Goal: Task Accomplishment & Management: Use online tool/utility

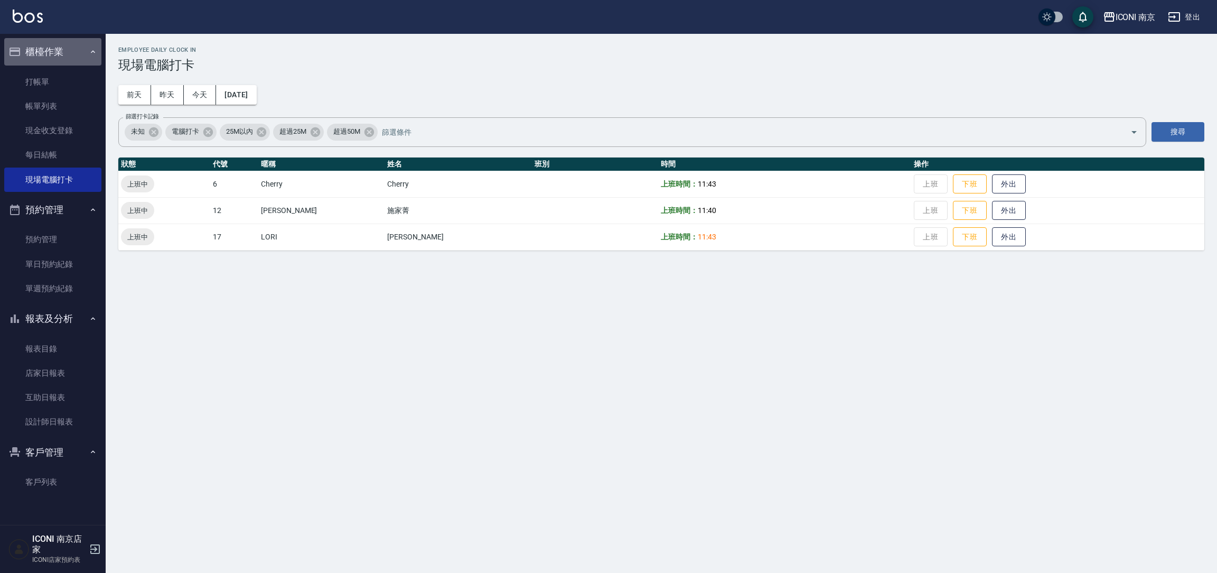
click at [61, 60] on button "櫃檯作業" at bounding box center [52, 51] width 97 height 27
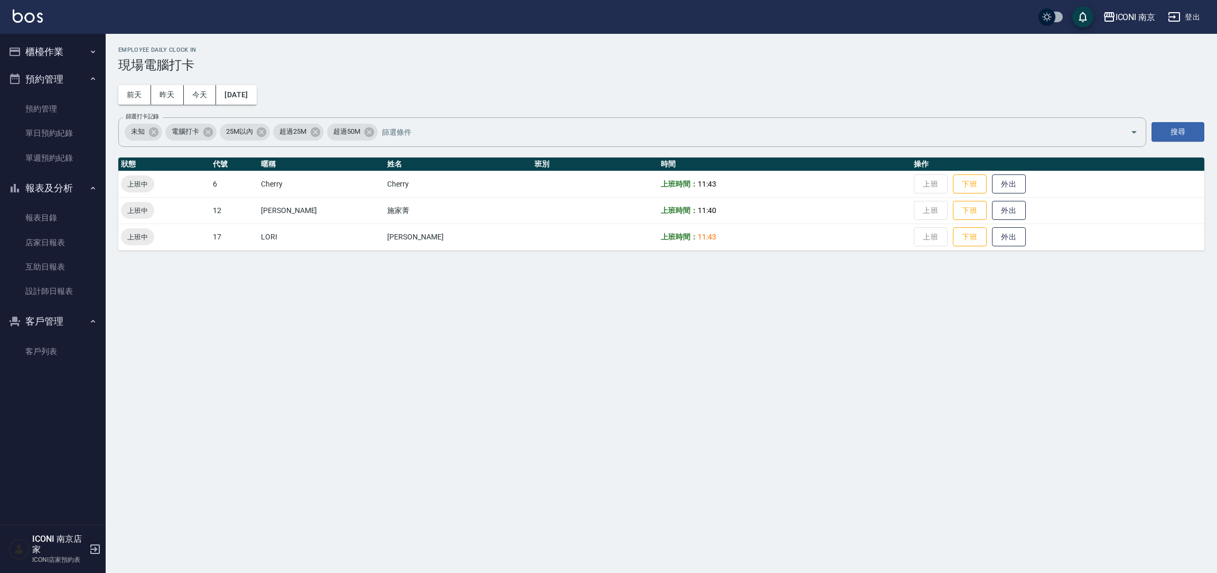
click at [61, 60] on button "櫃檯作業" at bounding box center [52, 51] width 97 height 27
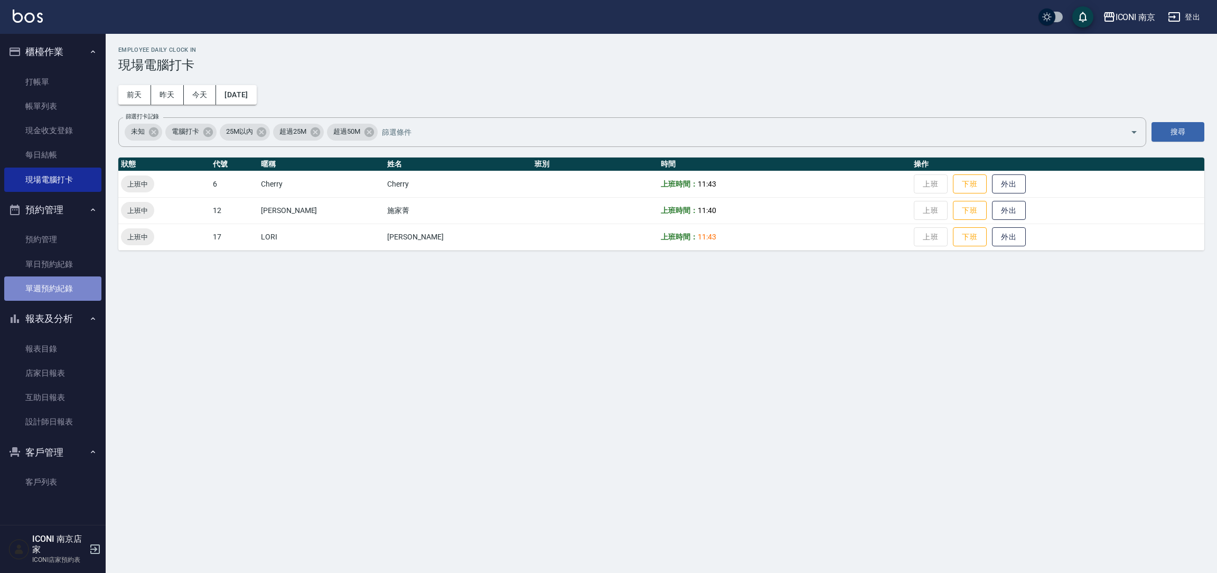
click at [56, 288] on link "單週預約紀錄" at bounding box center [52, 288] width 97 height 24
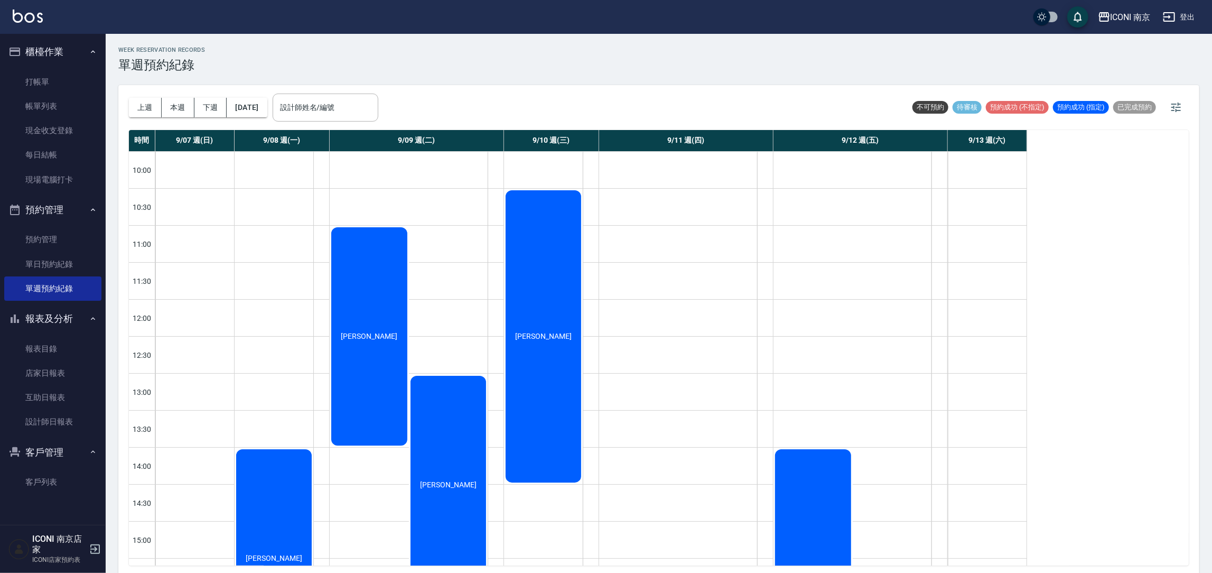
click at [1092, 255] on div "時間 9/07 週(日) 9/08 週(一) 9/09 週(二) 9/10 週(三) 9/11 週(四) 9/12 週(五) 9/13 週(六) 10:00 …" at bounding box center [659, 347] width 1060 height 435
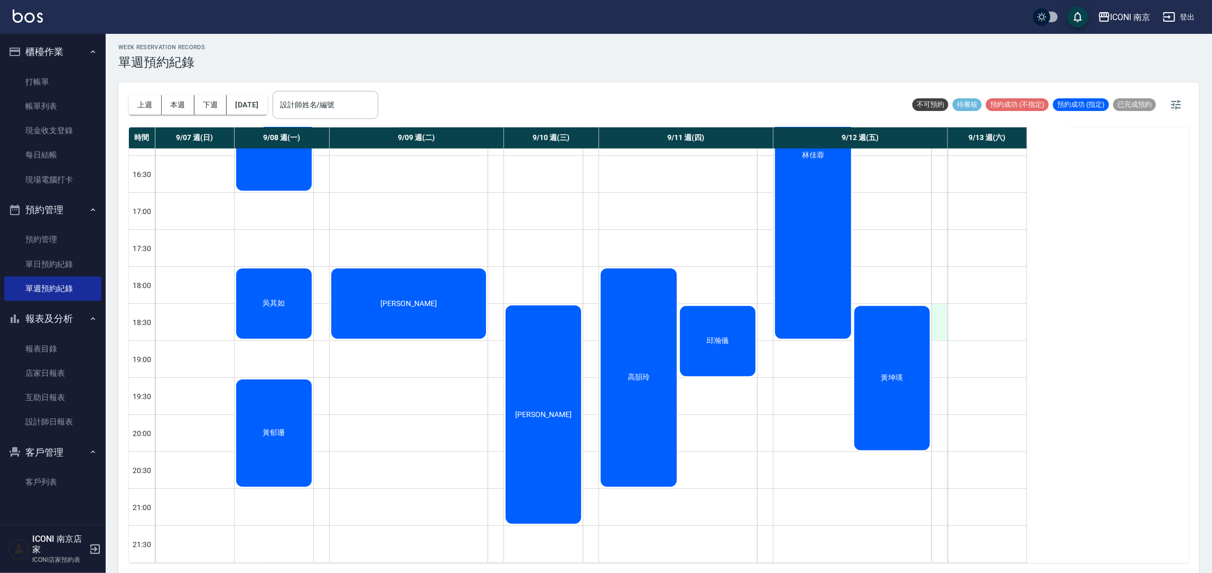
scroll to position [396, 0]
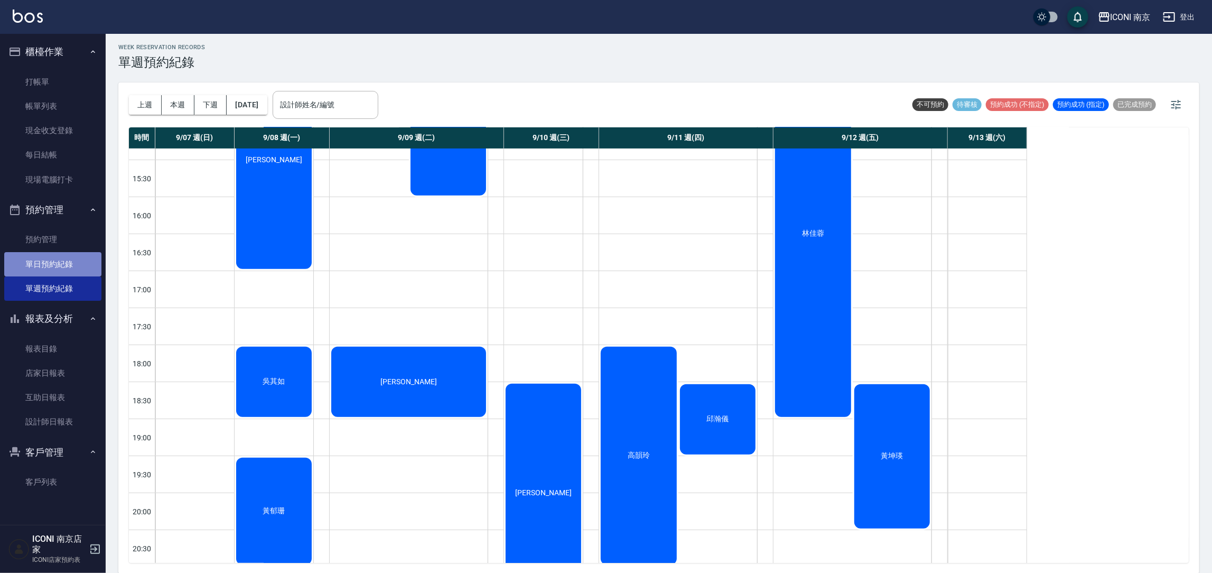
click at [58, 262] on link "單日預約紀錄" at bounding box center [52, 264] width 97 height 24
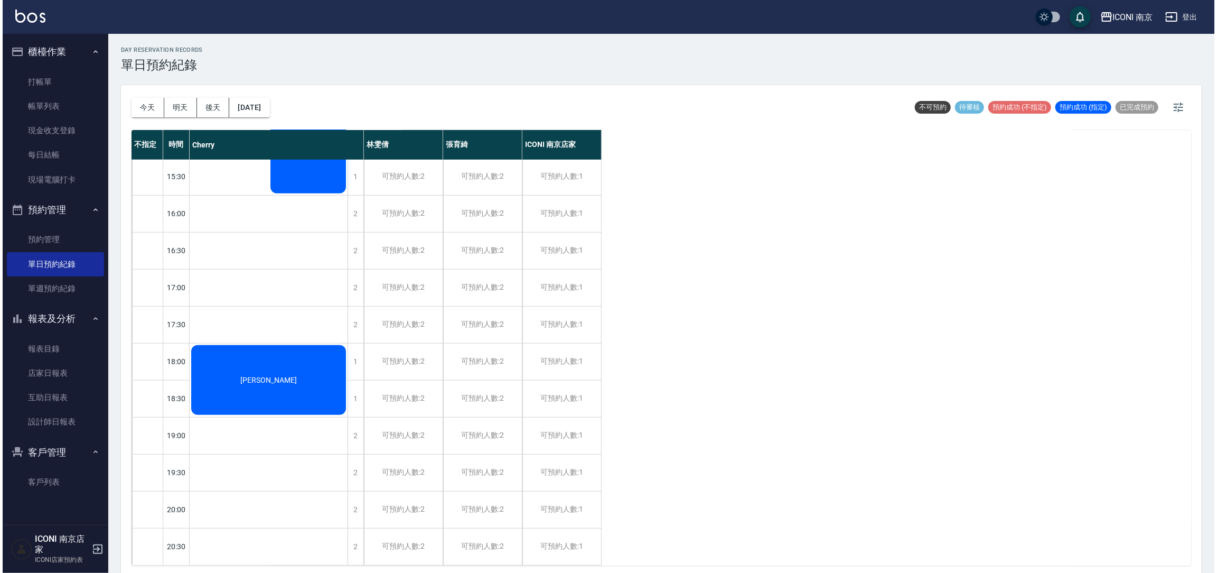
scroll to position [420, 0]
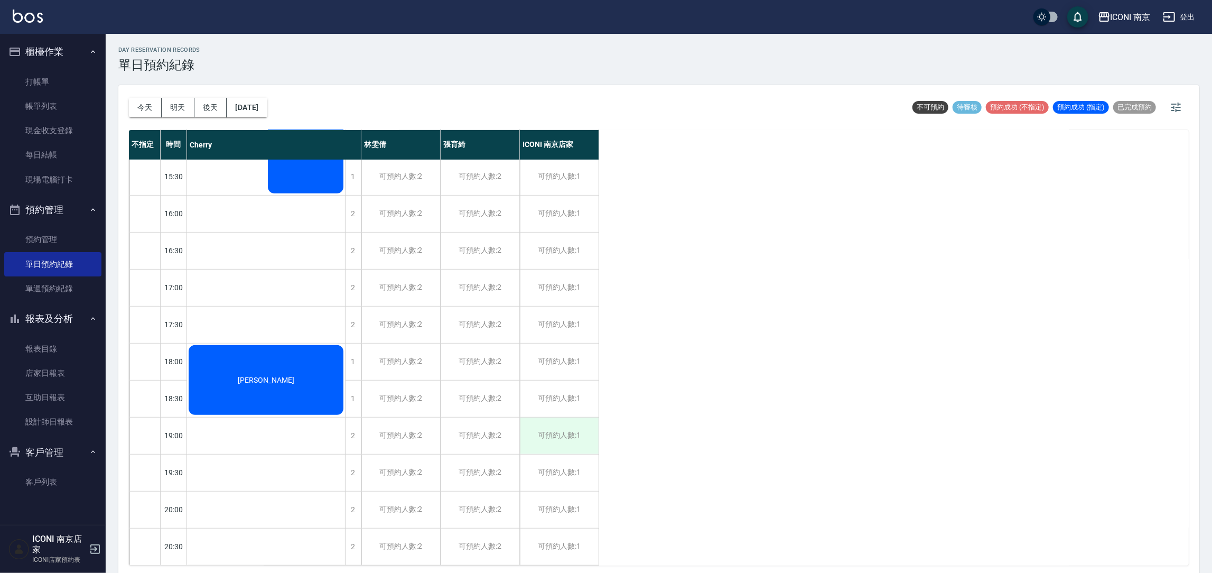
click at [553, 431] on div "可預約人數:1" at bounding box center [559, 435] width 79 height 36
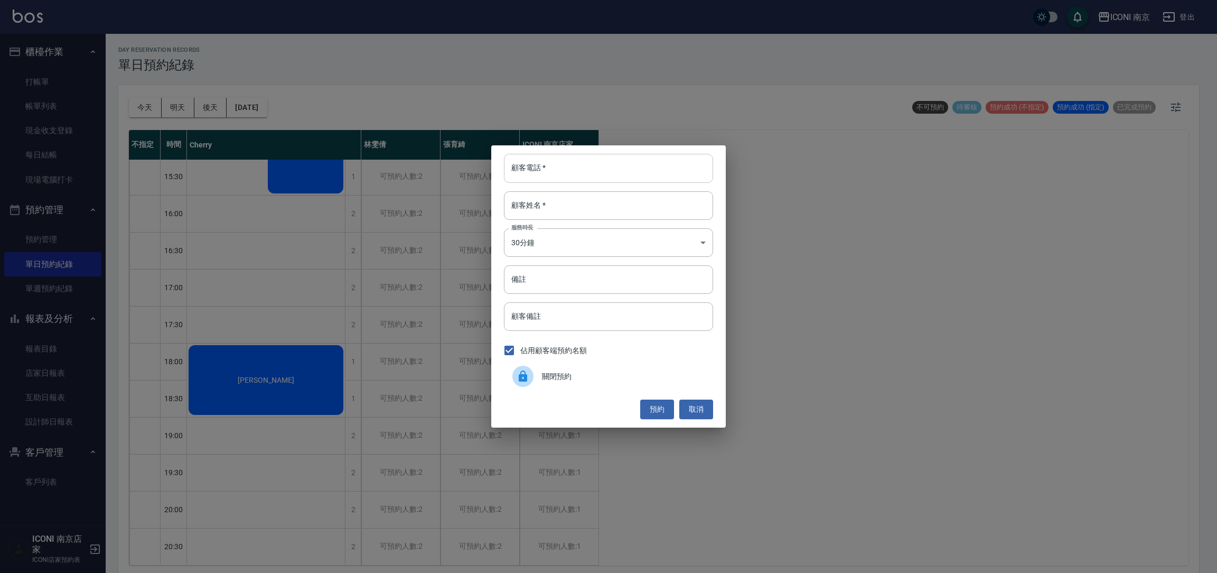
click at [576, 156] on input "顧客電話   *" at bounding box center [608, 168] width 209 height 29
type input "0905494748"
click at [582, 219] on input "顧客姓名   *" at bounding box center [608, 205] width 209 height 29
type input "蘇"
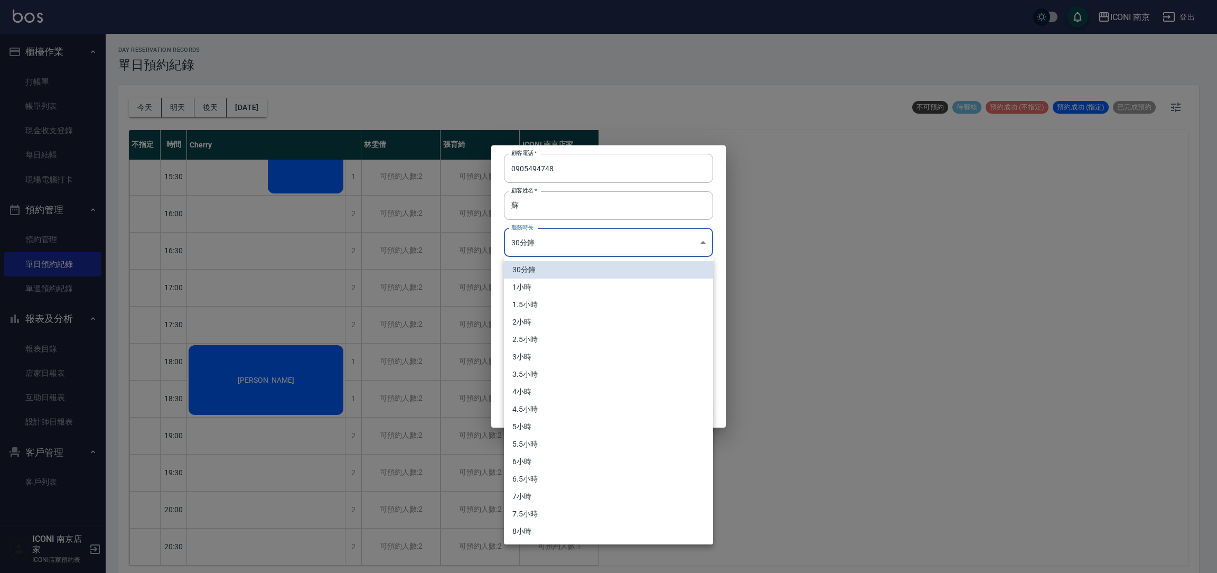
click at [569, 247] on body "ICONI 南京 登出 櫃檯作業 打帳單 帳單列表 現金收支登錄 每日結帳 現場電腦打卡 預約管理 預約管理 單日預約紀錄 單週預約紀錄 報表及分析 報表目錄…" at bounding box center [608, 288] width 1217 height 576
click at [550, 292] on li "1小時" at bounding box center [608, 286] width 209 height 17
type input "2"
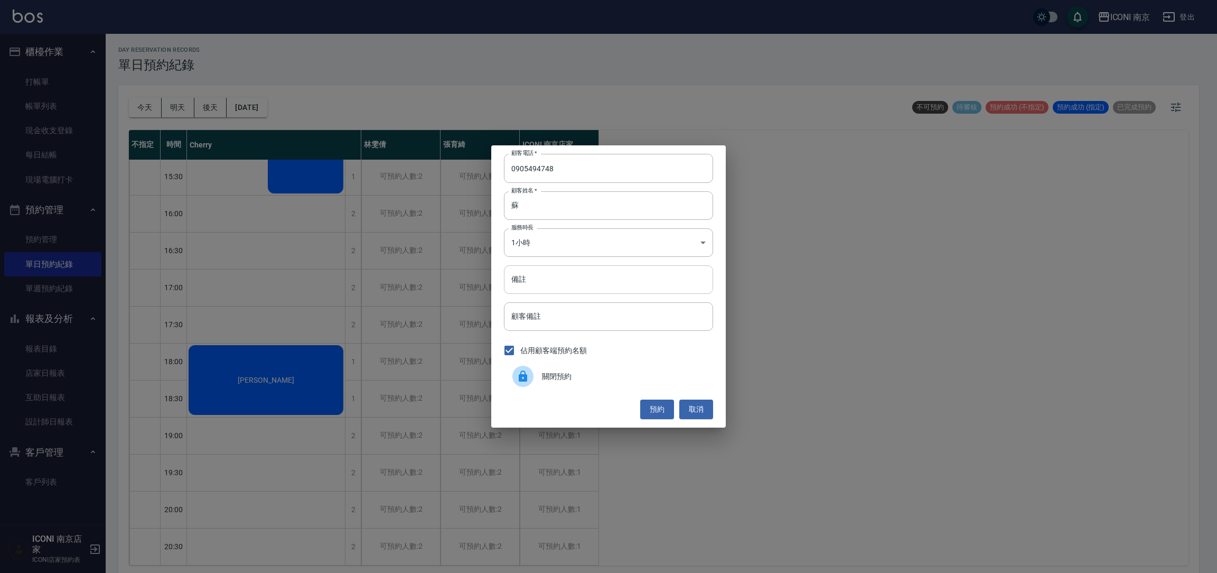
click at [548, 284] on input "備註" at bounding box center [608, 279] width 209 height 29
type input "GOA"
click at [660, 415] on button "預約" at bounding box center [657, 409] width 34 height 20
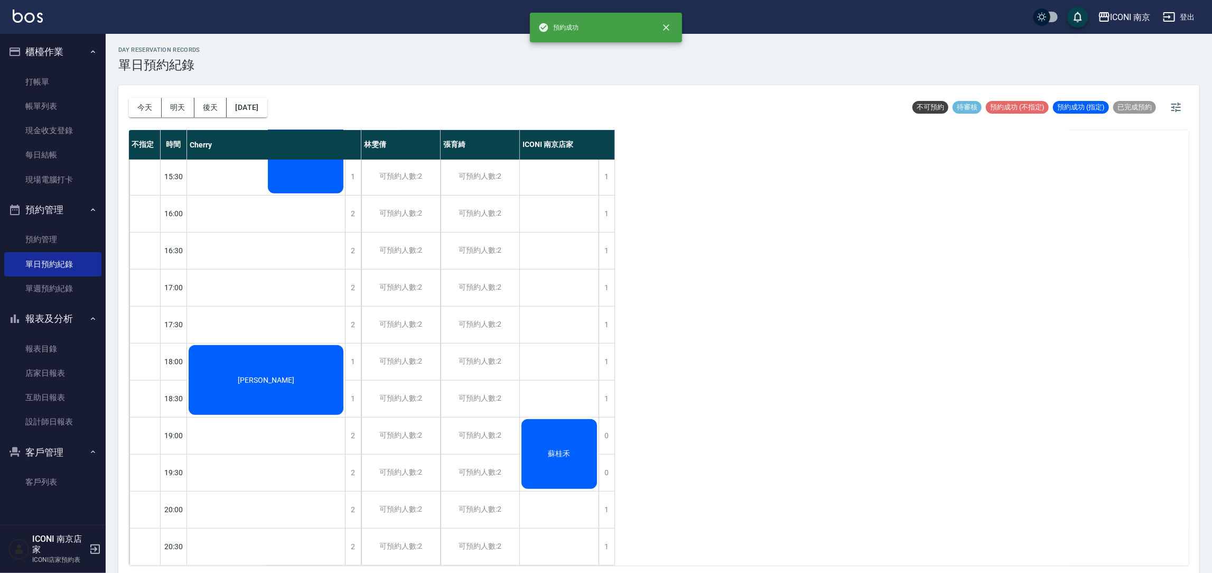
click at [571, 431] on div "蘇桂禾" at bounding box center [559, 453] width 79 height 73
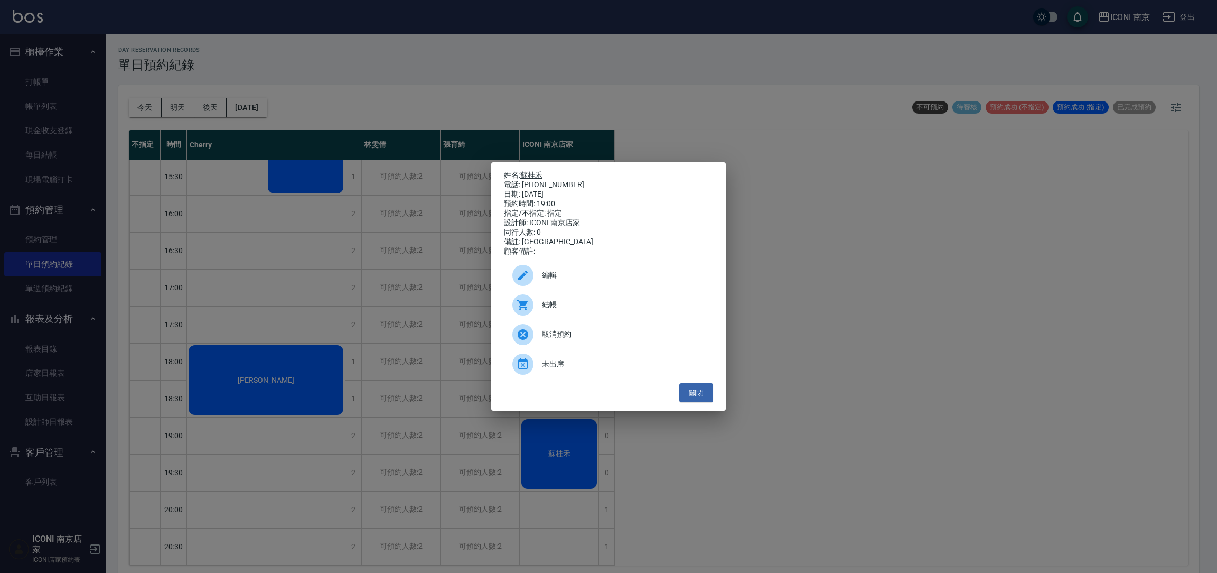
click at [527, 171] on link "蘇桂禾" at bounding box center [531, 175] width 22 height 8
click at [689, 399] on button "關閉" at bounding box center [696, 393] width 34 height 20
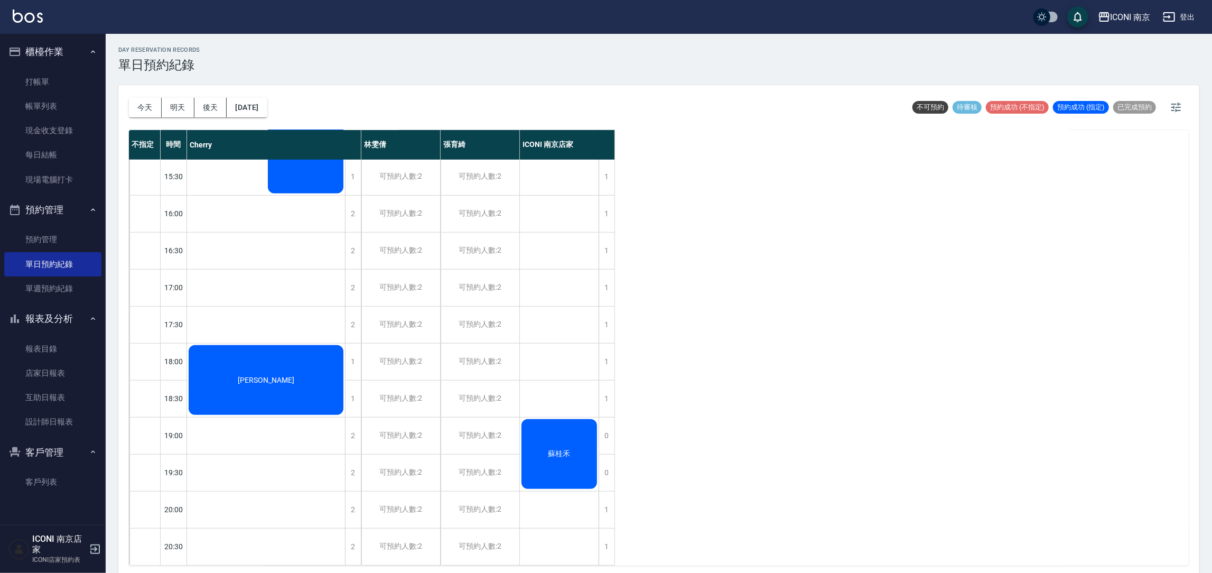
click at [1190, 16] on button "登出" at bounding box center [1178, 17] width 41 height 20
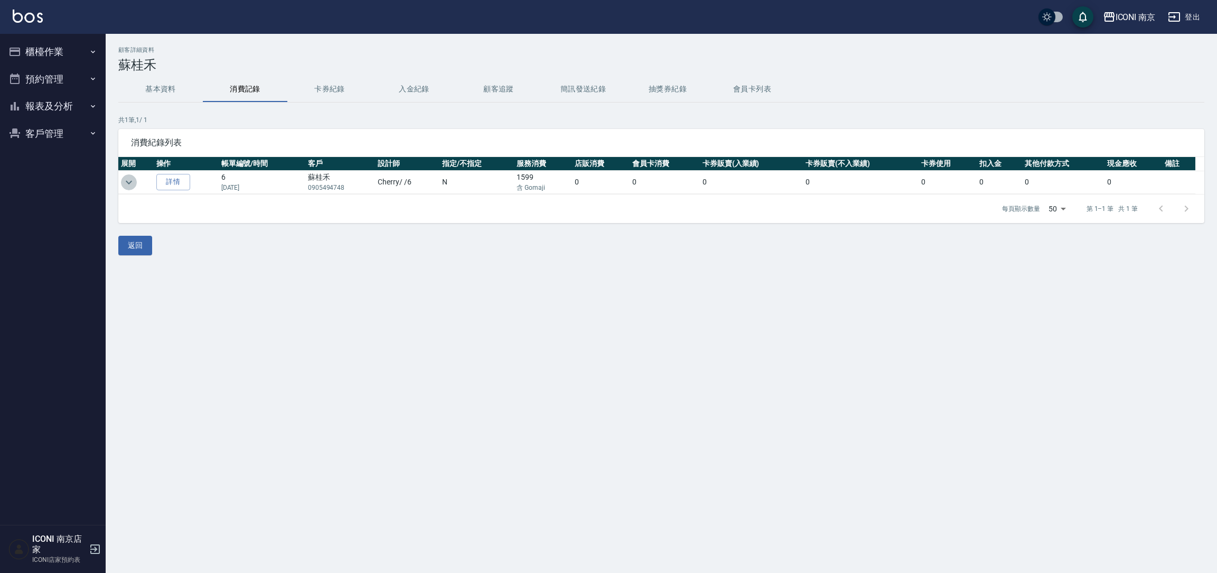
click at [131, 183] on icon "expand row" at bounding box center [129, 182] width 13 height 13
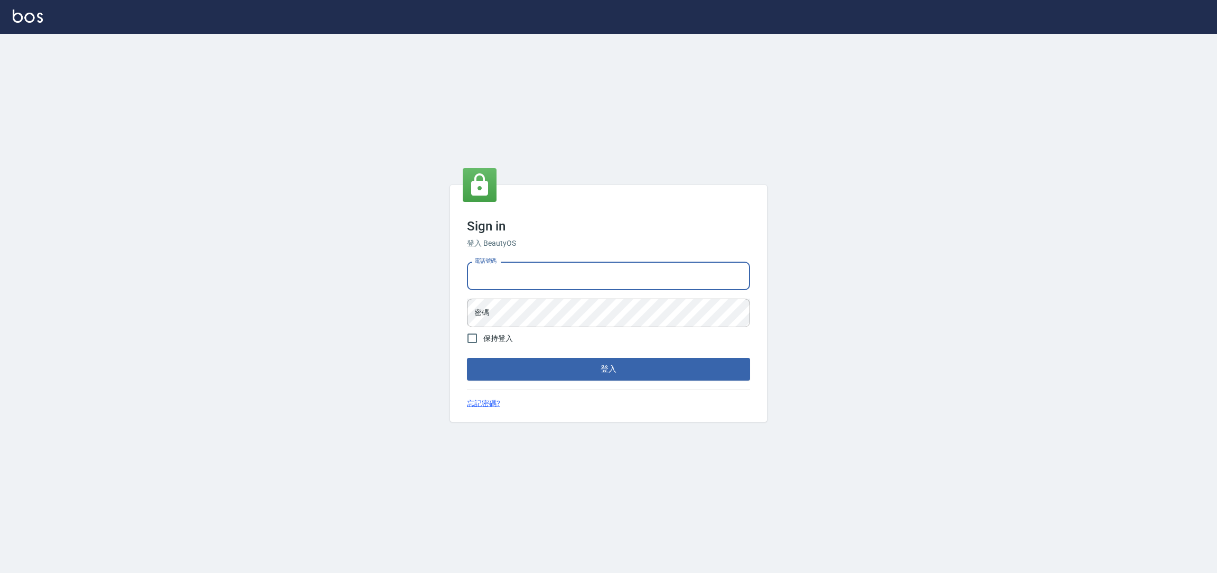
type input "0981921116"
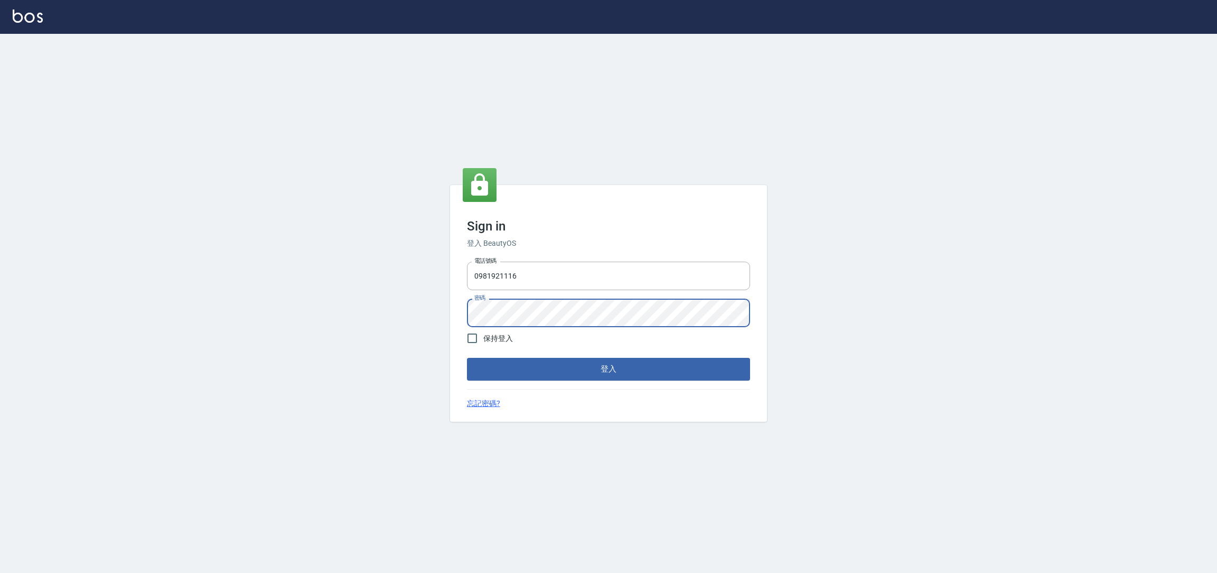
click at [467, 358] on button "登入" at bounding box center [608, 369] width 283 height 22
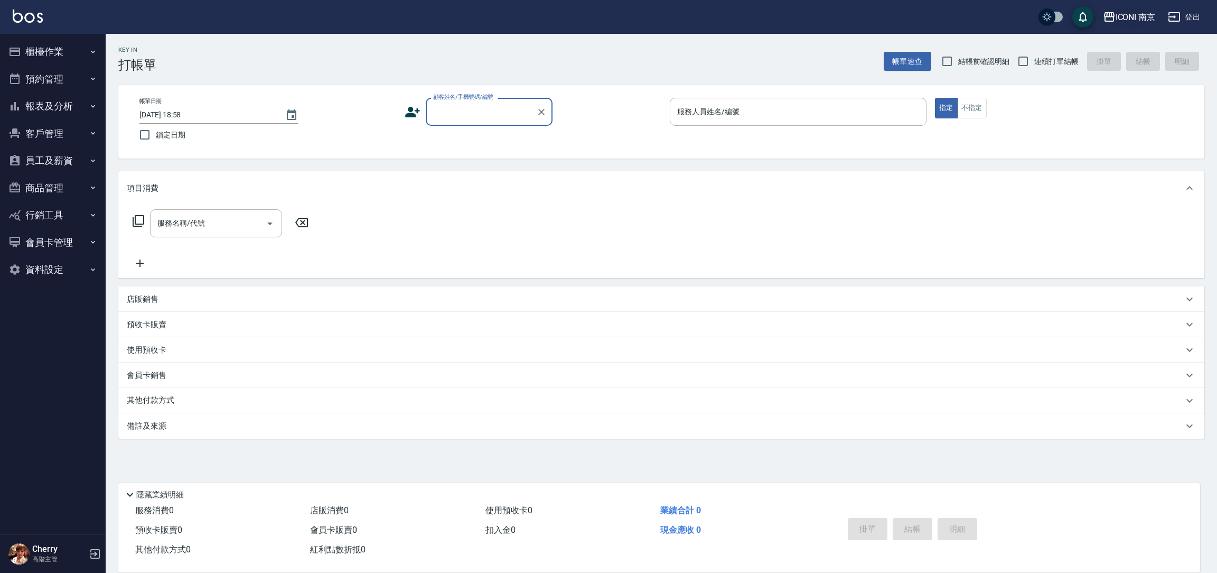
click at [1136, 19] on div "ICONI 南京" at bounding box center [1136, 17] width 40 height 13
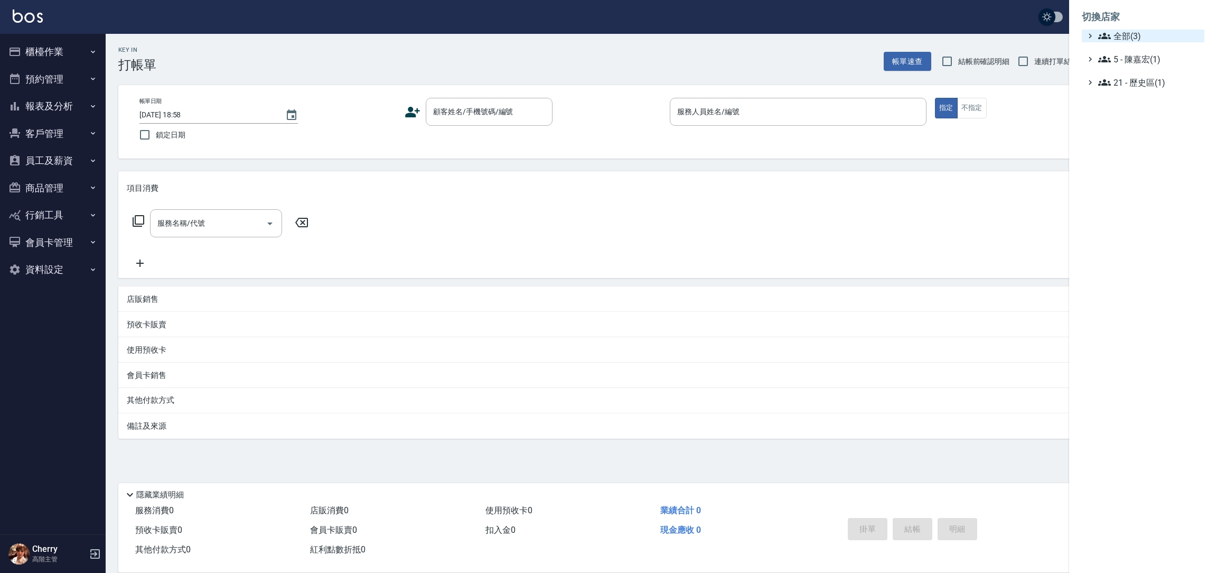
click at [1131, 40] on span "全部(3)" at bounding box center [1149, 36] width 102 height 13
click at [1127, 67] on span "PS23" at bounding box center [1149, 66] width 104 height 13
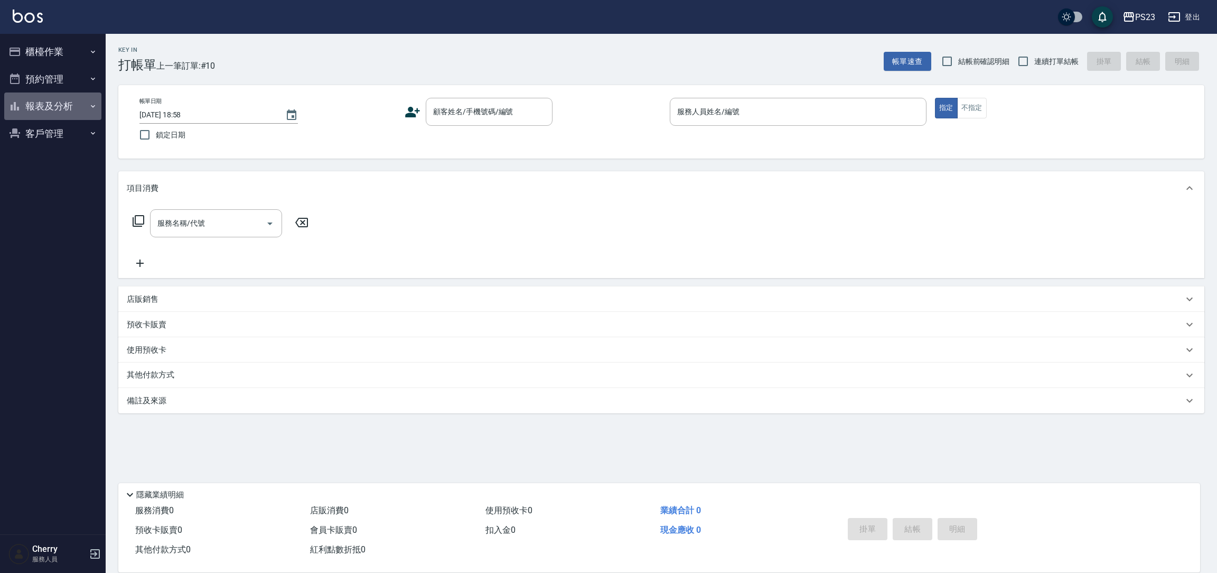
click at [68, 100] on button "報表及分析" at bounding box center [52, 105] width 97 height 27
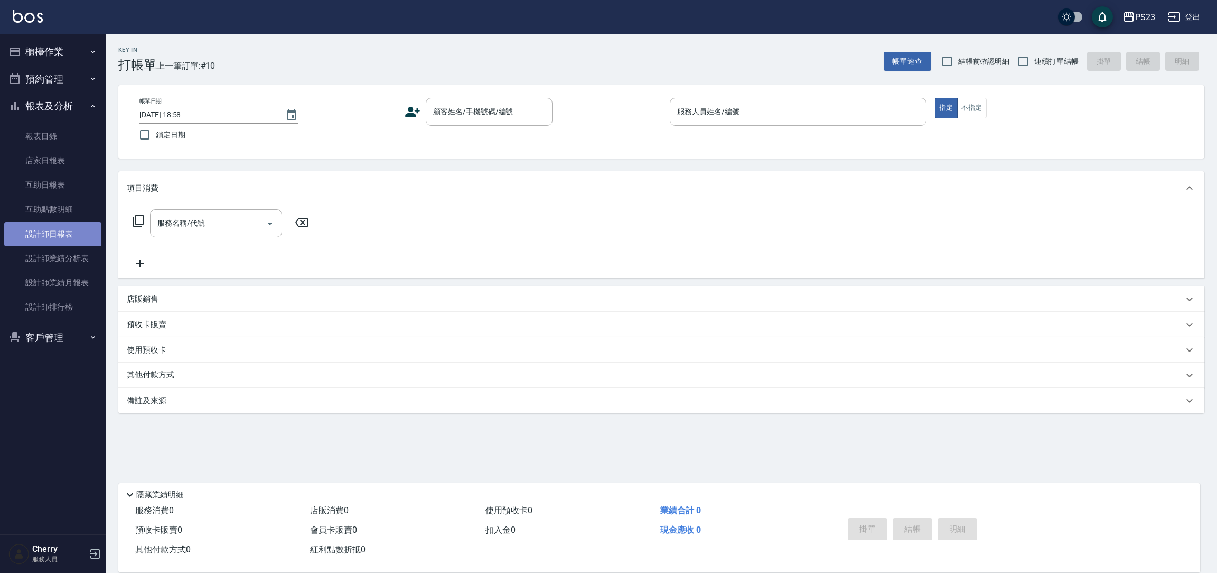
click at [74, 238] on link "設計師日報表" at bounding box center [52, 234] width 97 height 24
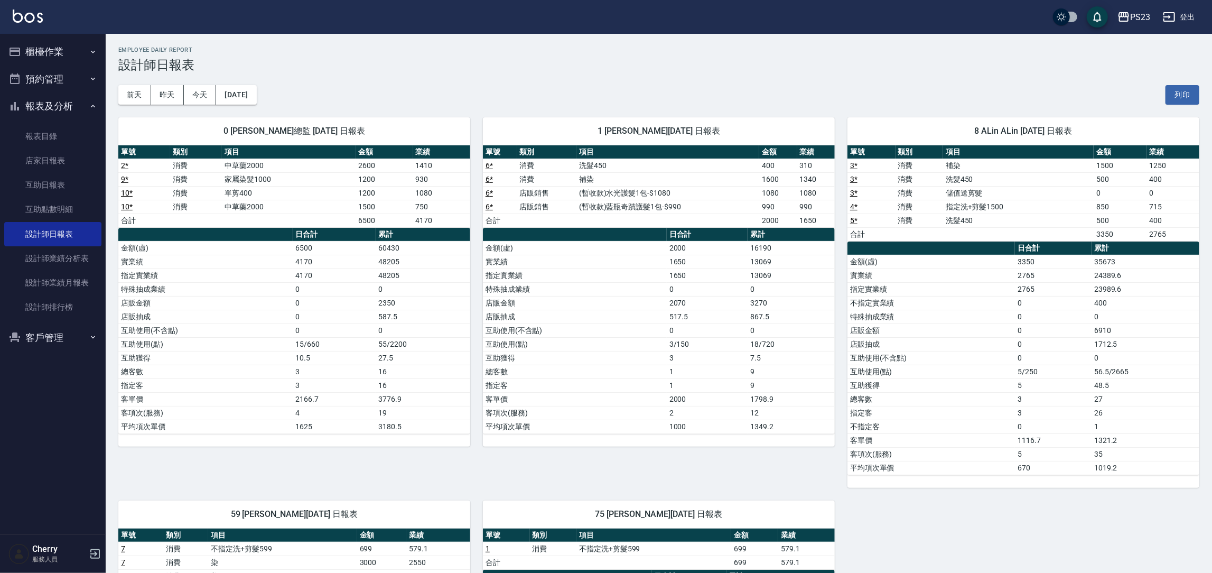
click at [1186, 13] on button "登出" at bounding box center [1178, 17] width 41 height 20
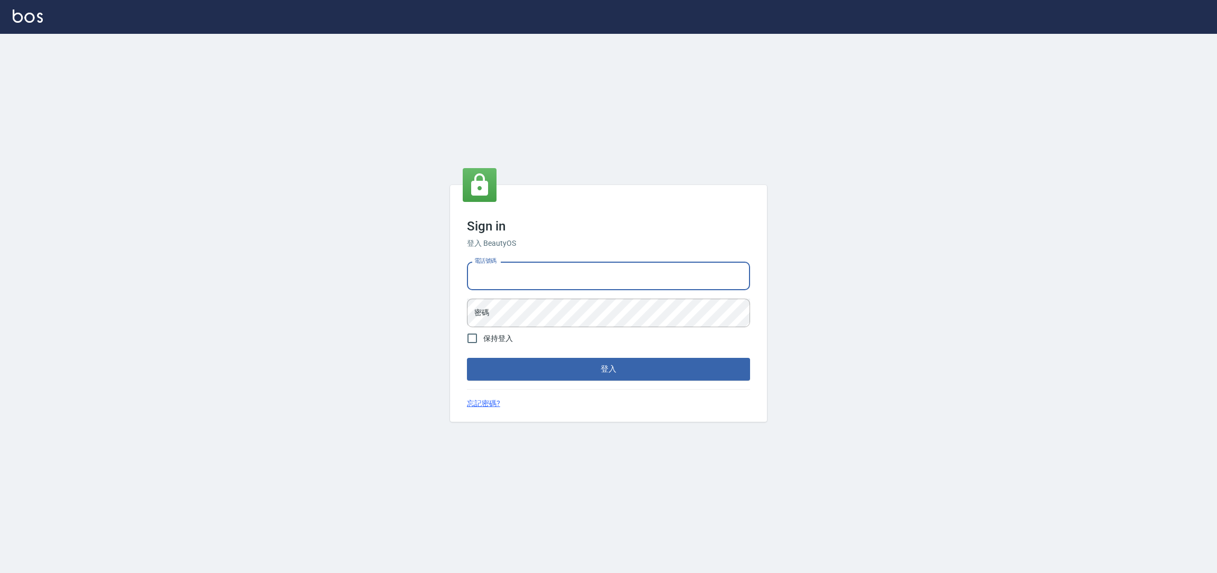
type input "0225158181"
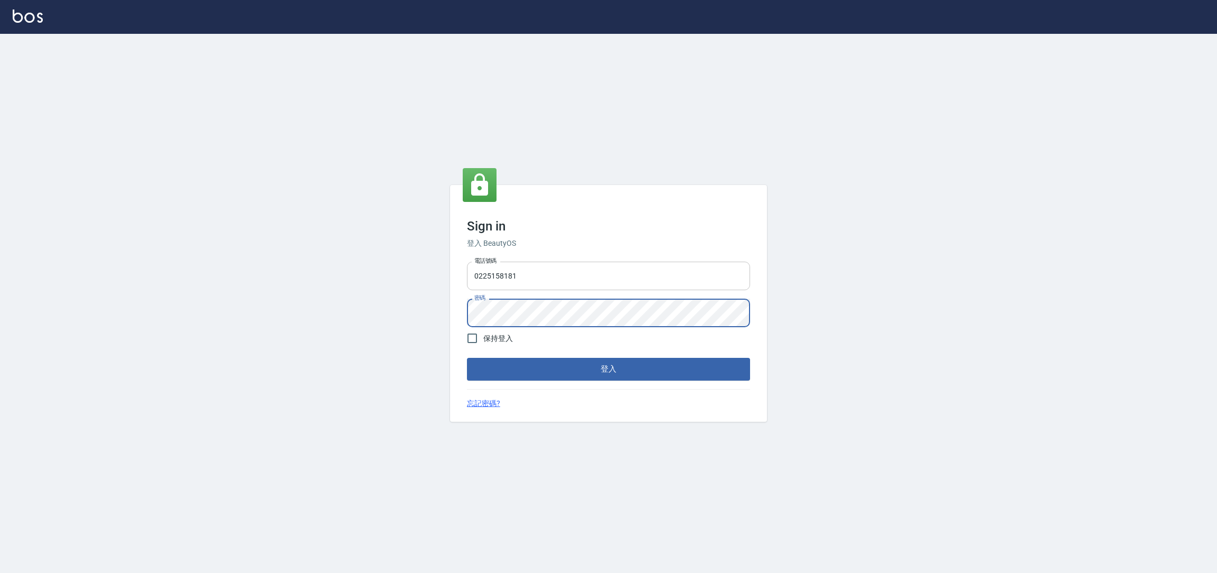
click at [467, 358] on button "登入" at bounding box center [608, 369] width 283 height 22
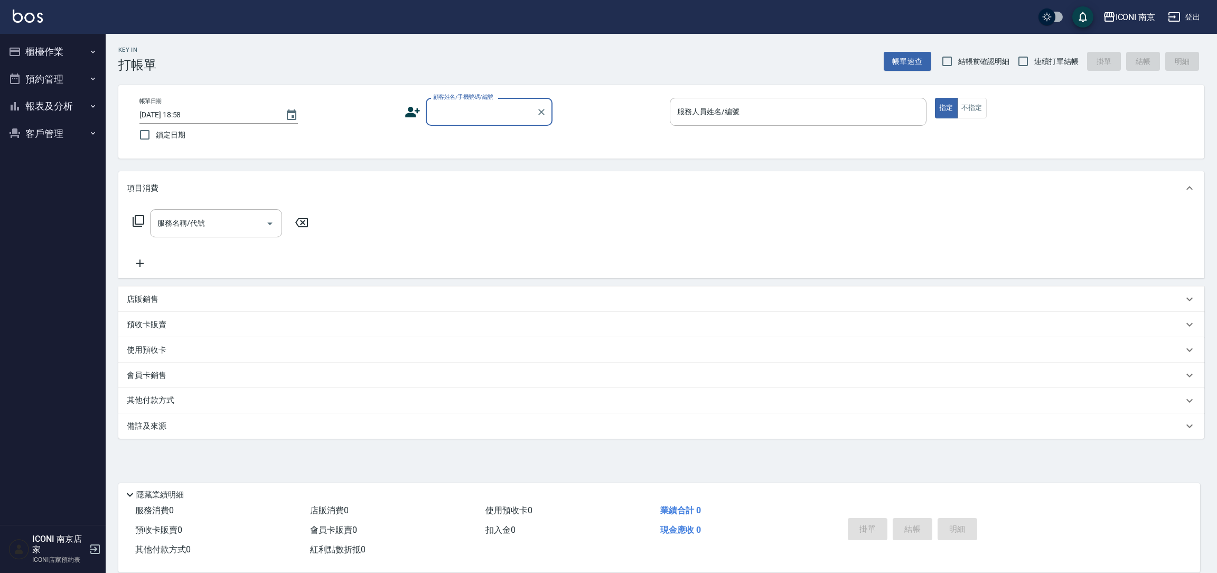
click at [45, 112] on button "報表及分析" at bounding box center [52, 105] width 97 height 27
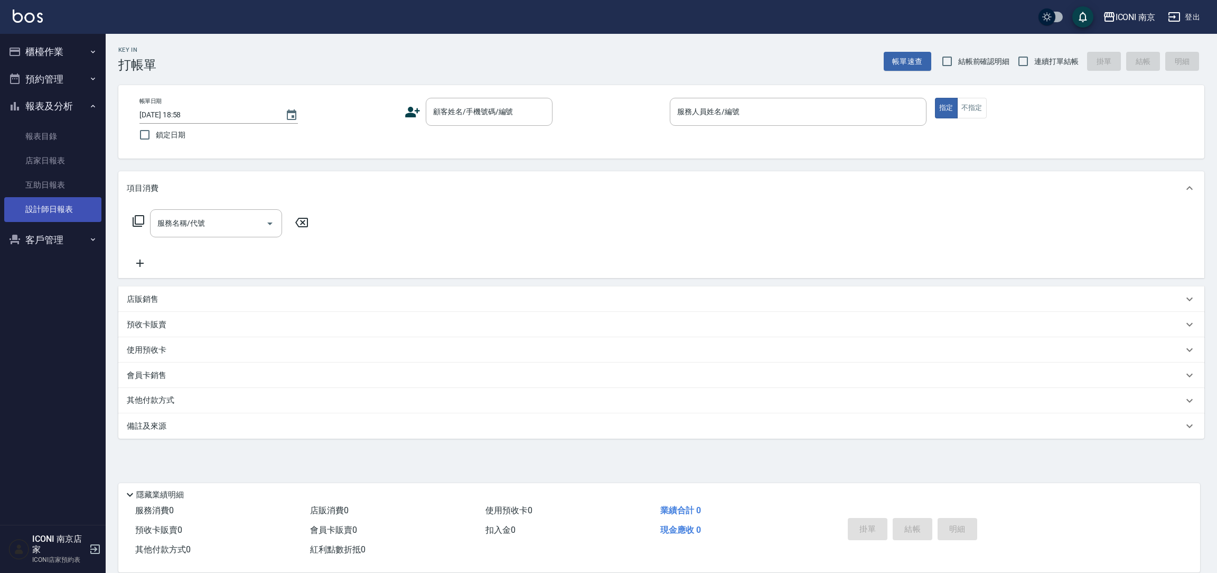
click at [70, 211] on link "設計師日報表" at bounding box center [52, 209] width 97 height 24
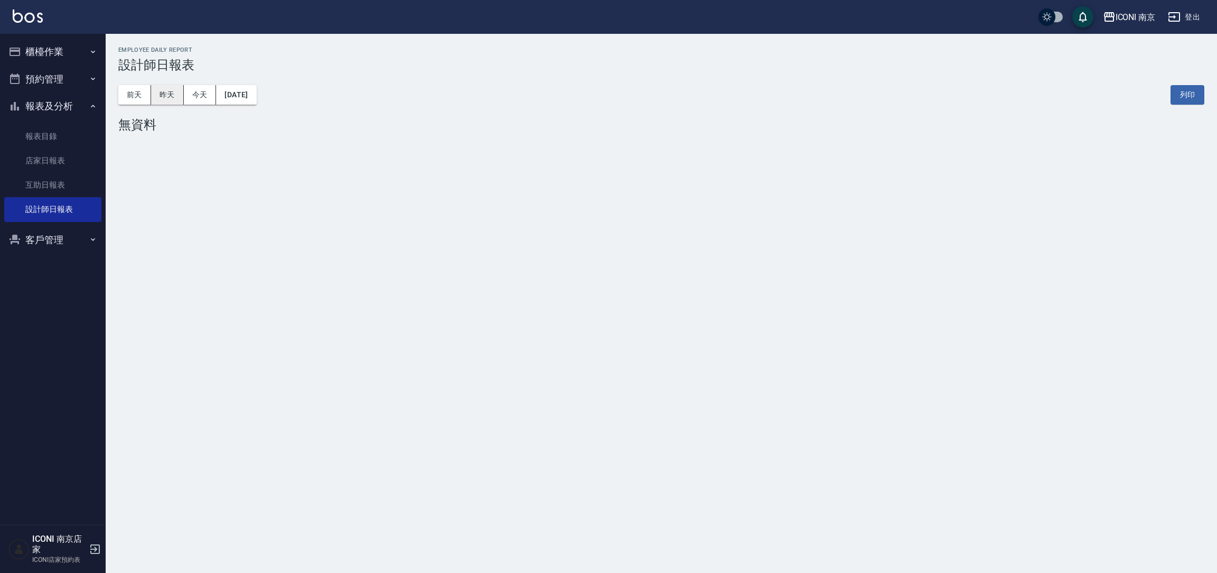
click at [169, 92] on button "昨天" at bounding box center [167, 95] width 33 height 20
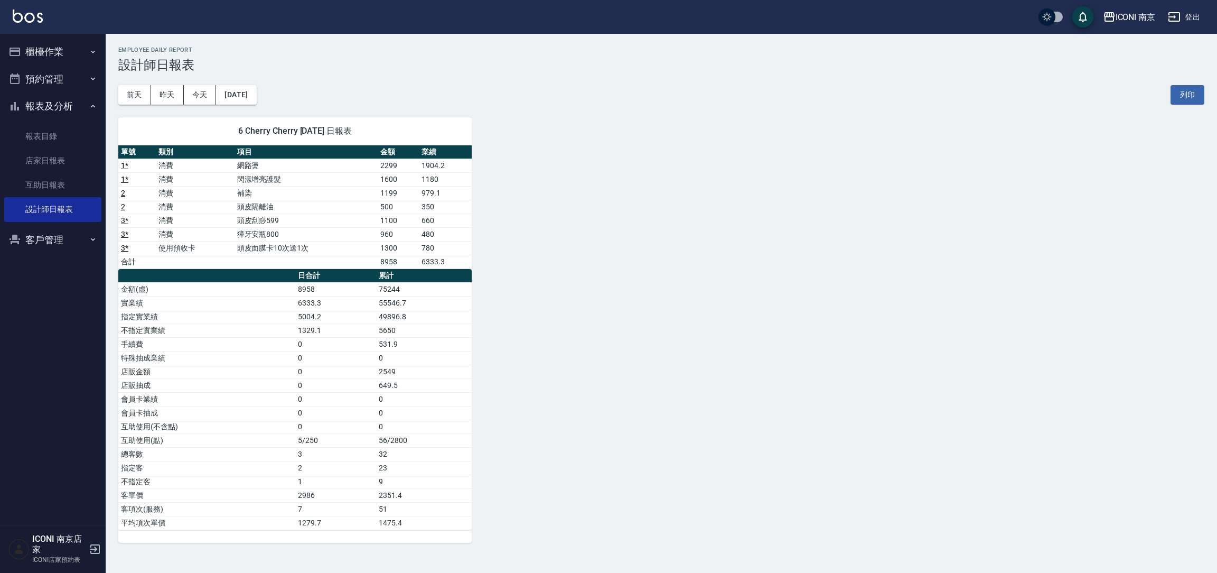
click at [74, 49] on button "櫃檯作業" at bounding box center [52, 51] width 97 height 27
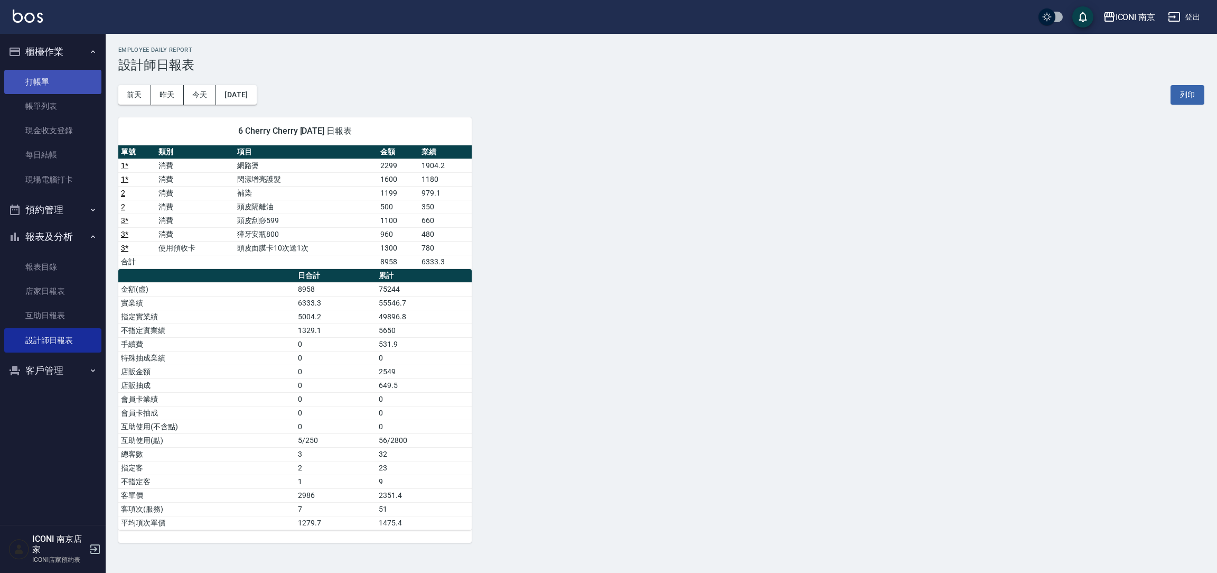
click at [66, 90] on link "打帳單" at bounding box center [52, 82] width 97 height 24
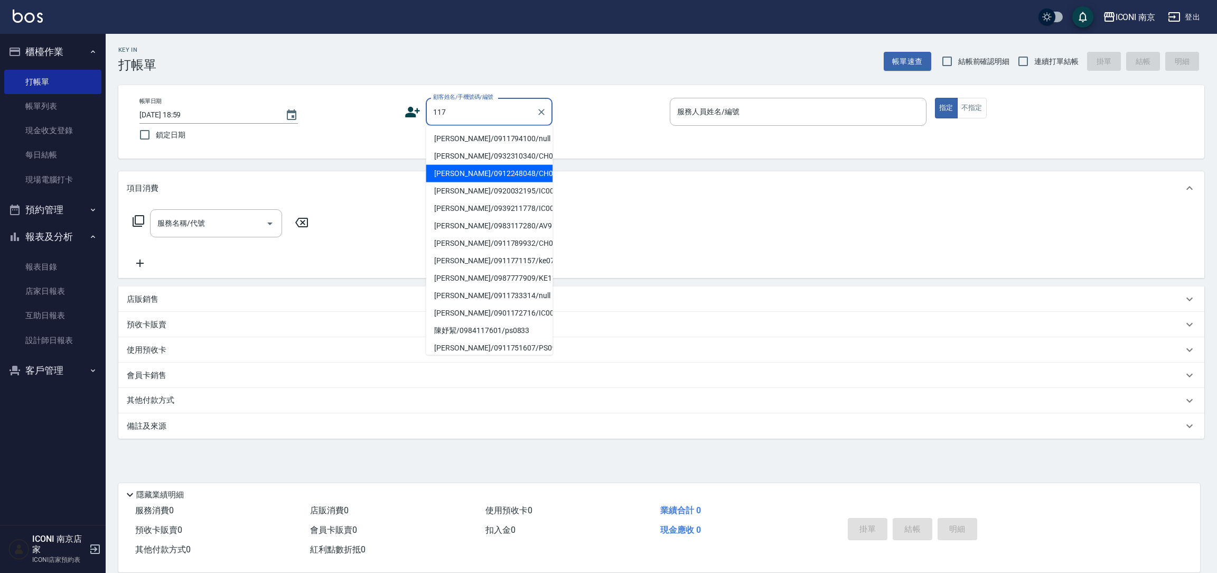
click at [479, 180] on li "[PERSON_NAME]/0912248048/CH0001117" at bounding box center [489, 173] width 127 height 17
type input "[PERSON_NAME]/0912248048/CH0001117"
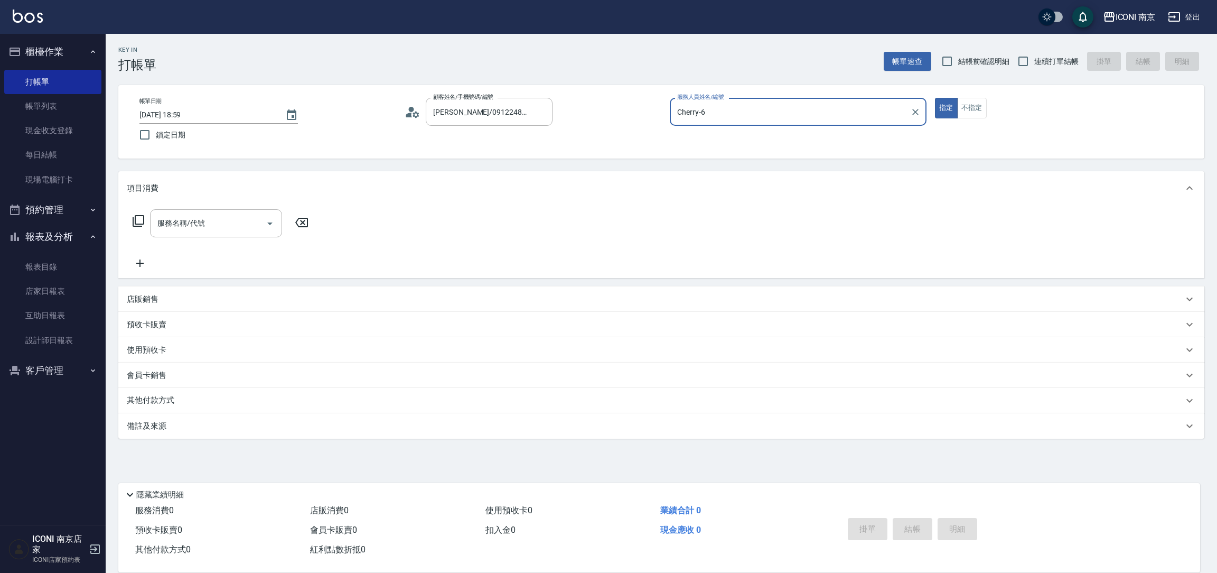
type input "Cherry-6"
click at [1058, 66] on span "連續打單結帳" at bounding box center [1056, 61] width 44 height 11
click at [1034, 66] on input "連續打單結帳" at bounding box center [1023, 61] width 22 height 22
checkbox input "true"
drag, startPoint x: 133, startPoint y: 235, endPoint x: 138, endPoint y: 228, distance: 9.4
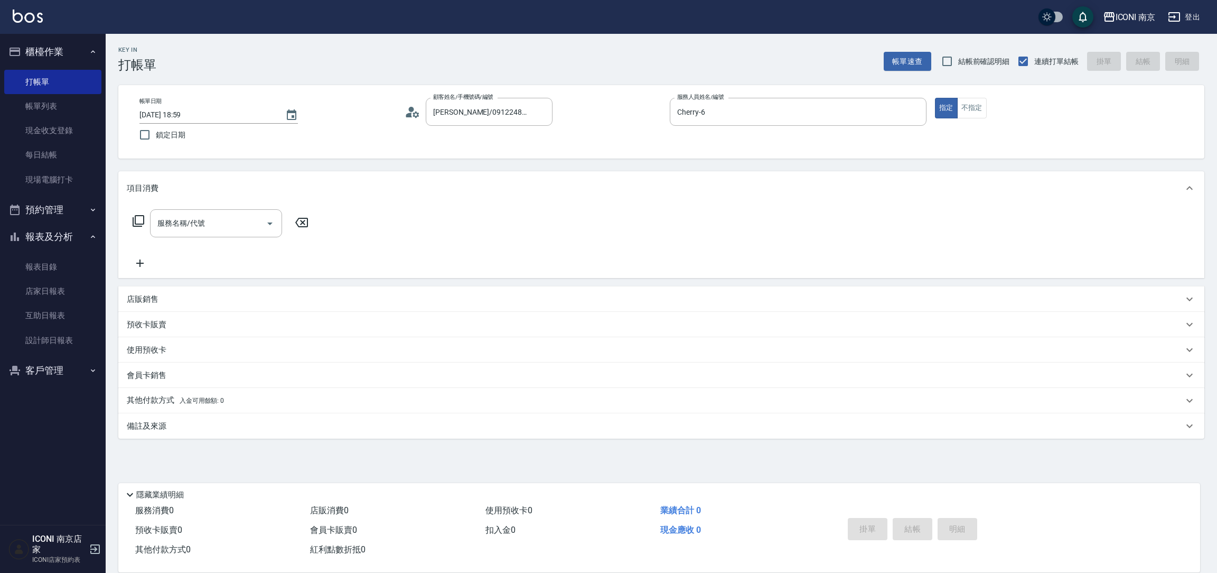
click at [134, 232] on div "服務名稱/代號 服務名稱/代號" at bounding box center [221, 223] width 188 height 28
click at [138, 228] on div "服務名稱/代號 服務名稱/代號" at bounding box center [221, 223] width 188 height 28
click at [137, 225] on icon at bounding box center [138, 220] width 13 height 13
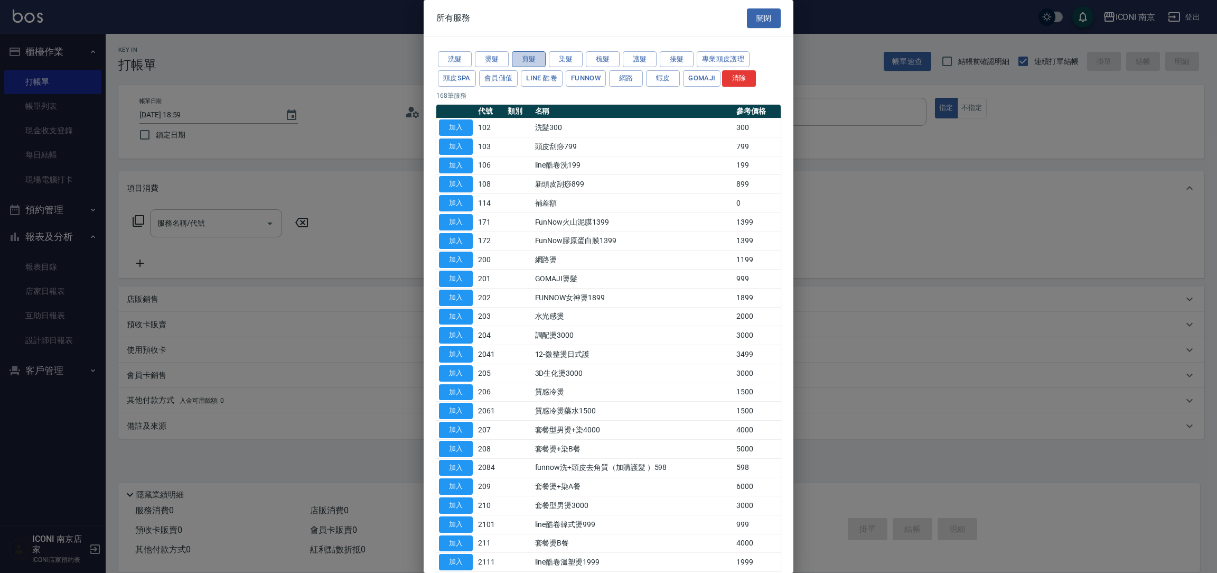
click at [538, 58] on button "剪髮" at bounding box center [529, 59] width 34 height 16
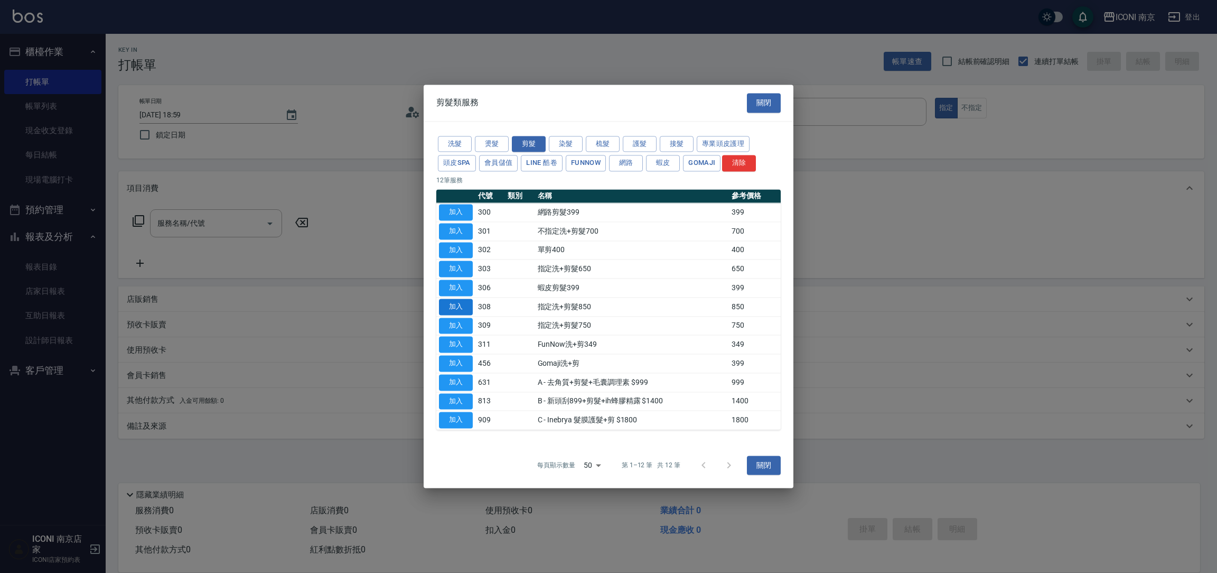
click at [451, 307] on button "加入" at bounding box center [456, 306] width 34 height 16
type input "指定洗+剪髮850(308)"
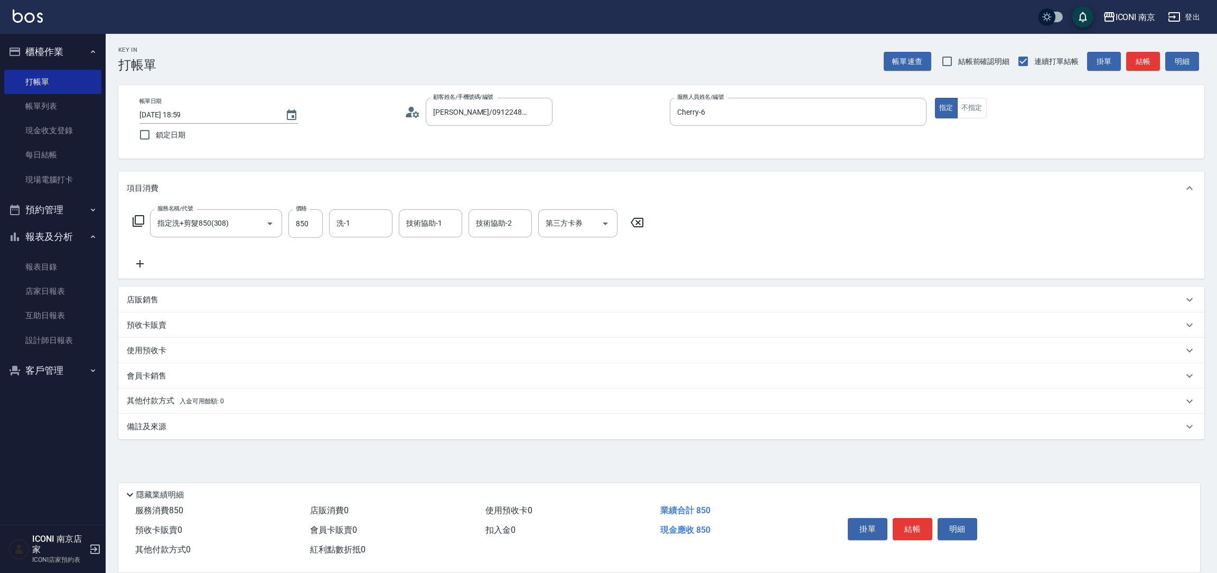
click at [291, 201] on div "項目消費" at bounding box center [661, 188] width 1086 height 34
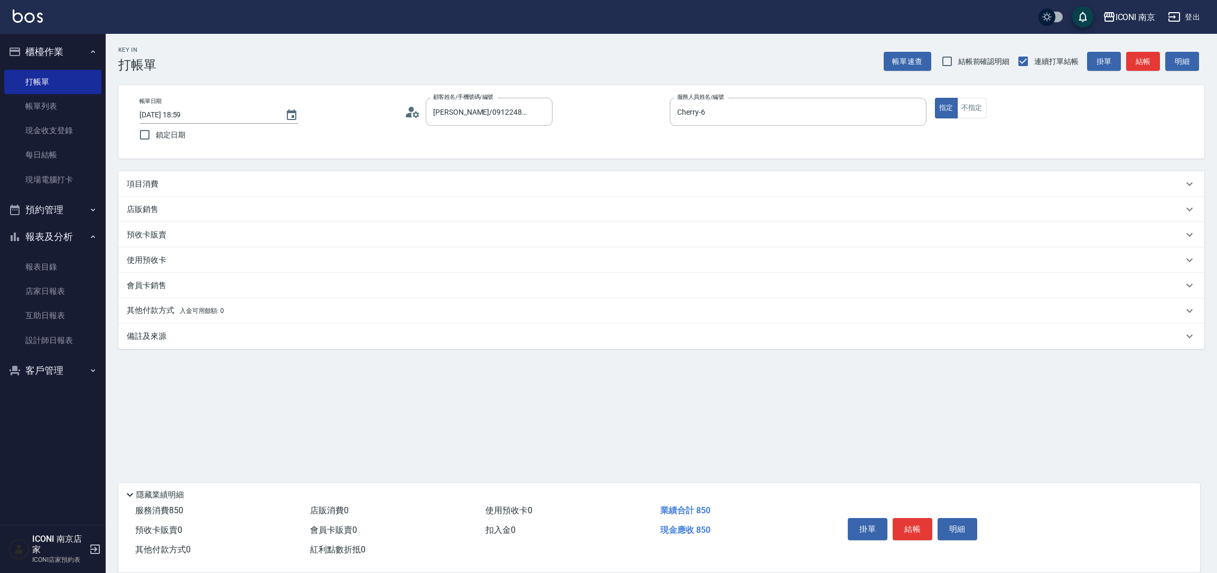
click at [303, 220] on div "店販銷售" at bounding box center [661, 209] width 1086 height 25
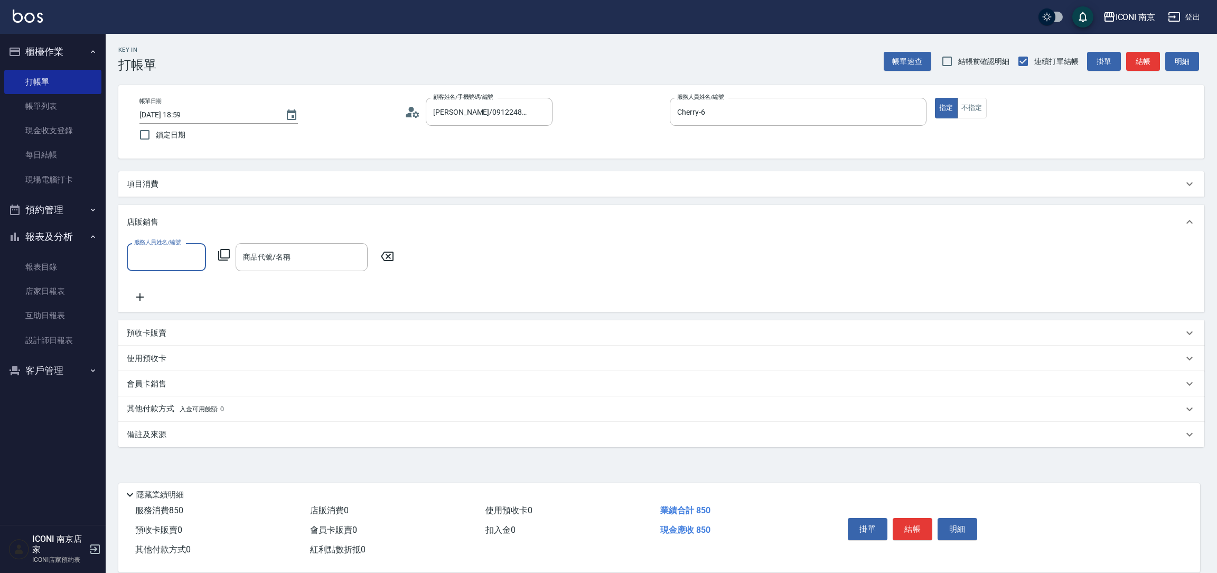
click at [150, 196] on div "項目消費" at bounding box center [661, 183] width 1086 height 25
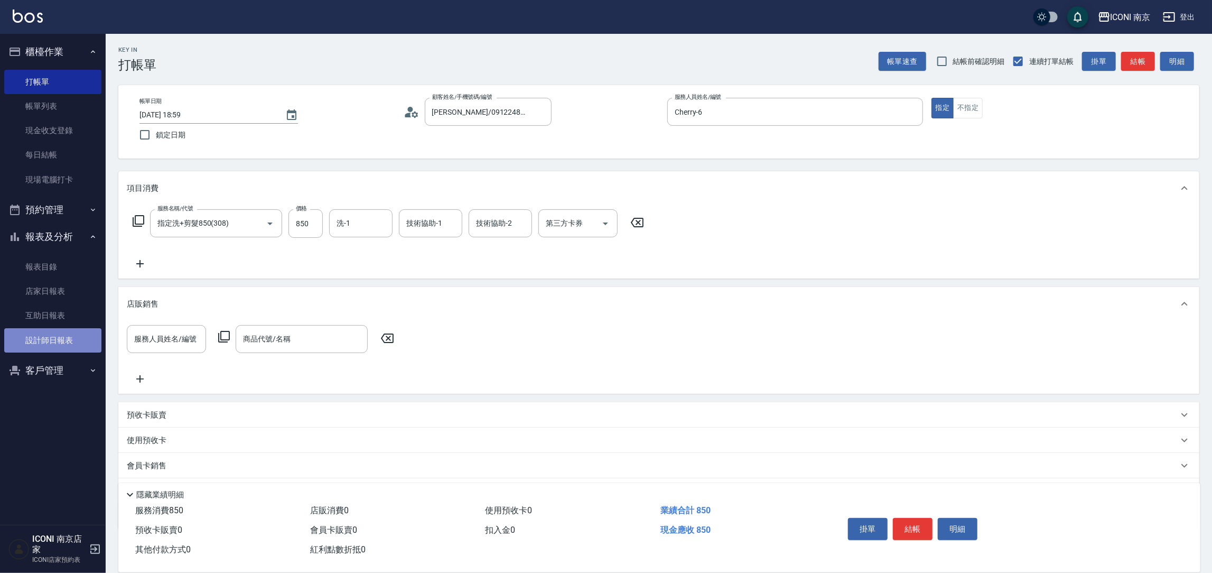
click at [27, 341] on link "設計師日報表" at bounding box center [52, 340] width 97 height 24
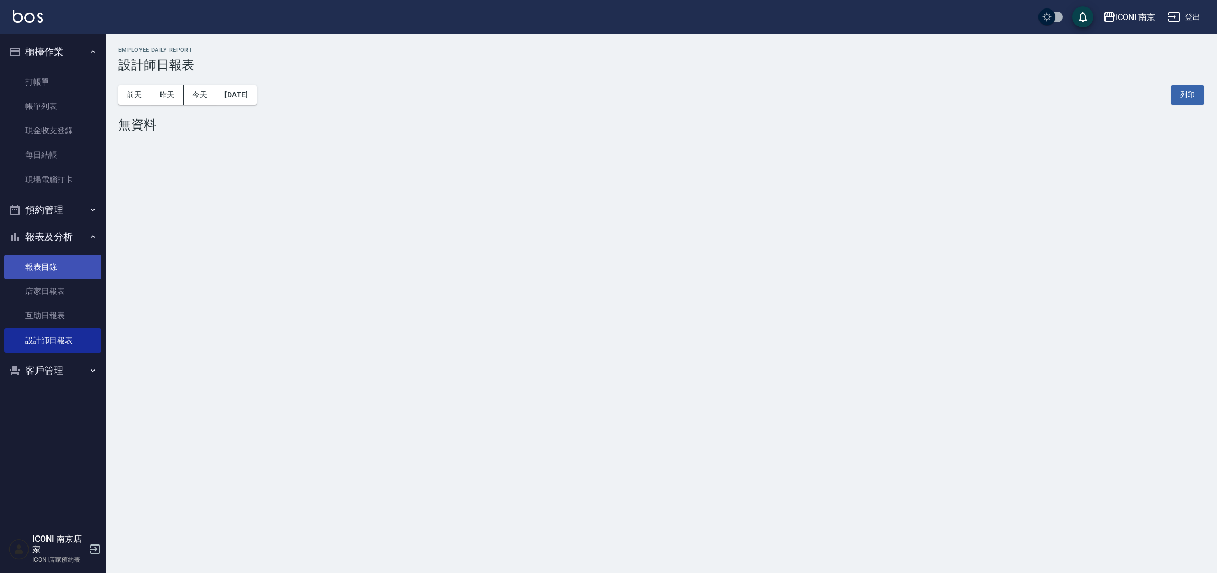
click at [35, 274] on link "報表目錄" at bounding box center [52, 267] width 97 height 24
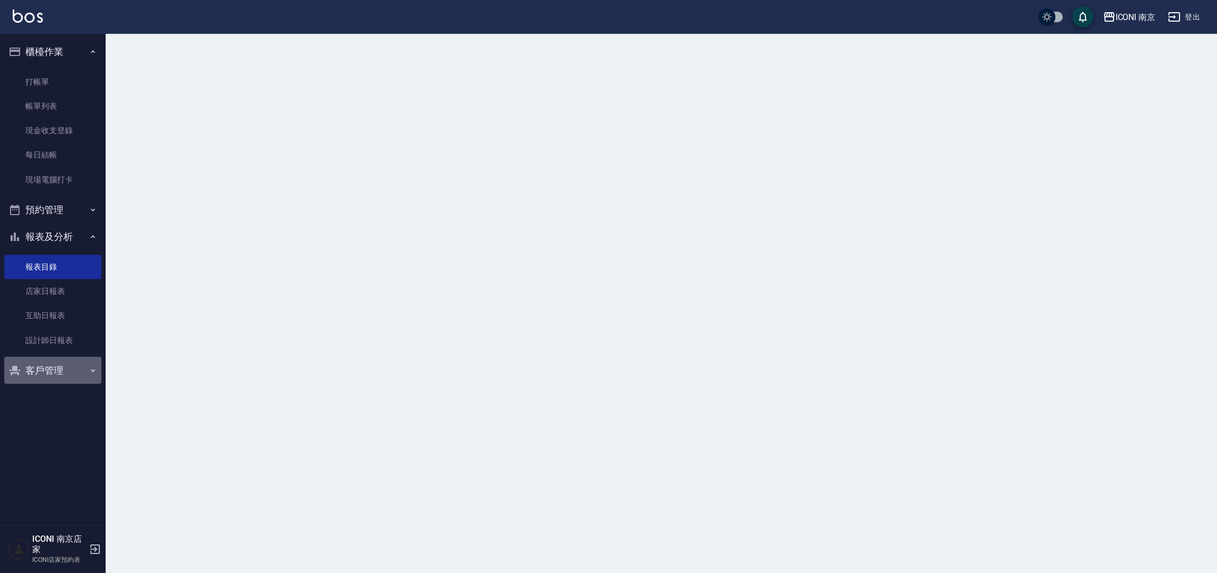
click at [26, 373] on button "客戶管理" at bounding box center [52, 370] width 97 height 27
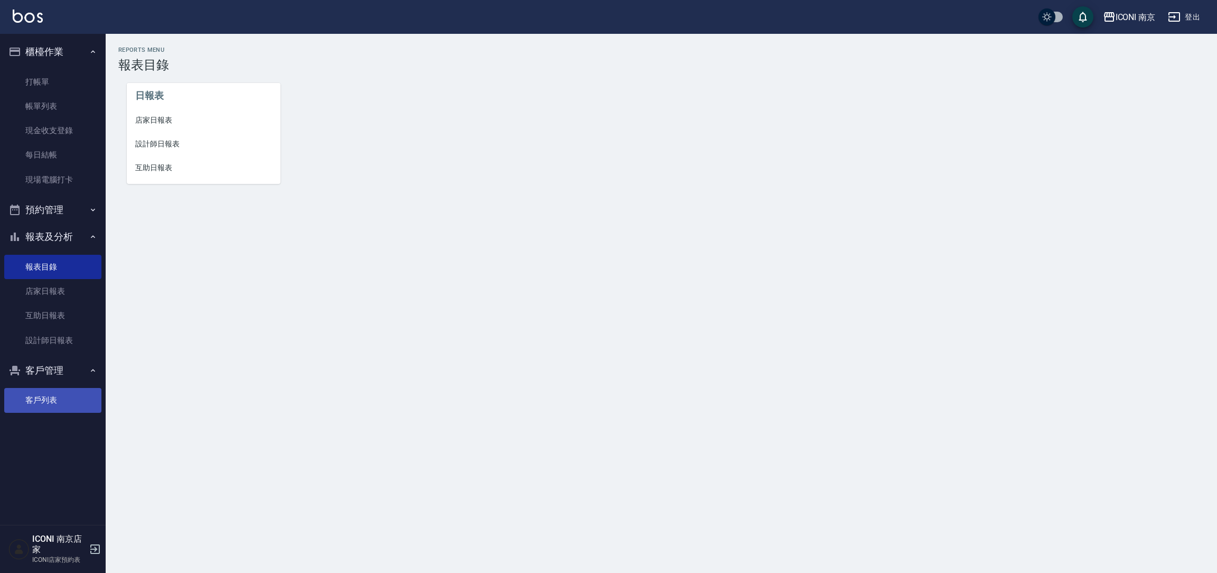
click at [40, 389] on link "客戶列表" at bounding box center [52, 400] width 97 height 24
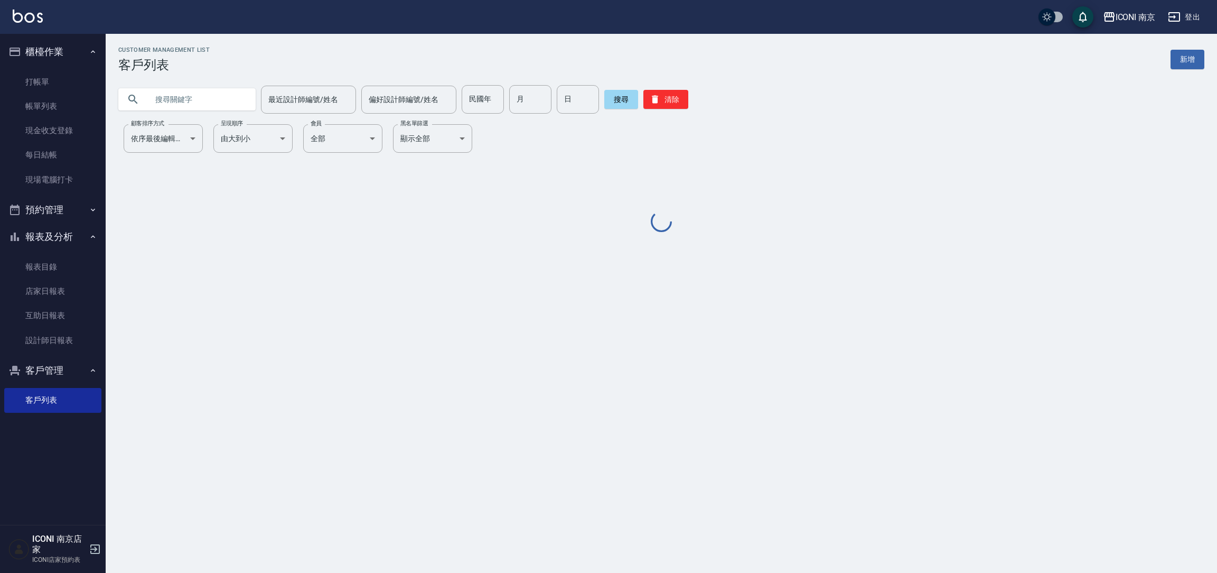
click at [180, 102] on input "text" at bounding box center [197, 99] width 99 height 29
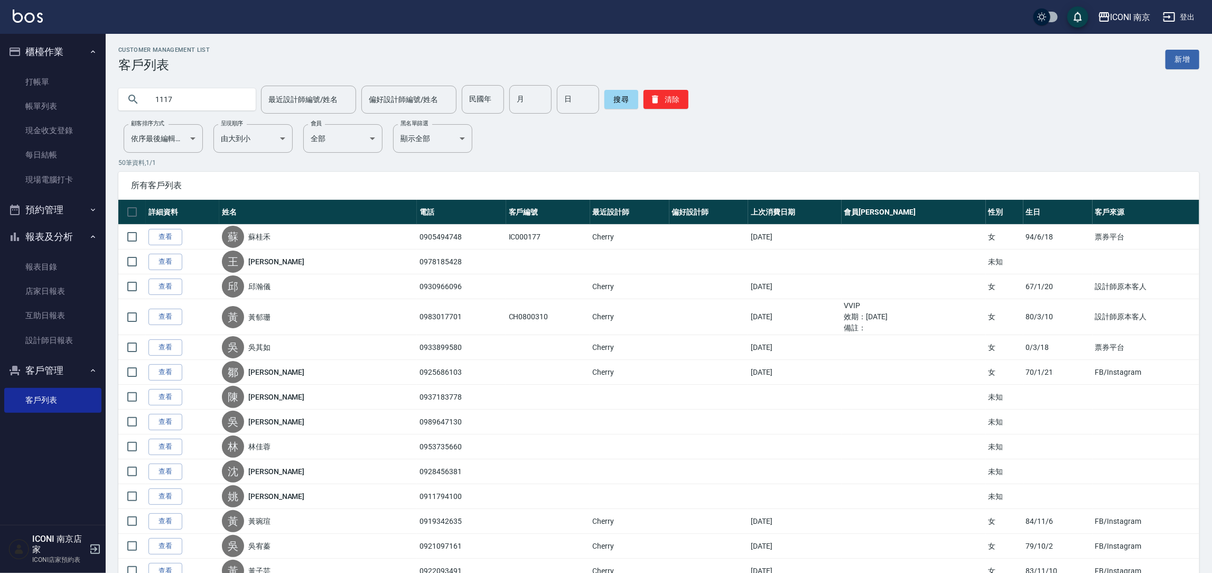
type input "1117"
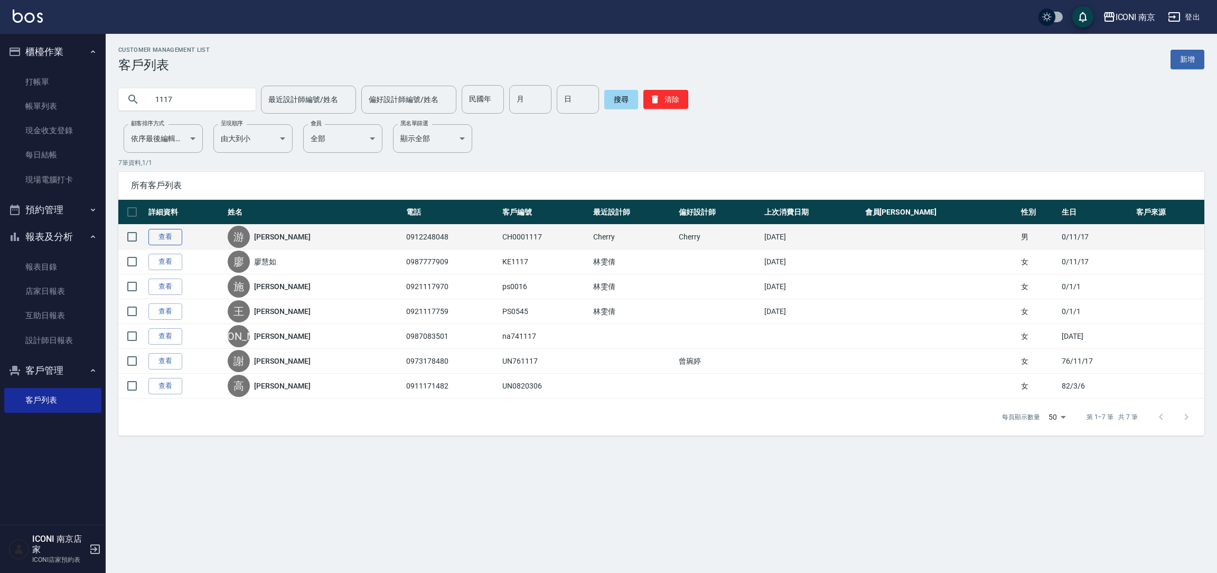
click at [165, 240] on link "查看" at bounding box center [165, 237] width 34 height 16
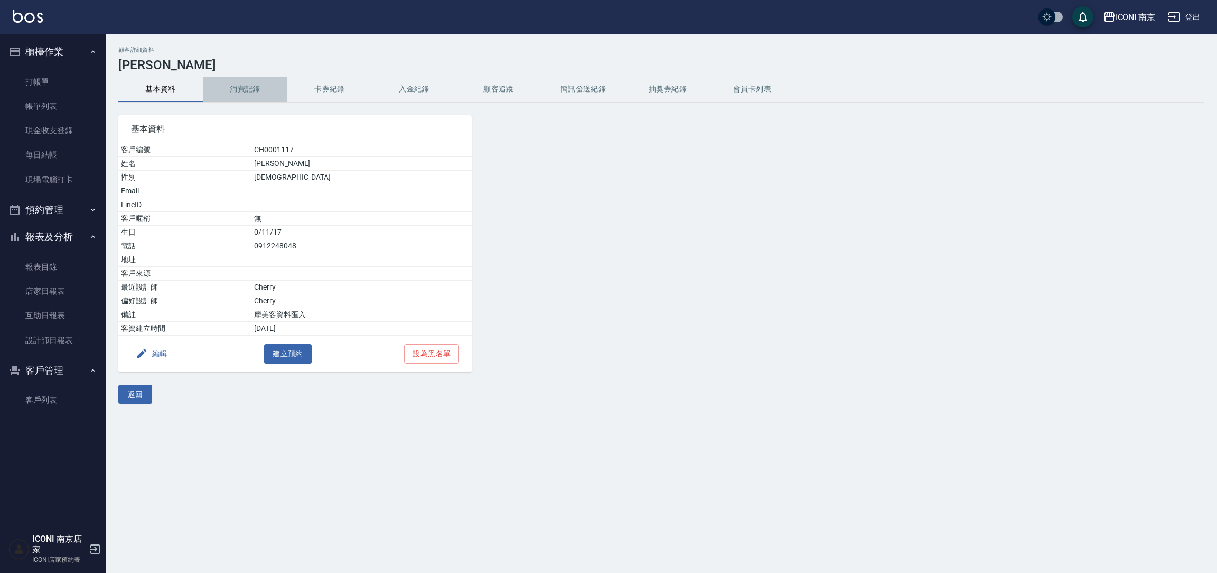
click at [245, 101] on button "消費記錄" at bounding box center [245, 89] width 85 height 25
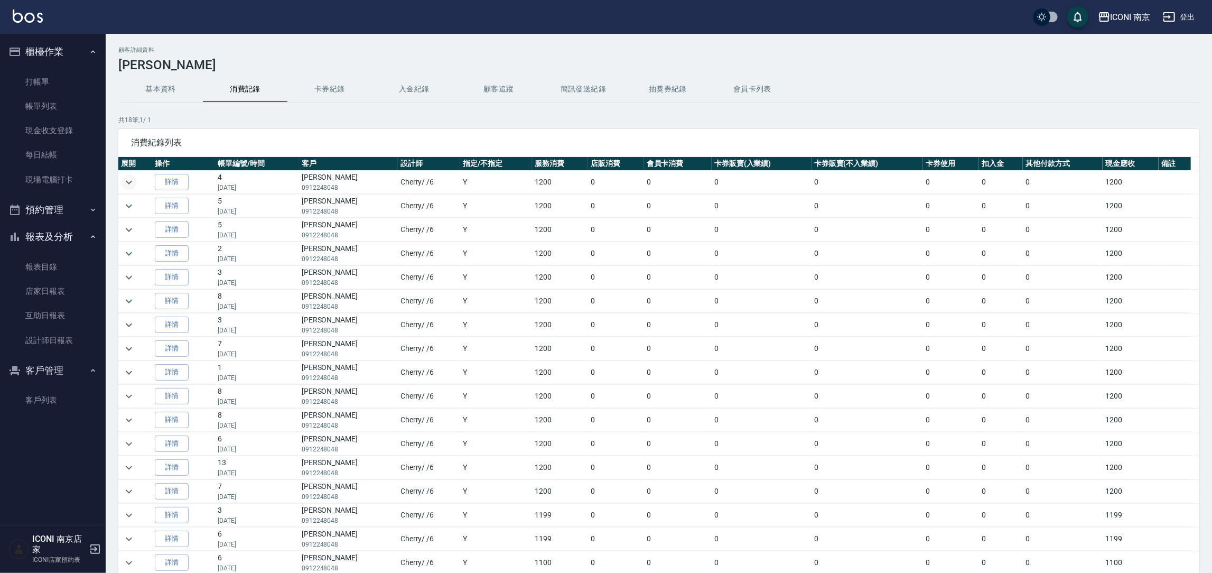
click at [132, 179] on icon "expand row" at bounding box center [129, 182] width 13 height 13
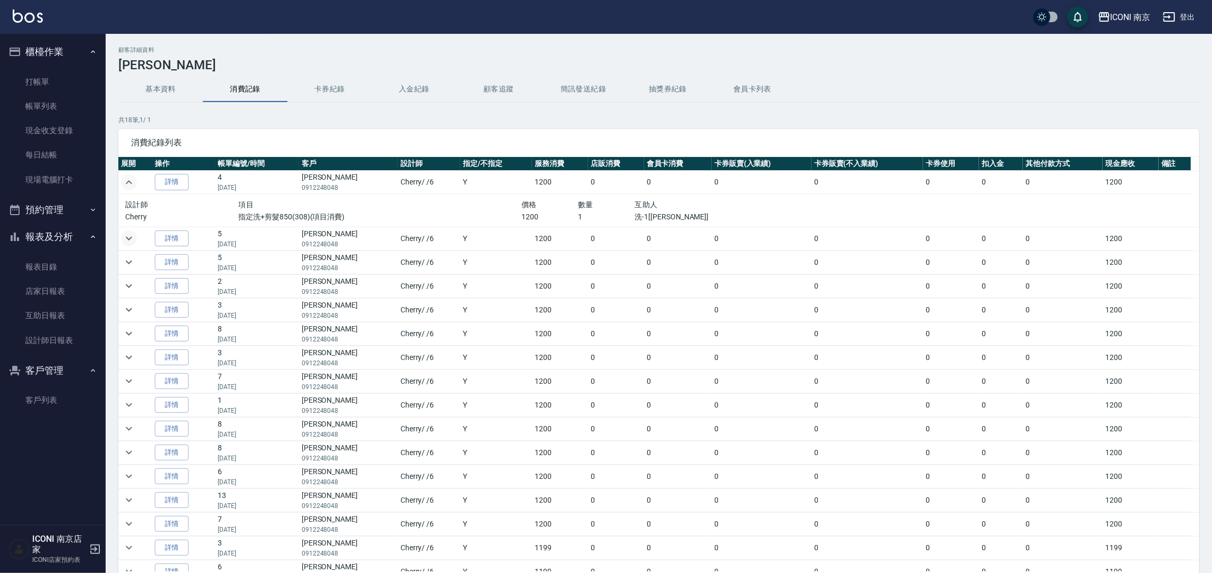
click at [131, 232] on icon "expand row" at bounding box center [129, 238] width 13 height 13
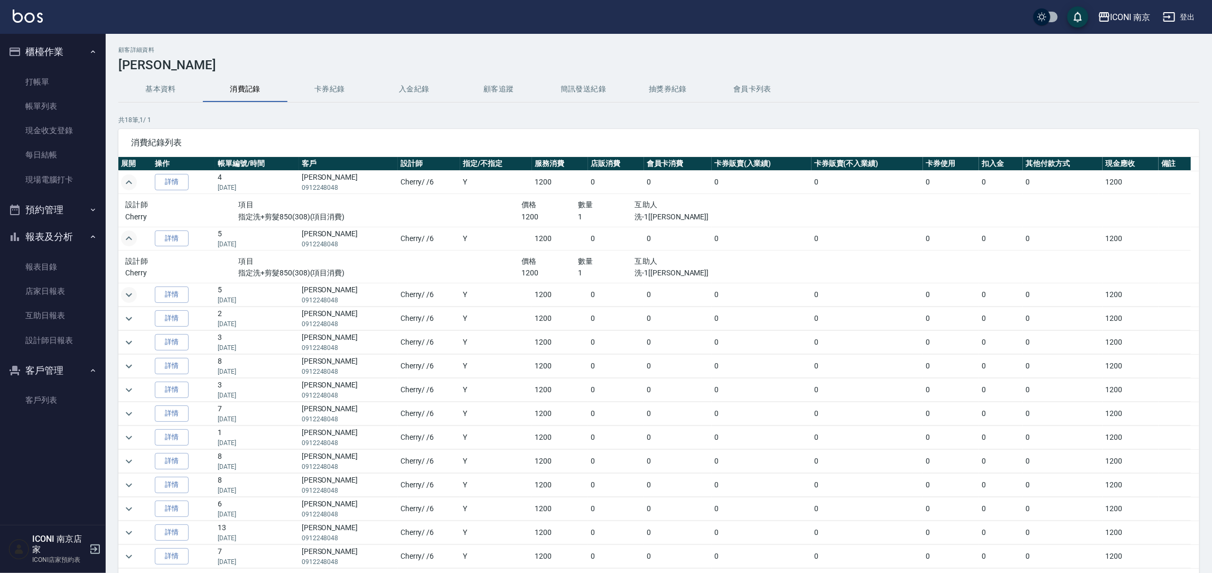
click at [123, 289] on icon "expand row" at bounding box center [129, 294] width 13 height 13
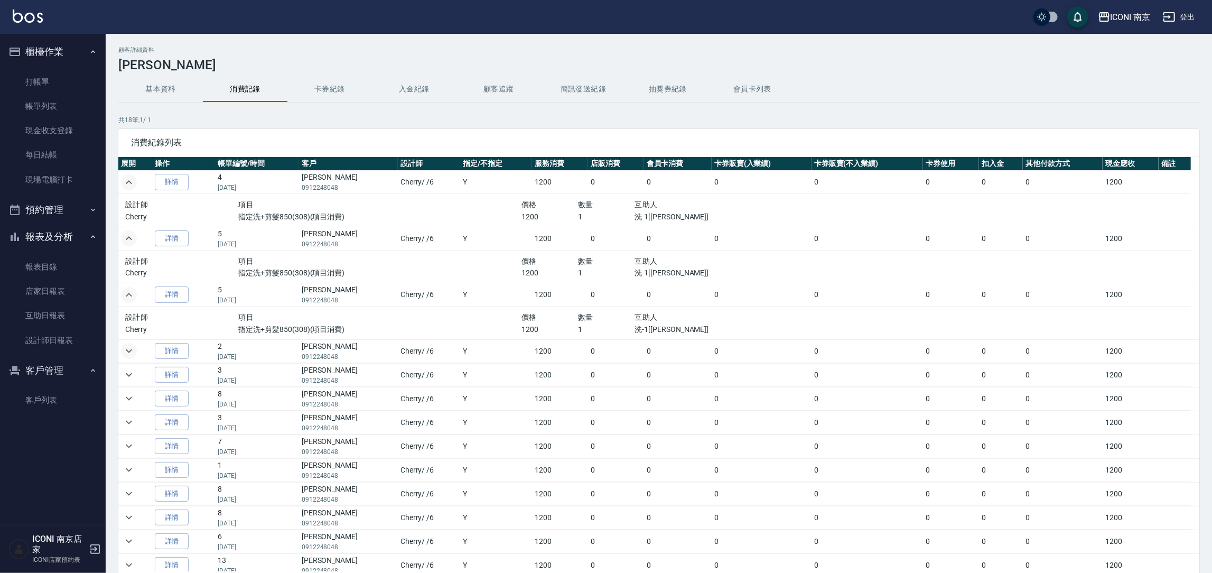
click at [129, 357] on icon "expand row" at bounding box center [129, 350] width 13 height 13
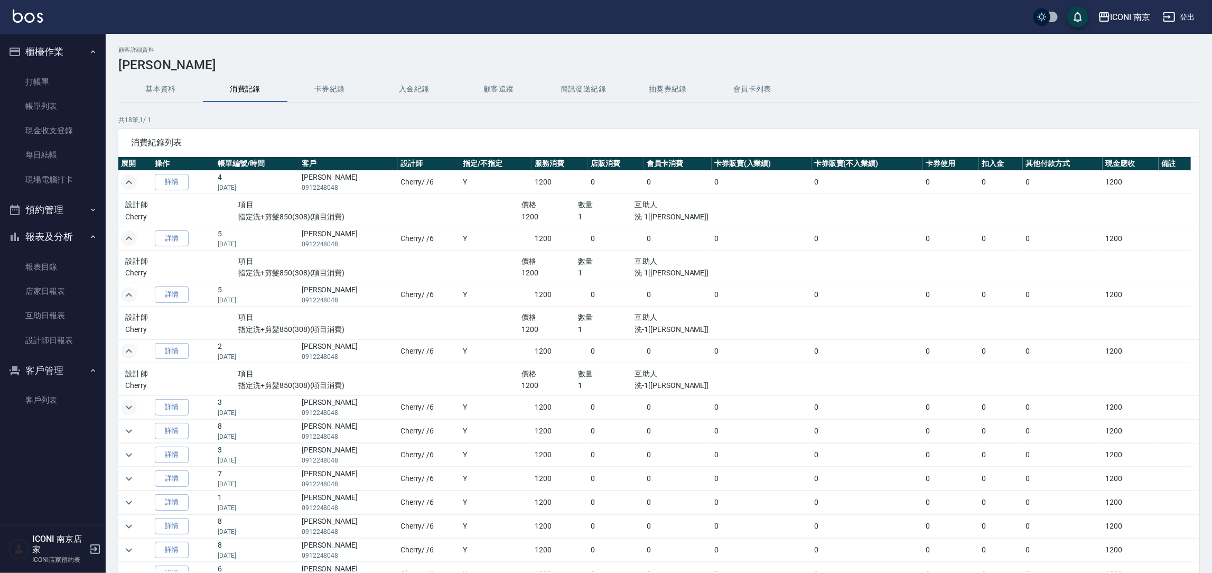
click at [132, 408] on icon "expand row" at bounding box center [129, 407] width 13 height 13
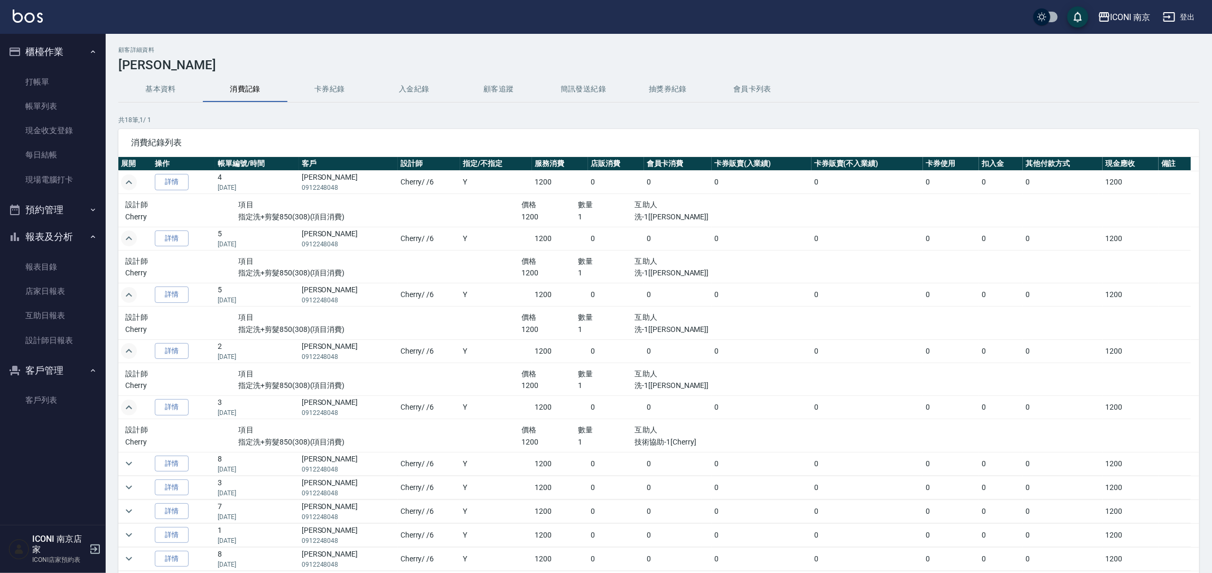
click at [129, 475] on tbody "詳情 4 [DATE] 游正雄 0912248048 Cherry / /6 Y 1200 0 0 0 0 0 0 0 1200 設計師 項目 價格 數量 互…" at bounding box center [658, 466] width 1081 height 591
click at [129, 467] on icon "expand row" at bounding box center [129, 463] width 13 height 13
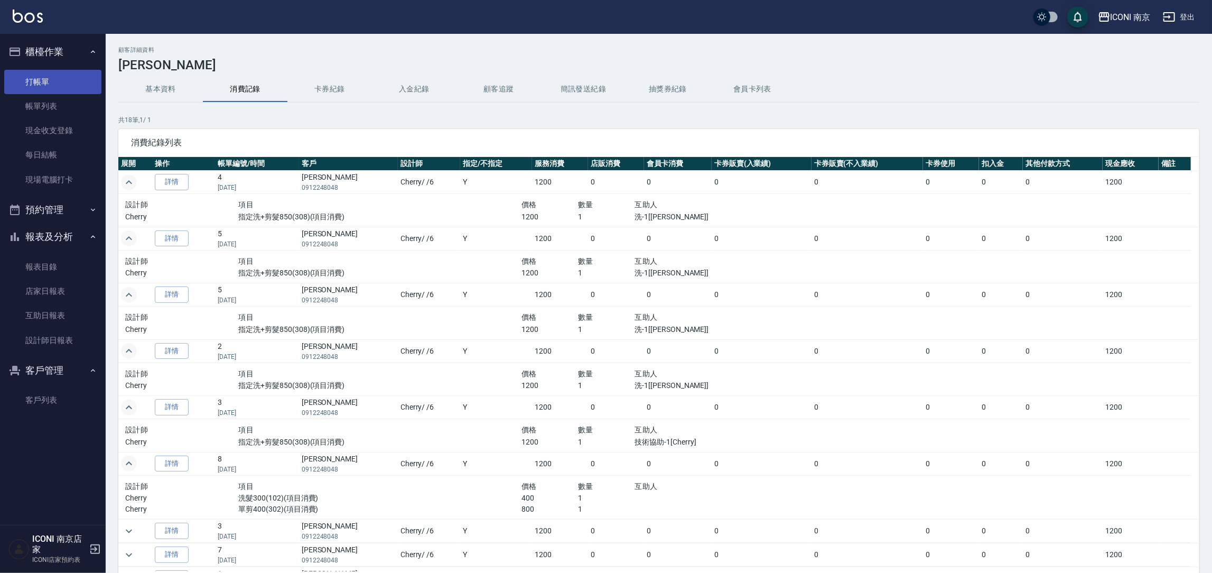
click at [40, 74] on link "打帳單" at bounding box center [52, 82] width 97 height 24
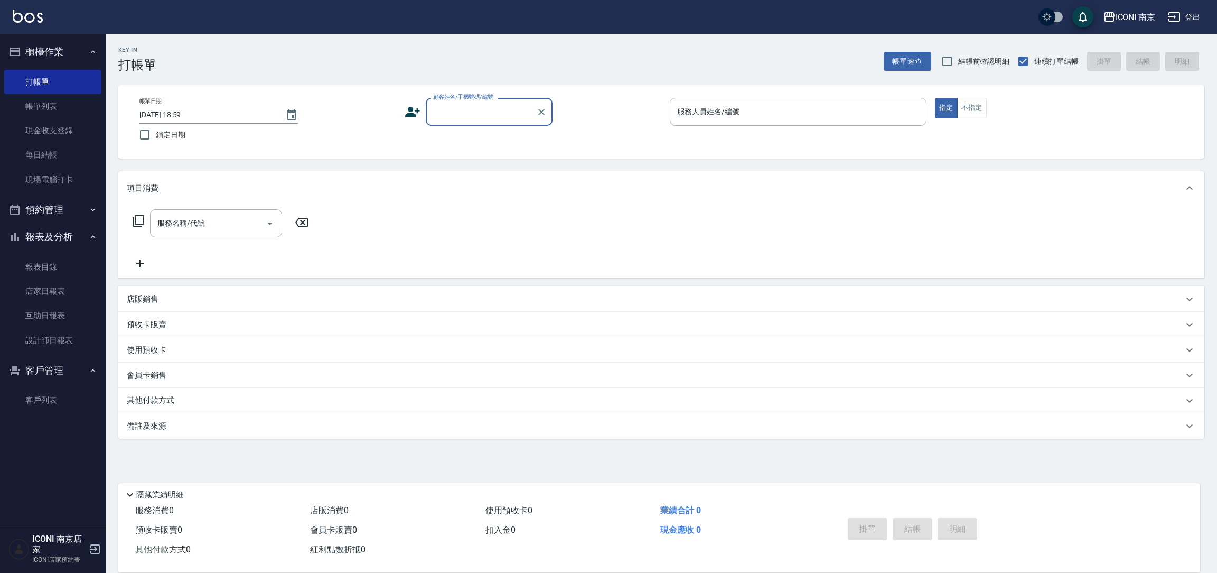
click at [465, 106] on input "顧客姓名/手機號碼/編號" at bounding box center [481, 111] width 101 height 18
click at [468, 102] on input "1117" at bounding box center [481, 111] width 101 height 18
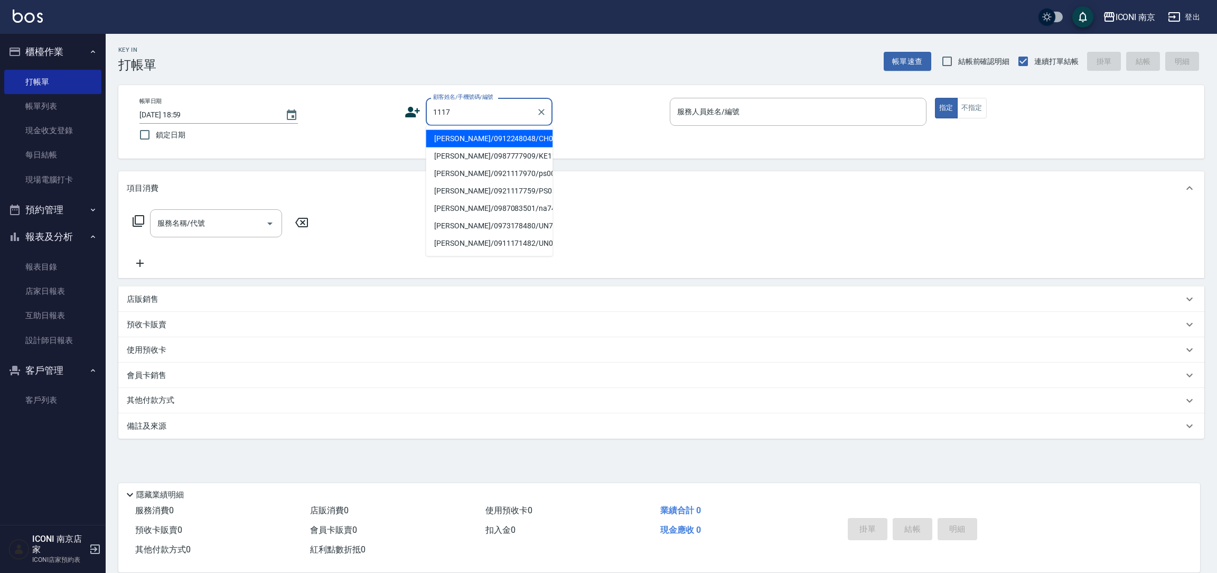
click at [470, 147] on li "[PERSON_NAME]/0912248048/CH0001117" at bounding box center [489, 138] width 127 height 17
type input "[PERSON_NAME]/0912248048/CH0001117"
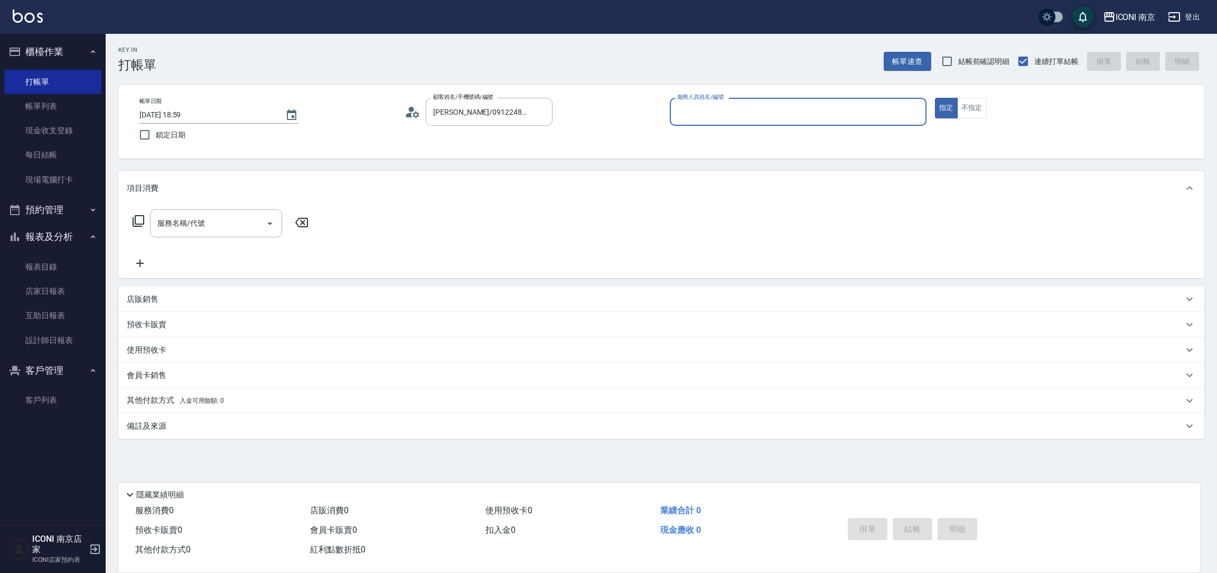
type input "Cherry-6"
click at [137, 219] on icon at bounding box center [138, 220] width 13 height 13
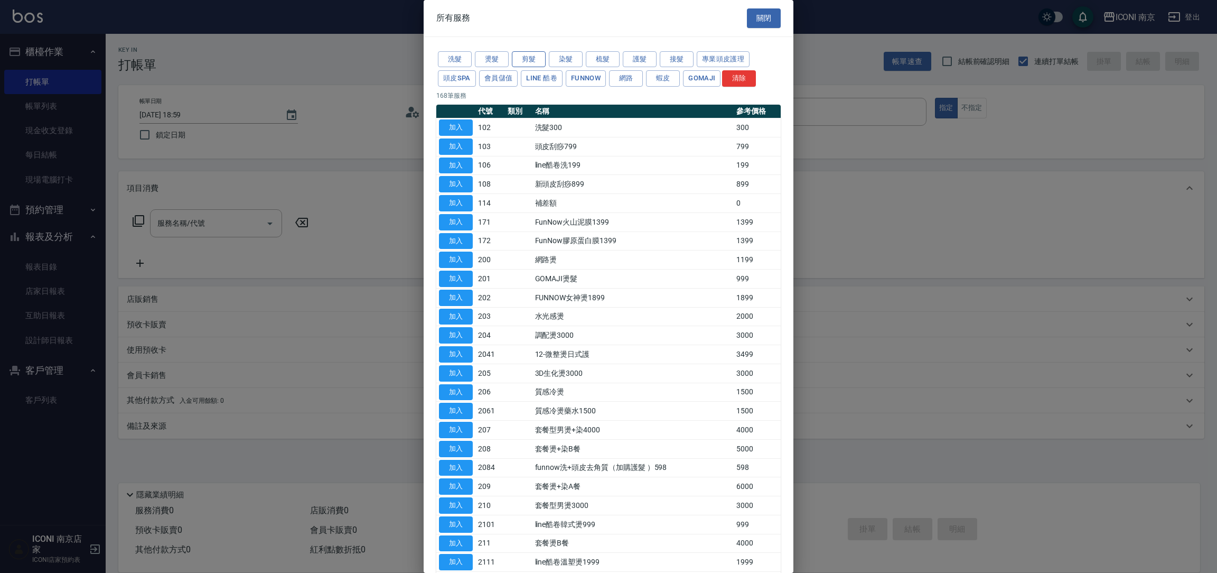
click at [522, 53] on button "剪髮" at bounding box center [529, 59] width 34 height 16
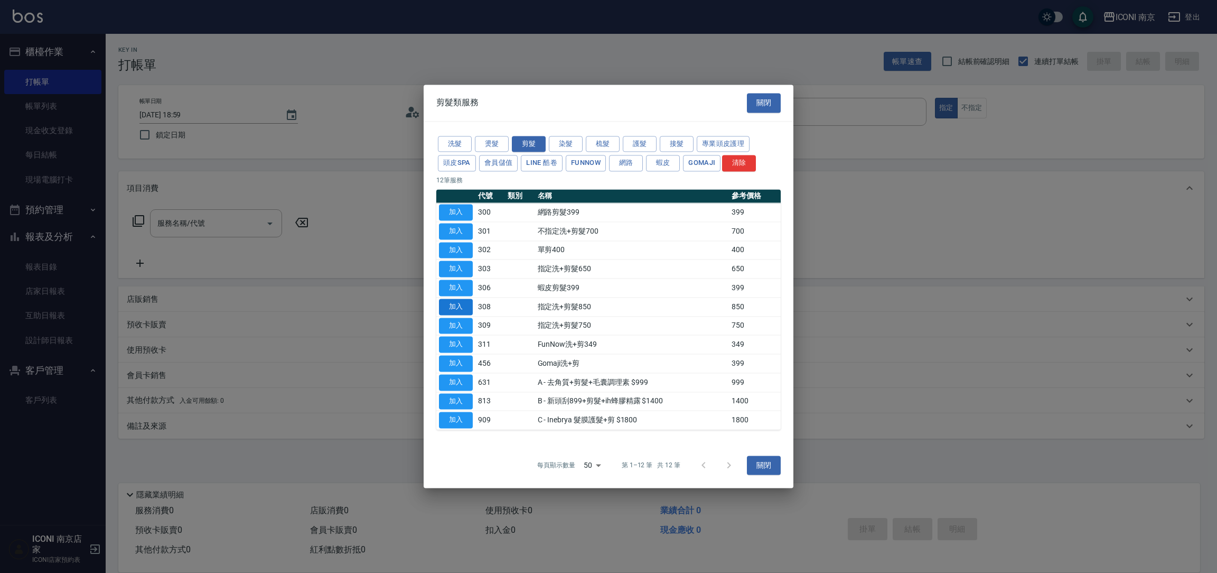
click at [453, 310] on button "加入" at bounding box center [456, 306] width 34 height 16
type input "指定洗+剪髮850(308)"
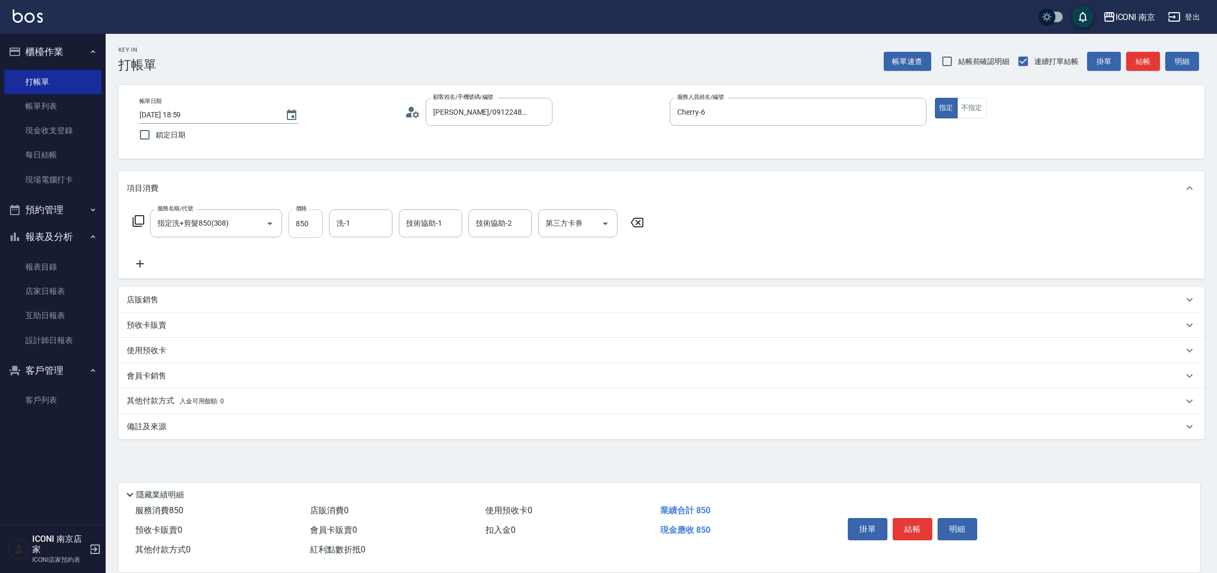
click at [296, 235] on input "850" at bounding box center [305, 223] width 34 height 29
type input "1200"
type input "[PERSON_NAME]-12"
click at [157, 419] on div "備註及來源" at bounding box center [661, 426] width 1086 height 25
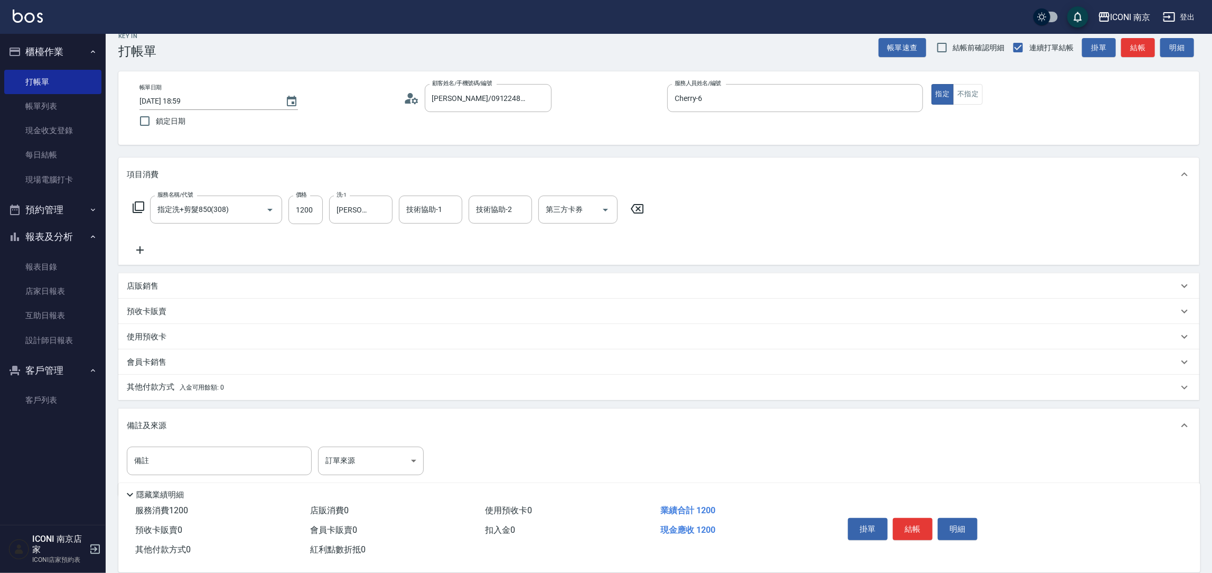
scroll to position [30, 0]
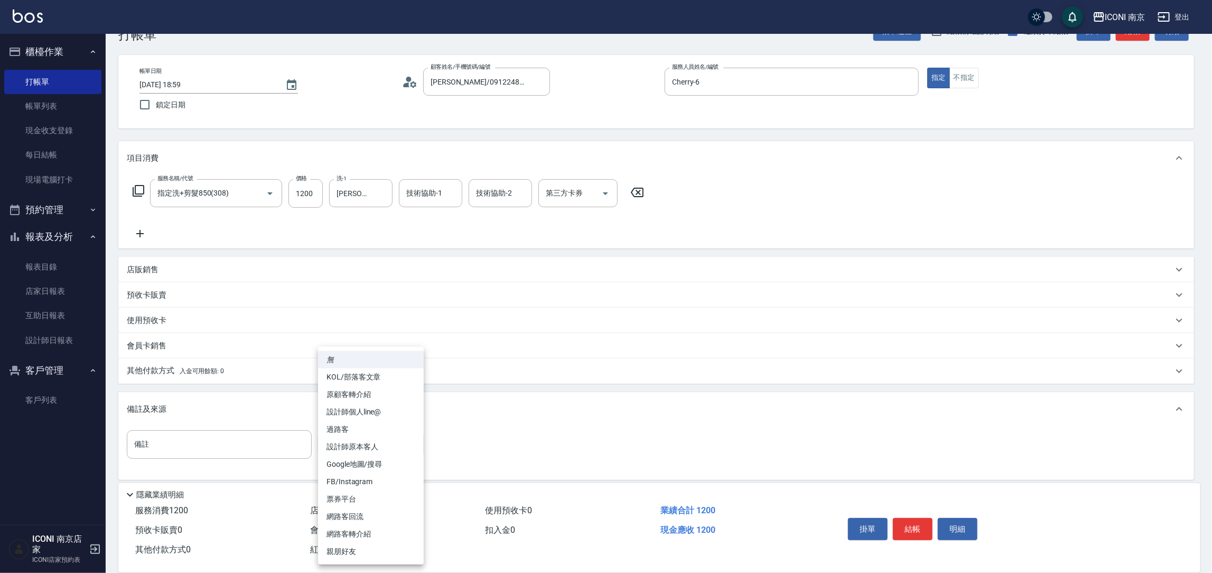
click at [385, 440] on body "ICONI 南京 登出 櫃檯作業 打帳單 帳單列表 現金收支登錄 每日結帳 現場電腦打卡 預約管理 預約管理 單日預約紀錄 單週預約紀錄 報表及分析 報表目錄…" at bounding box center [606, 274] width 1212 height 609
click at [366, 448] on li "設計師原本客人" at bounding box center [371, 446] width 106 height 17
type input "設計師原本客人"
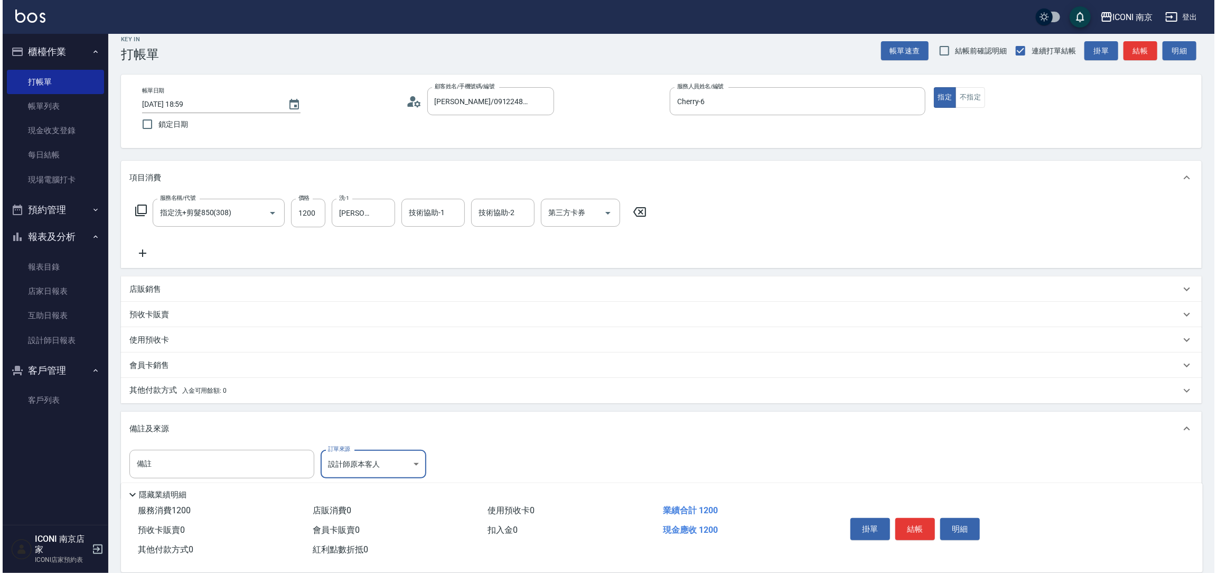
scroll to position [0, 0]
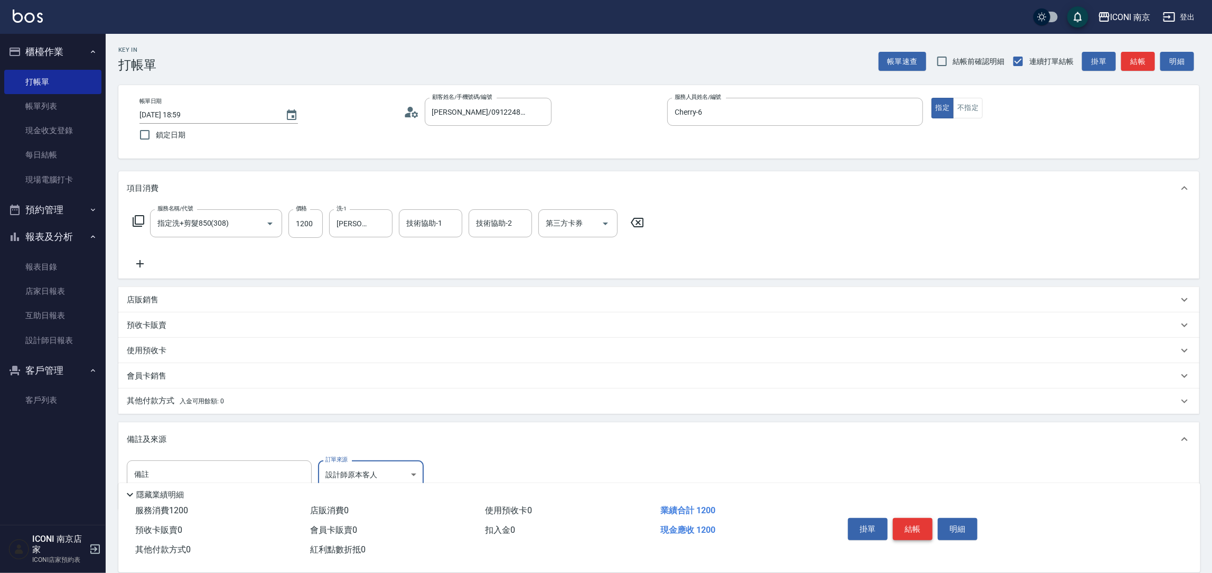
click at [917, 529] on button "結帳" at bounding box center [913, 529] width 40 height 22
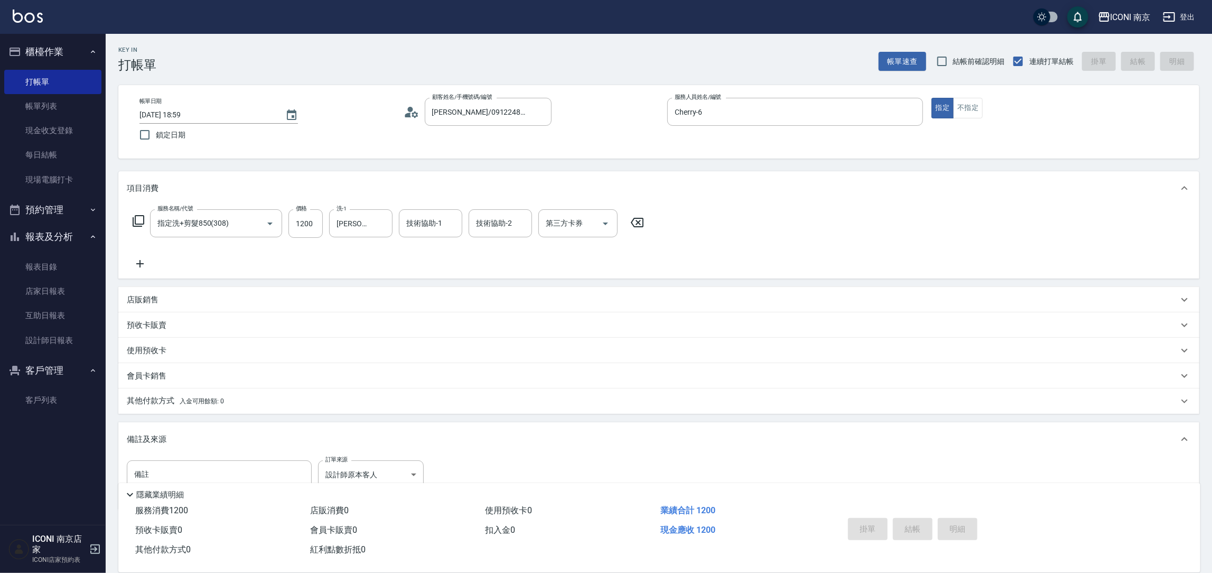
type input "[DATE] 19:00"
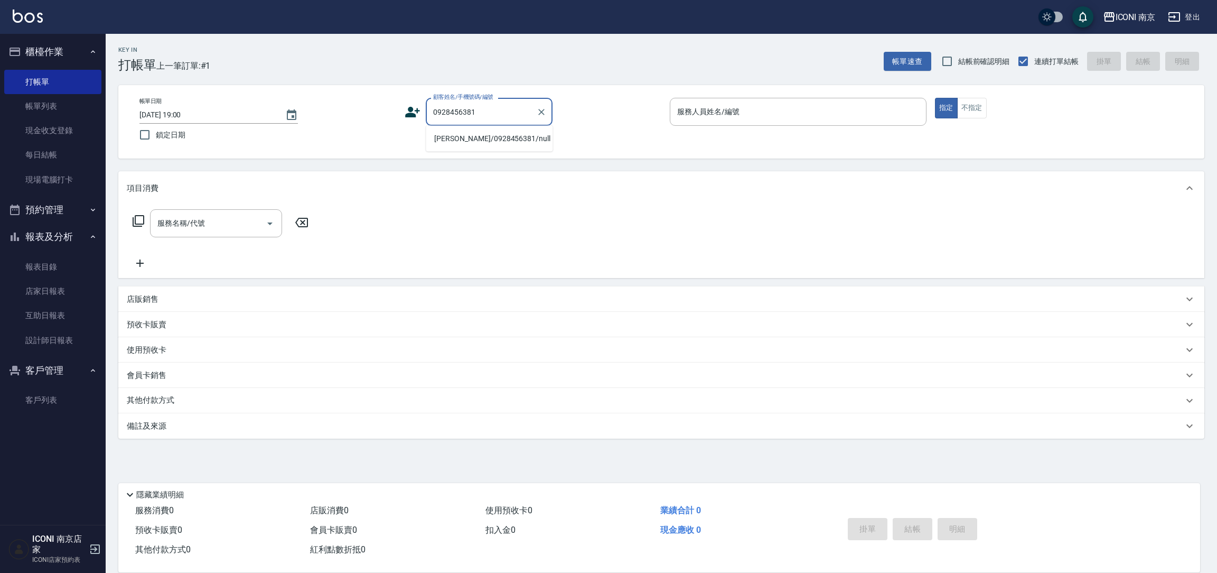
click at [483, 142] on li "[PERSON_NAME]/0928456381/null" at bounding box center [489, 138] width 127 height 17
type input "[PERSON_NAME]/0928456381/null"
click at [416, 111] on icon at bounding box center [416, 114] width 6 height 6
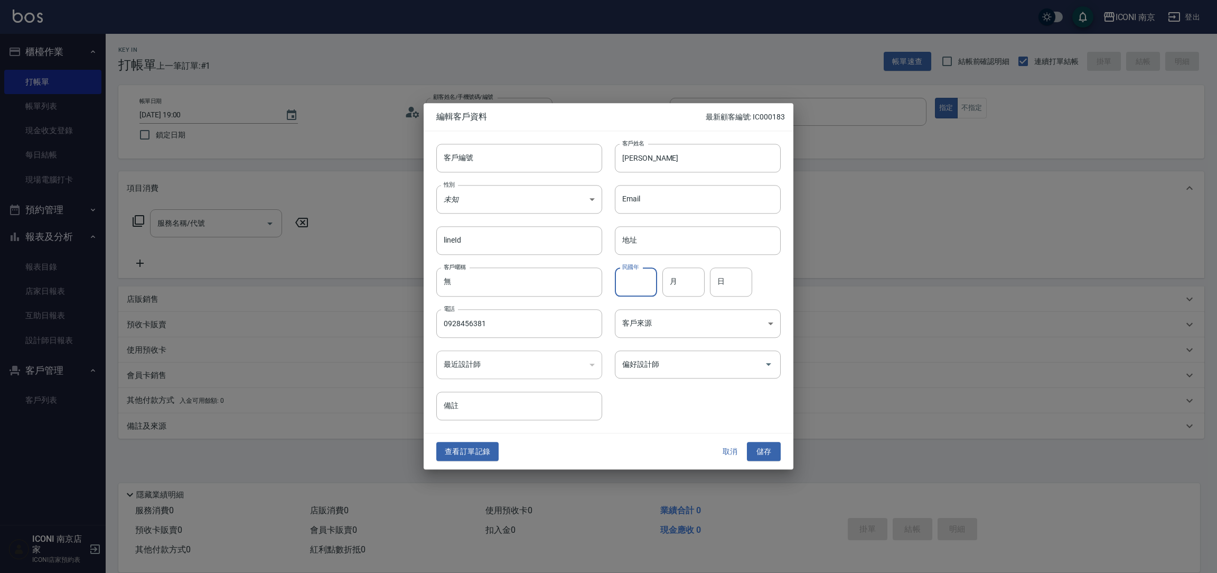
click at [641, 282] on input "民國年" at bounding box center [636, 282] width 42 height 29
type input "89"
click at [690, 278] on input "月" at bounding box center [683, 282] width 42 height 29
type input "09"
type input "11"
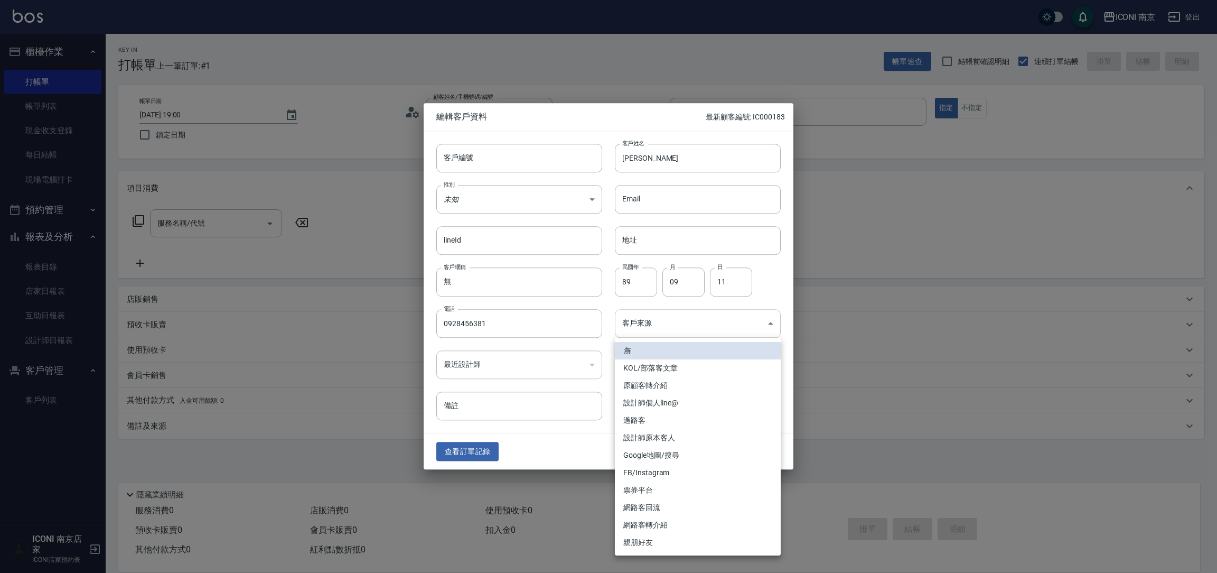
click at [670, 326] on body "ICONI 南京 登出 櫃檯作業 打帳單 帳單列表 現金收支登錄 每日結帳 現場電腦打卡 預約管理 預約管理 單日預約紀錄 單週預約紀錄 報表及分析 報表目錄…" at bounding box center [608, 286] width 1217 height 573
click at [657, 465] on li "FB/Instagram" at bounding box center [698, 472] width 166 height 17
type input "FB/Instagram"
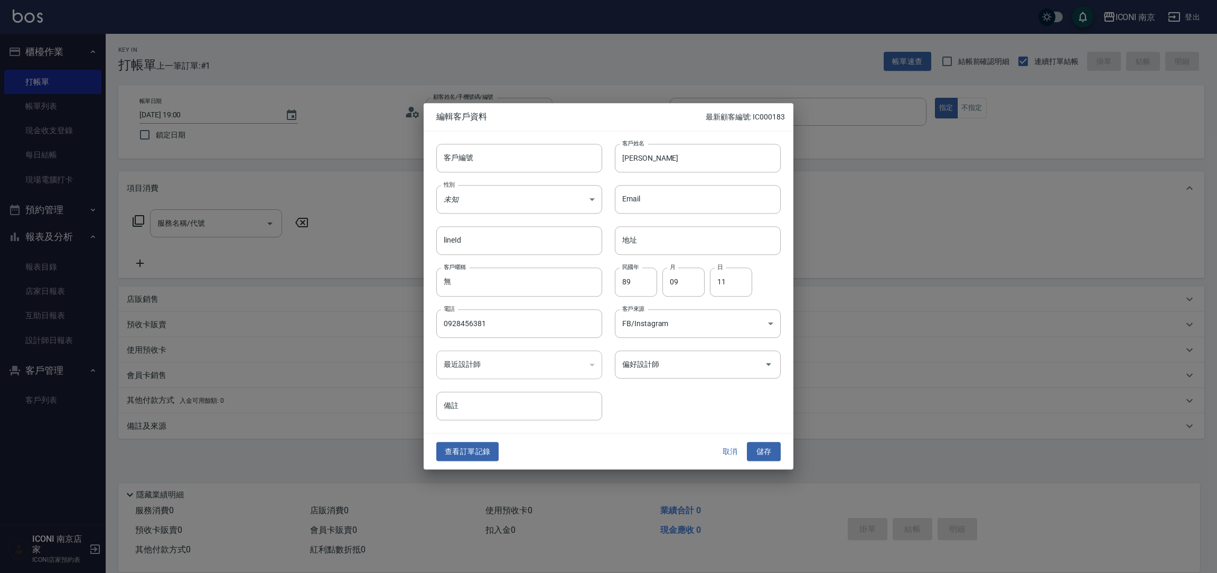
click at [543, 216] on div "lineId lineId" at bounding box center [513, 234] width 179 height 41
click at [546, 207] on body "ICONI 南京 登出 櫃檯作業 打帳單 帳單列表 現金收支登錄 每日結帳 現場電腦打卡 預約管理 預約管理 單日預約紀錄 單週預約紀錄 報表及分析 報表目錄…" at bounding box center [608, 286] width 1217 height 573
click at [493, 259] on li "女" at bounding box center [519, 261] width 166 height 17
type input "[DEMOGRAPHIC_DATA]"
click at [759, 449] on button "儲存" at bounding box center [764, 452] width 34 height 20
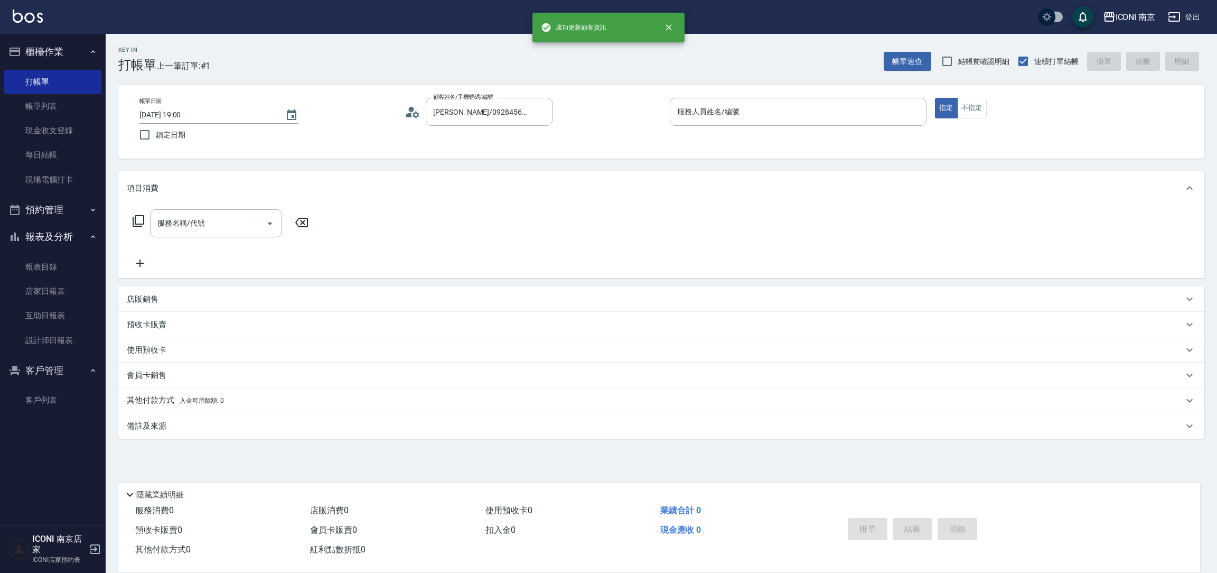
click at [737, 95] on div "帳單日期 [DATE] 19:00 鎖定日期 顧客姓名/手機號碼/編號 [PERSON_NAME]/0928456381/null 顧客姓名/手機號碼/編號 …" at bounding box center [661, 121] width 1086 height 73
click at [745, 104] on input "服務人員姓名/編號" at bounding box center [798, 111] width 247 height 18
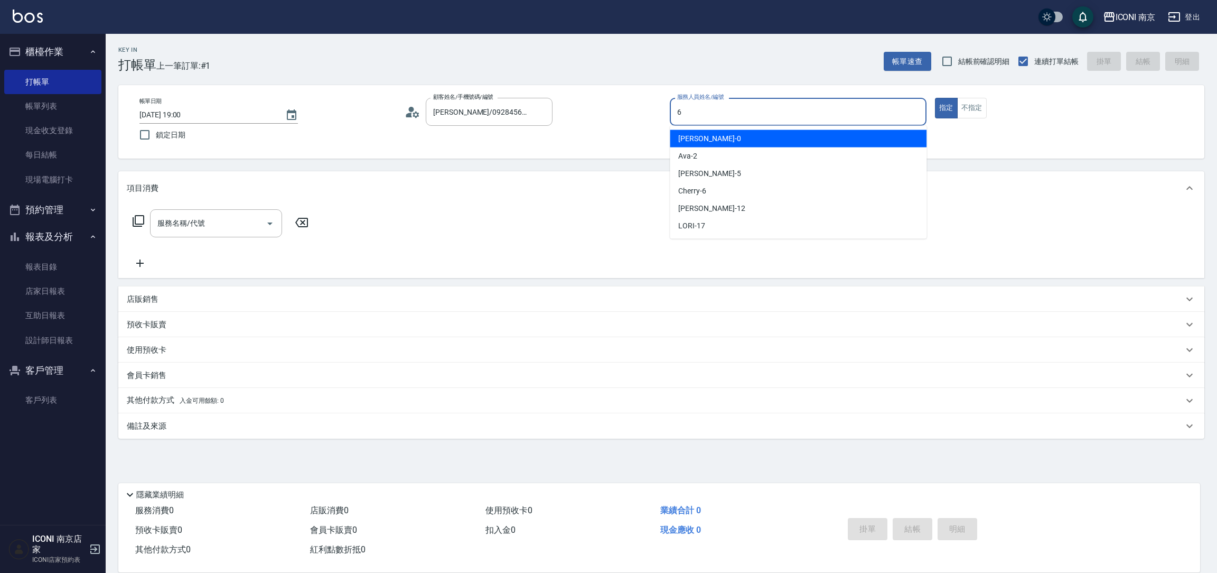
type input "6"
type button "true"
type input "Cherry-6"
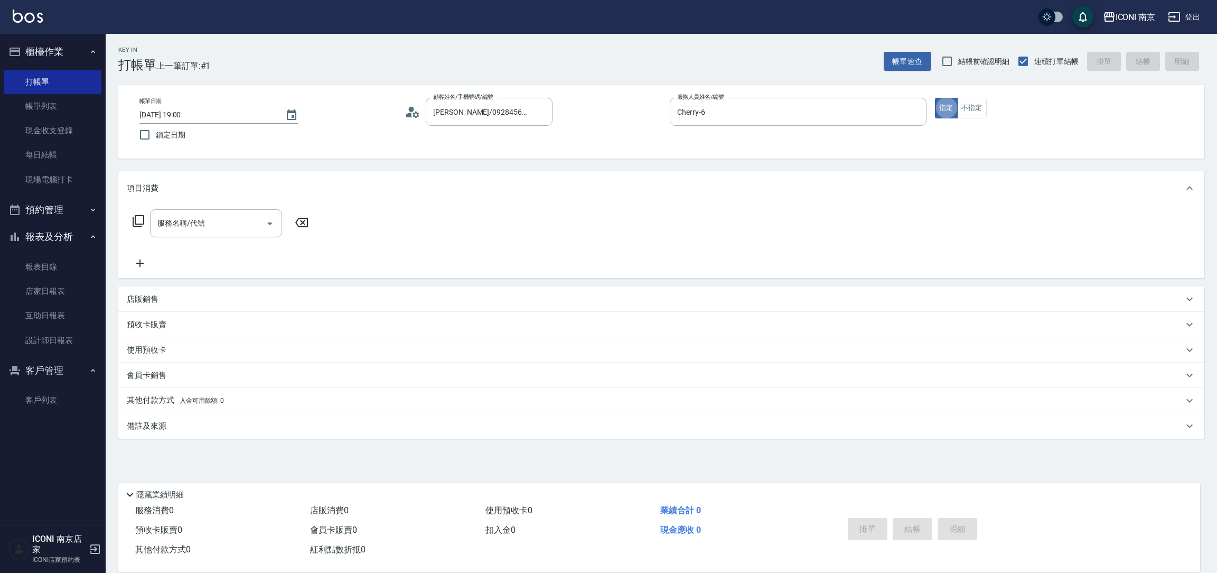
click at [138, 226] on icon at bounding box center [139, 221] width 12 height 12
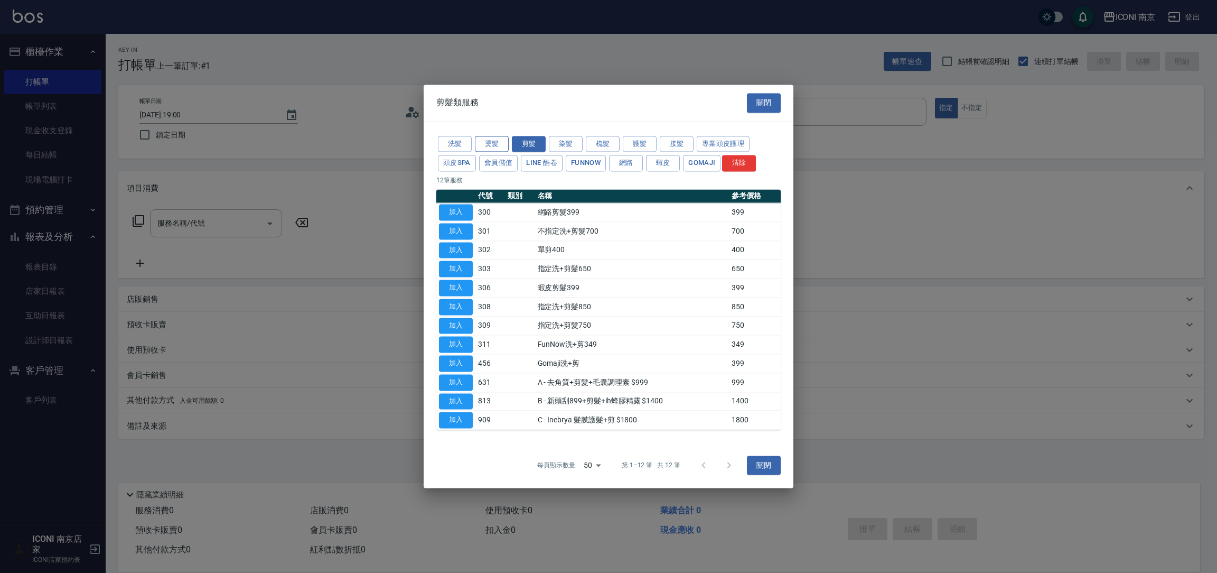
click at [489, 146] on button "燙髮" at bounding box center [492, 144] width 34 height 16
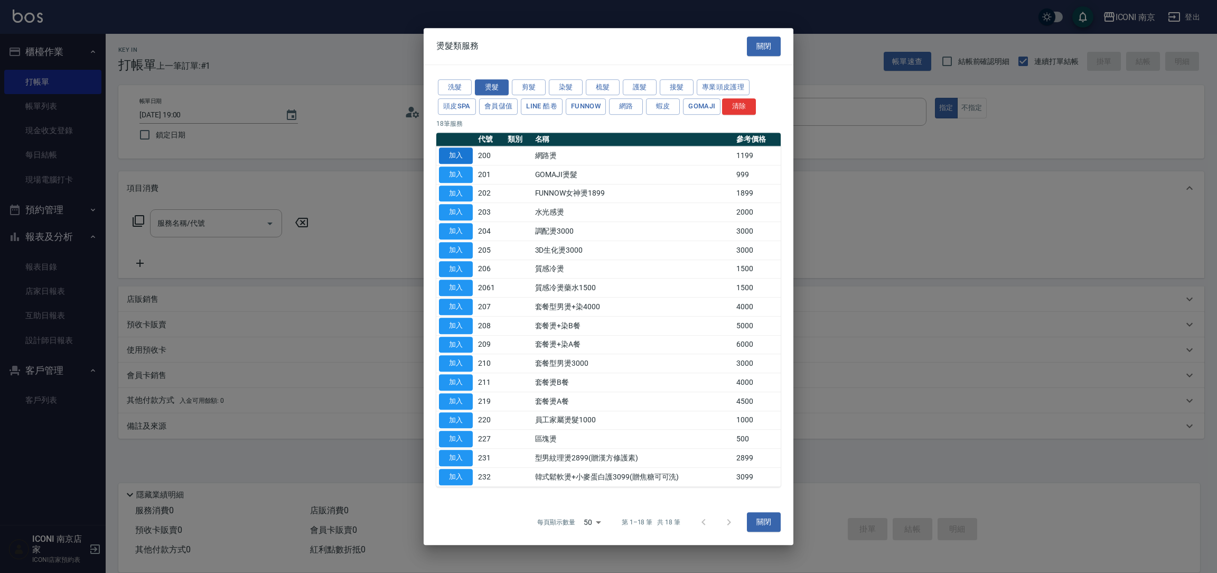
click at [448, 153] on button "加入" at bounding box center [456, 155] width 34 height 16
type input "網路燙(200)"
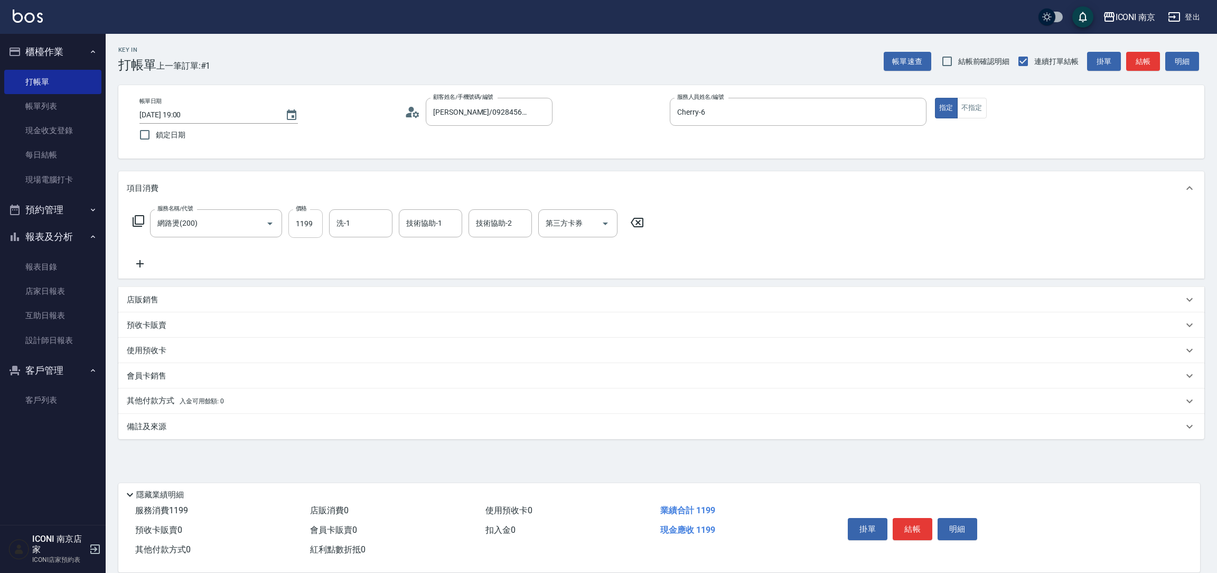
click at [318, 224] on input "1199" at bounding box center [305, 223] width 34 height 29
click at [301, 229] on input "129" at bounding box center [305, 223] width 34 height 29
type input "1299"
type input "LORI-17"
type input "[PERSON_NAME]-12"
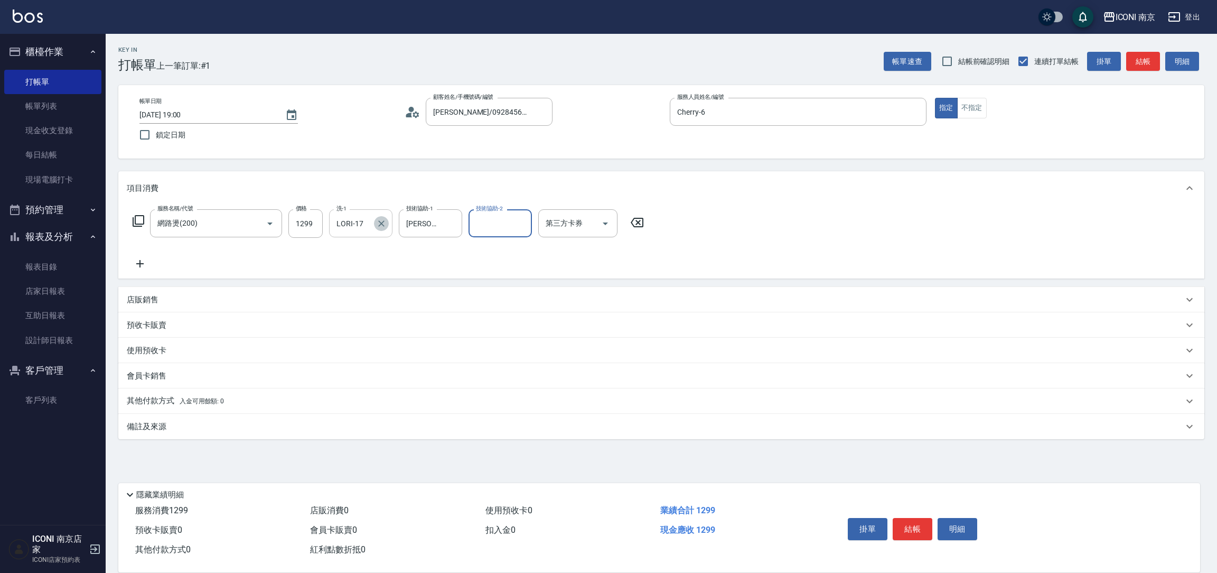
click at [384, 225] on icon "Clear" at bounding box center [381, 223] width 11 height 11
click at [362, 222] on input "洗-1" at bounding box center [361, 223] width 54 height 18
type input "[PERSON_NAME]-12"
click at [131, 218] on div "服務名稱/代號 網路燙(200) 服務名稱/代號 價格 1299 價格 洗-1 [PERSON_NAME]-12 洗-1 技術協助-1 [PERSON_NAM…" at bounding box center [388, 223] width 523 height 29
click at [138, 225] on icon at bounding box center [138, 220] width 13 height 13
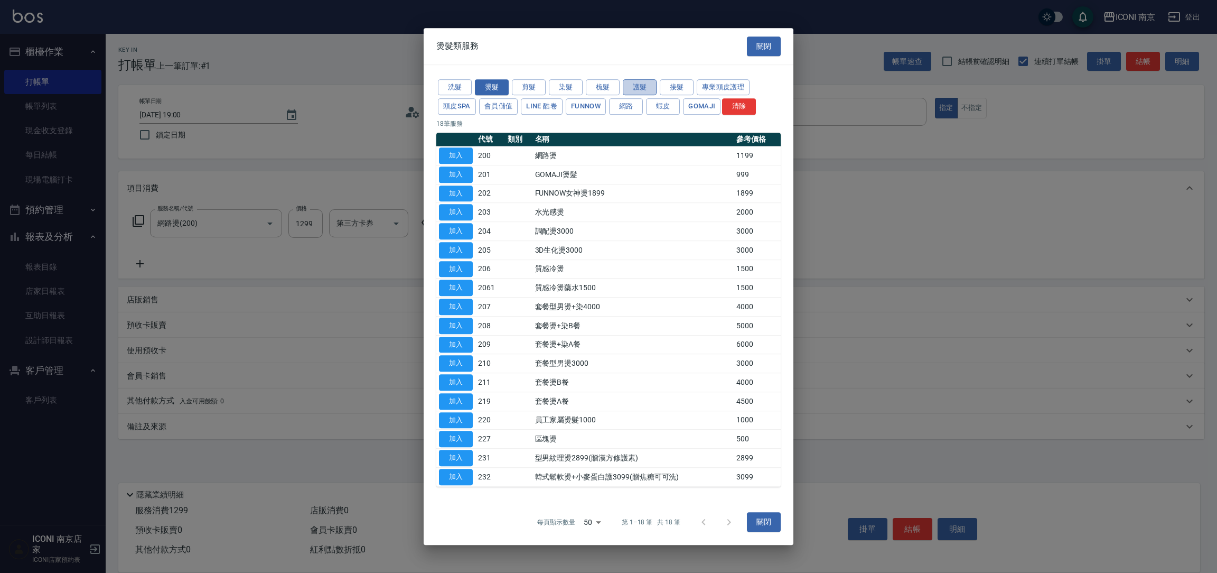
click at [643, 82] on button "護髮" at bounding box center [640, 87] width 34 height 16
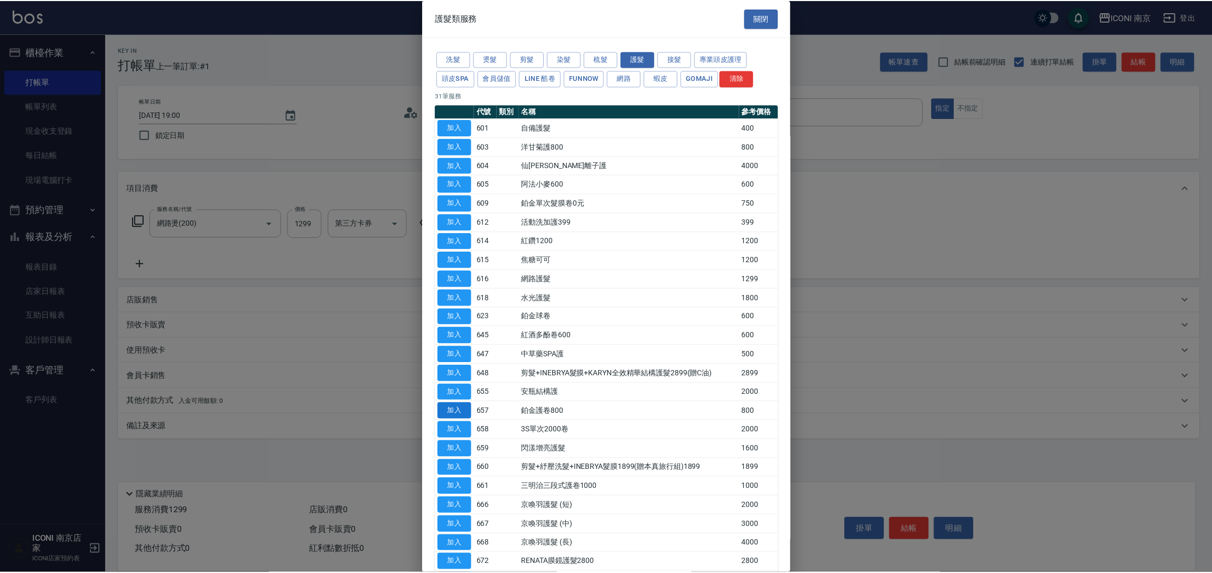
scroll to position [79, 0]
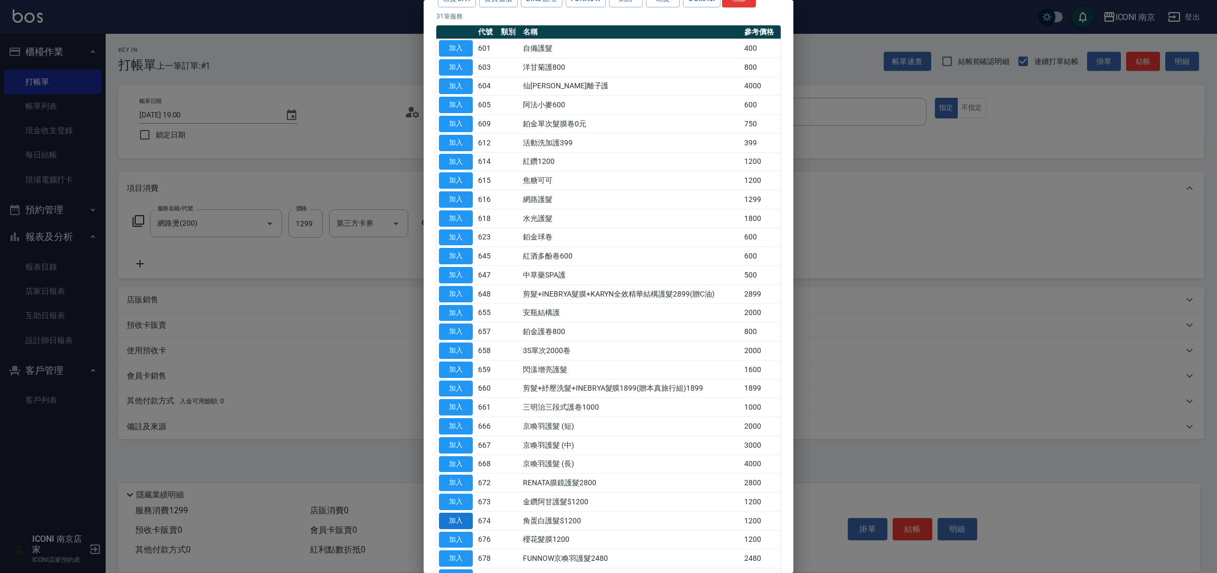
click at [458, 518] on button "加入" at bounding box center [456, 520] width 34 height 16
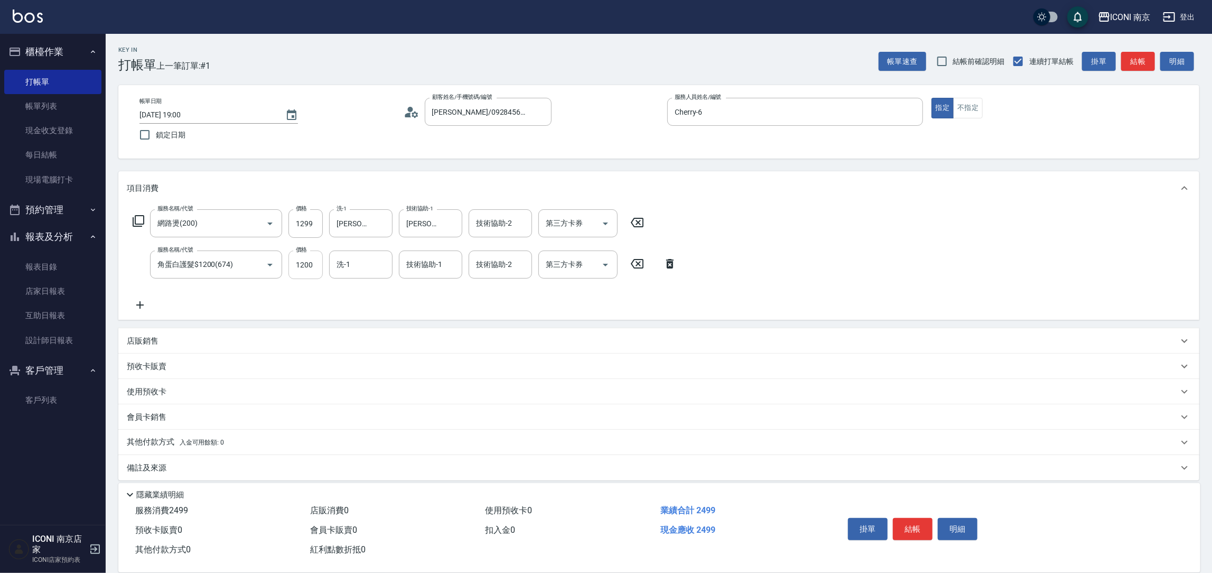
click at [302, 267] on input "1200" at bounding box center [305, 264] width 34 height 29
type input "1300"
type input "[PERSON_NAME]-12"
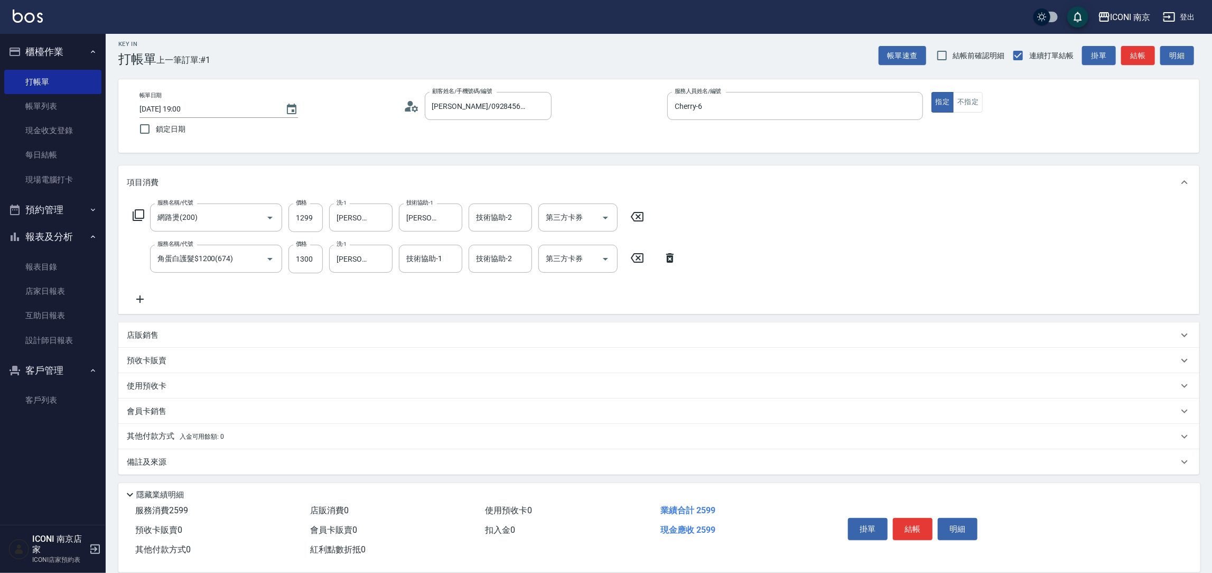
click at [153, 452] on div "備註及來源" at bounding box center [658, 461] width 1081 height 25
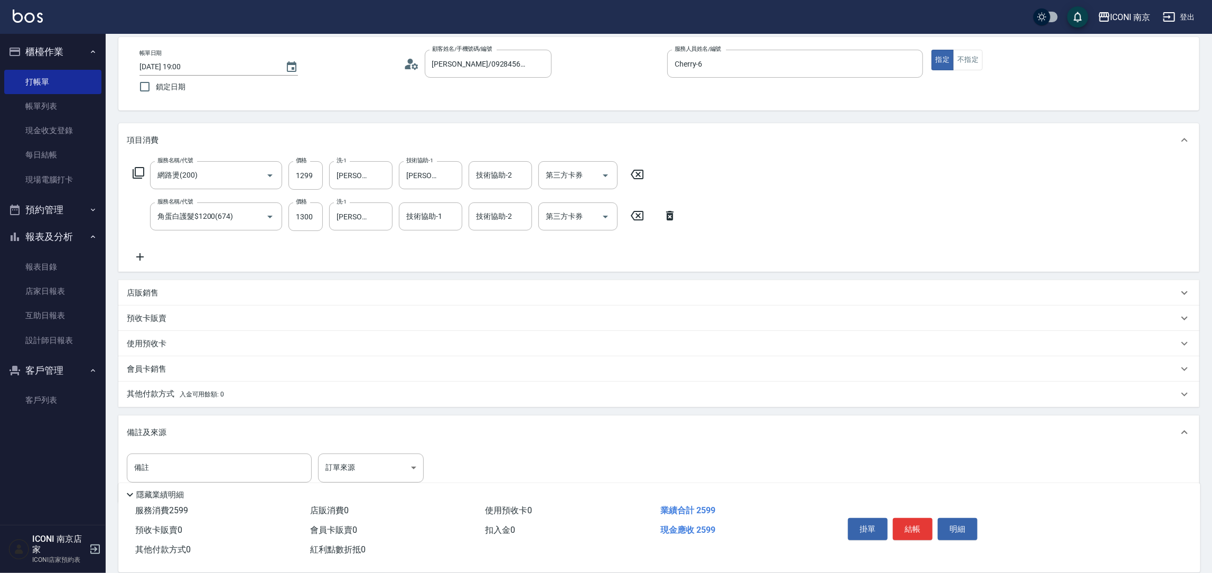
scroll to position [71, 0]
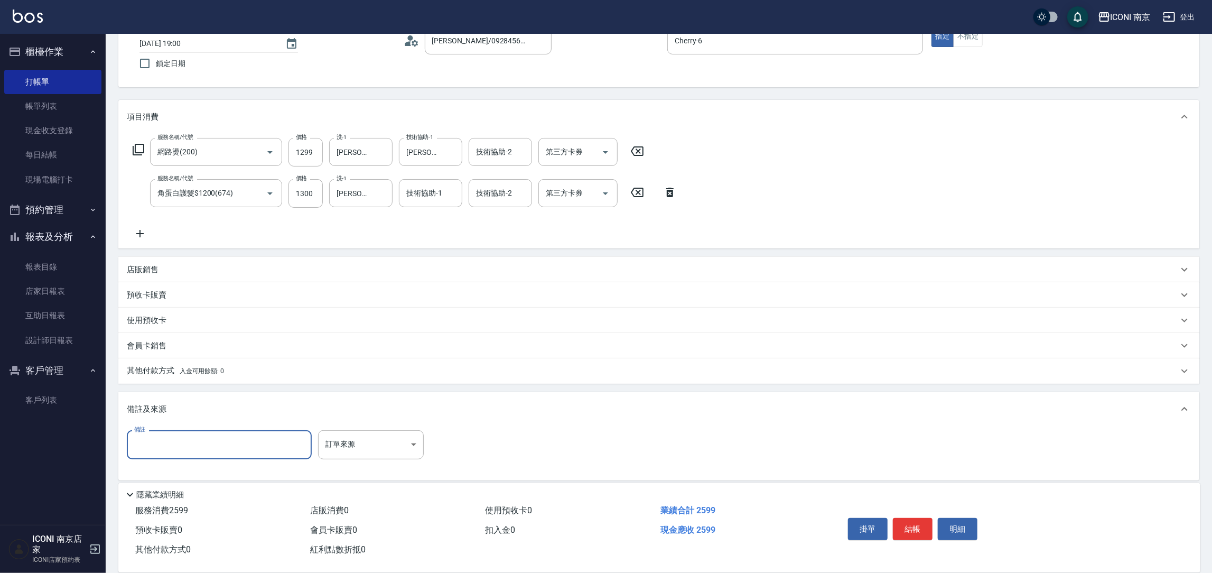
click at [183, 447] on input "備註" at bounding box center [219, 444] width 185 height 29
type input "d"
type input "開發護髮"
click at [356, 441] on body "ICONI 南京 登出 櫃檯作業 打帳單 帳單列表 現金收支登錄 每日結帳 現場電腦打卡 預約管理 預約管理 單日預約紀錄 單週預約紀錄 報表及分析 報表目錄…" at bounding box center [606, 254] width 1212 height 651
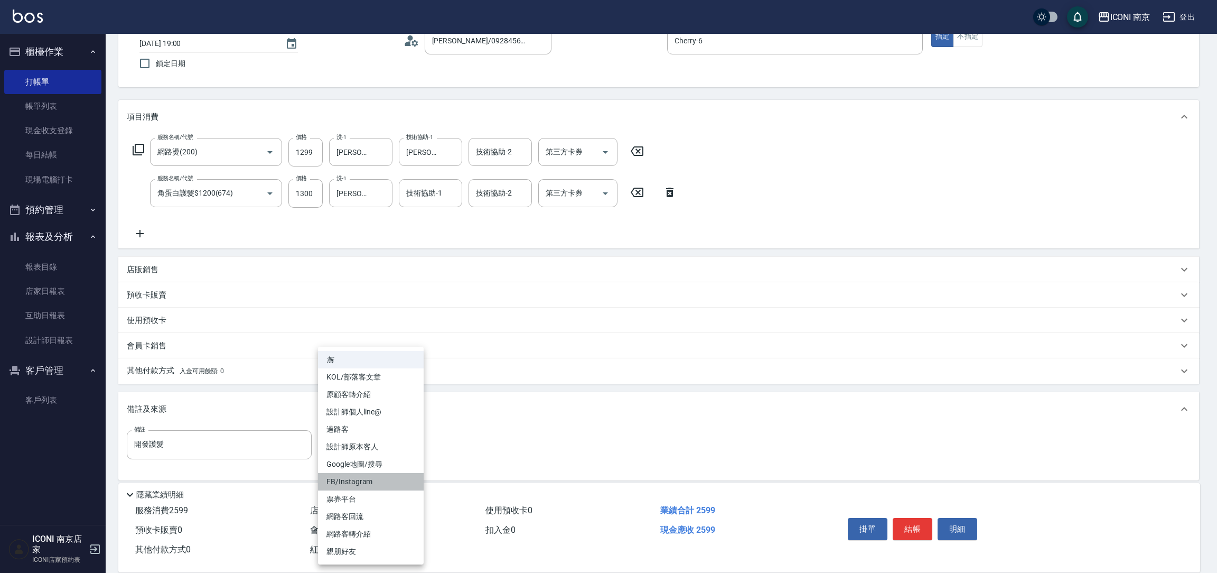
click at [356, 473] on li "FB/Instagram" at bounding box center [371, 481] width 106 height 17
type input "FB/Instagram"
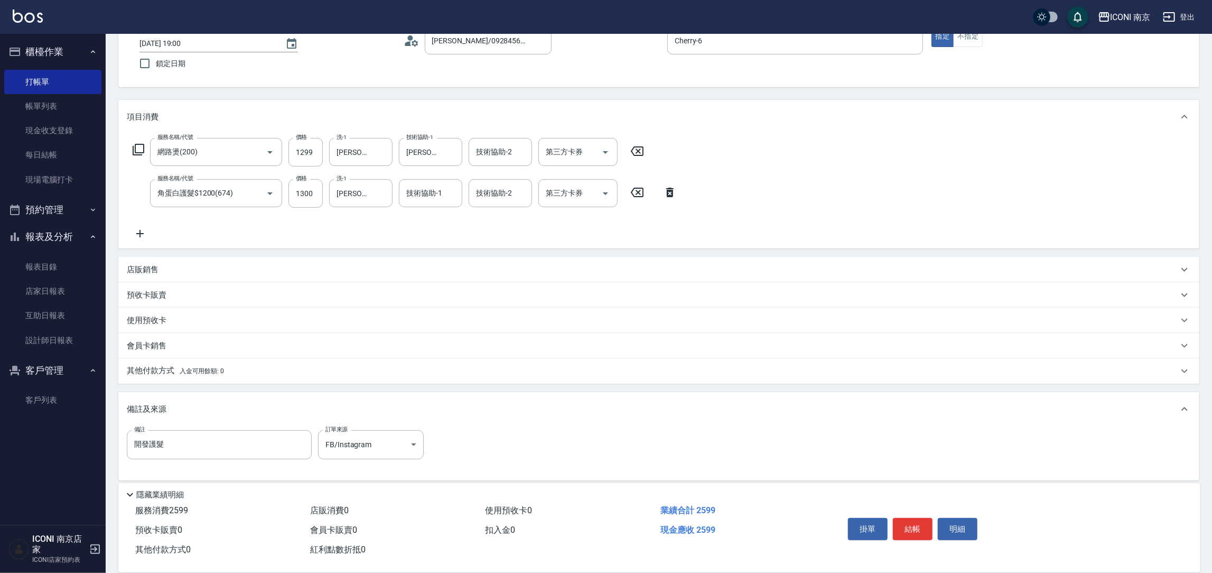
click at [153, 368] on p "其他付款方式 入金可用餘額: 0" at bounding box center [175, 371] width 97 height 12
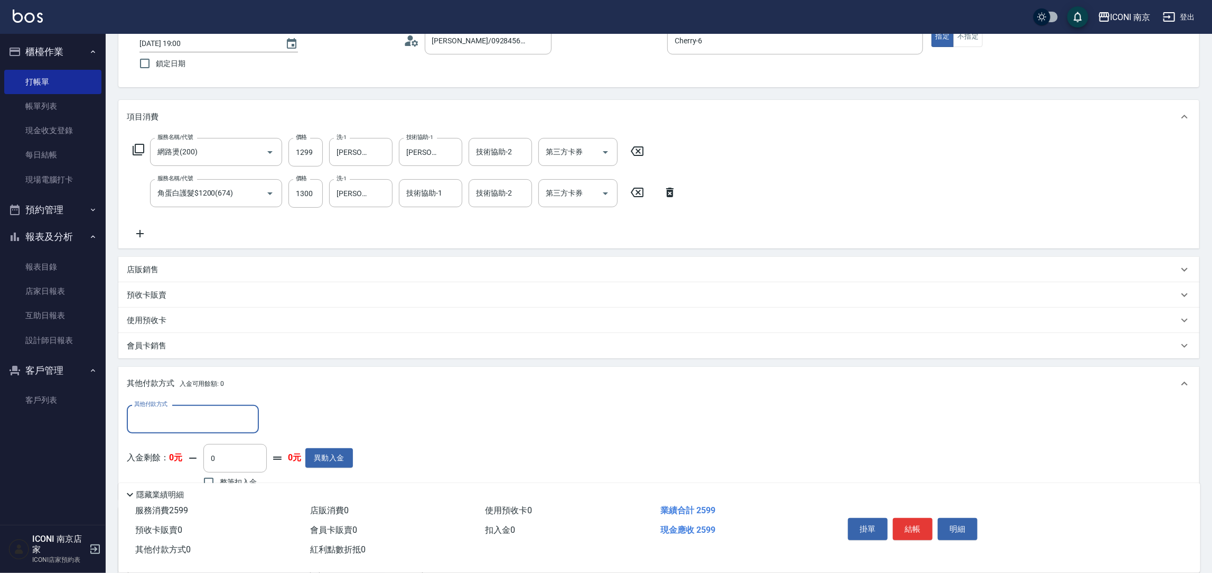
scroll to position [0, 0]
click at [142, 409] on input "其他付款方式" at bounding box center [193, 418] width 123 height 18
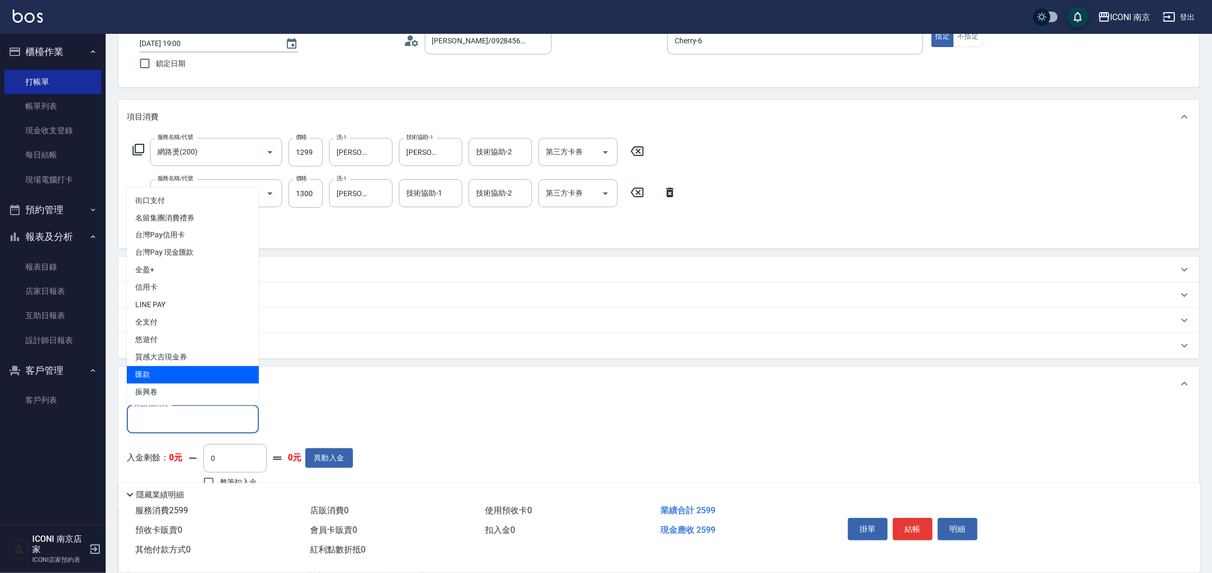
click at [151, 371] on span "匯款" at bounding box center [193, 374] width 132 height 17
type input "匯款"
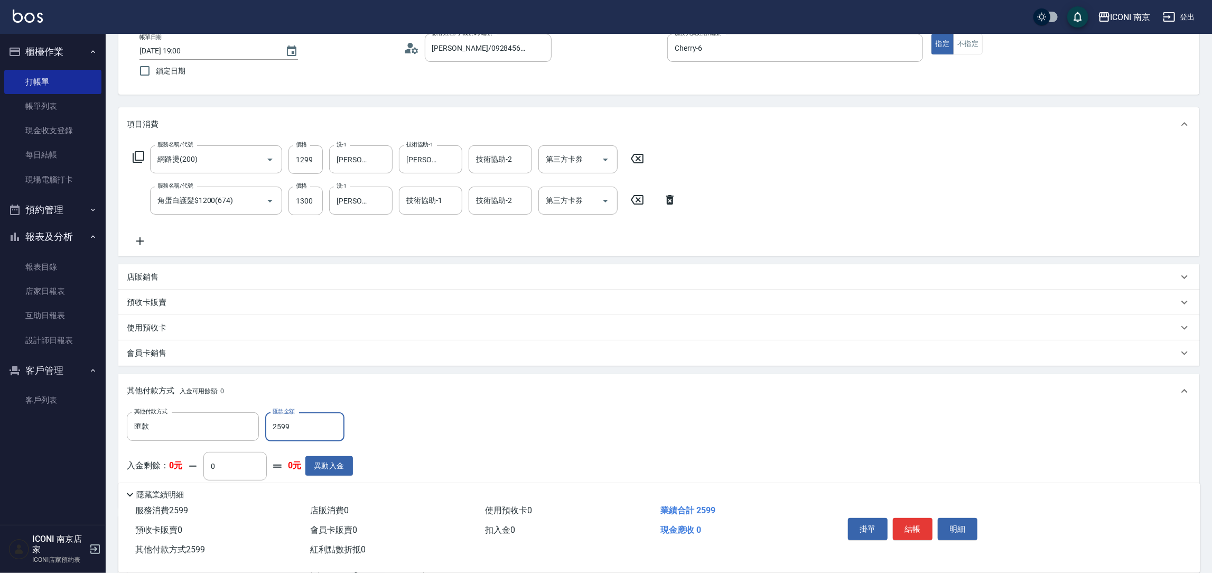
scroll to position [79, 0]
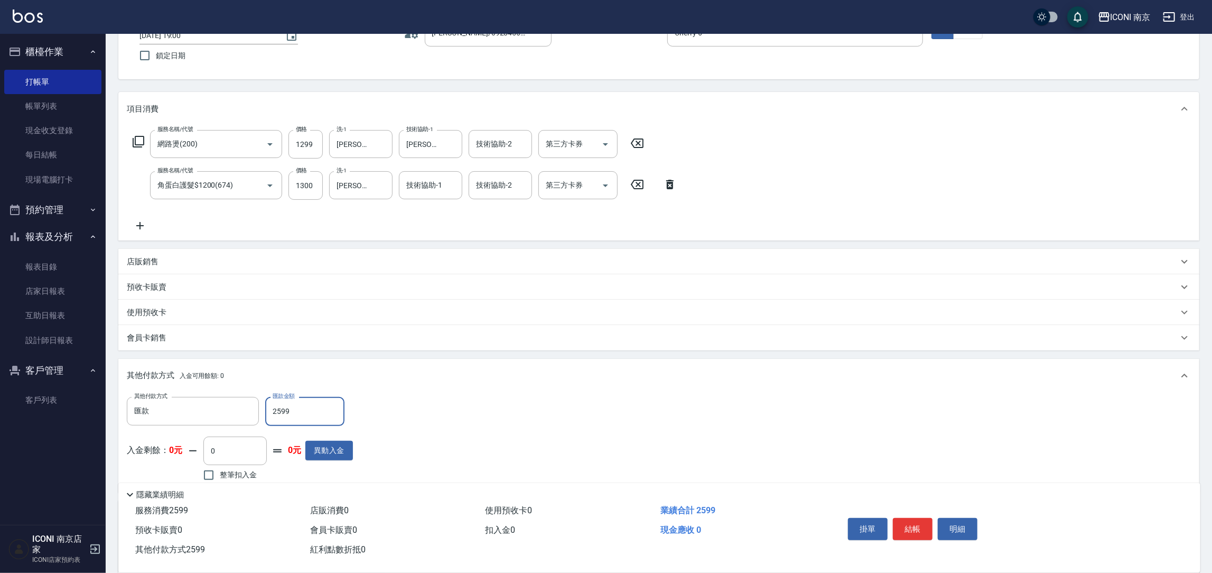
type input "2599"
click at [914, 527] on button "結帳" at bounding box center [913, 529] width 40 height 22
type input "[DATE] 19:11"
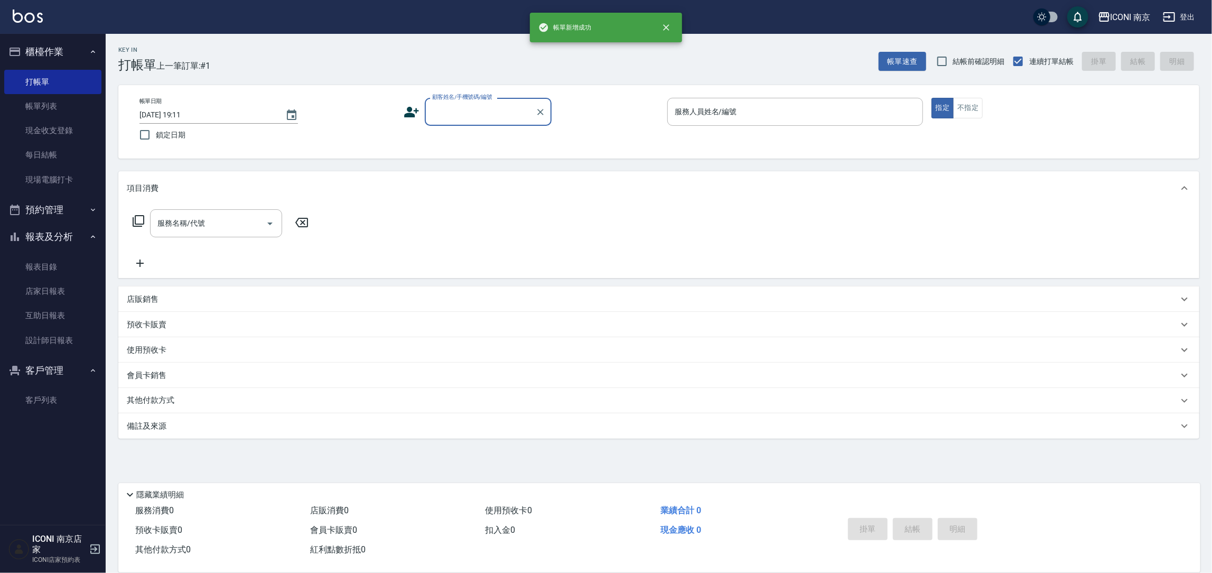
scroll to position [0, 0]
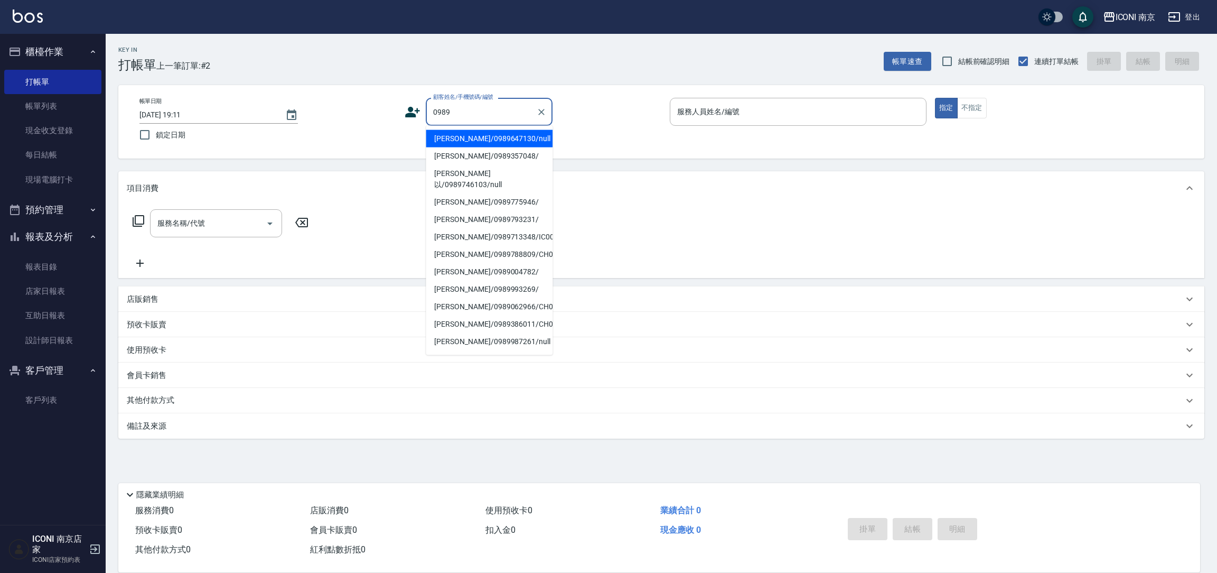
click at [496, 140] on li "[PERSON_NAME]/0989647130/null" at bounding box center [489, 138] width 127 height 17
type input "[PERSON_NAME]/0989647130/null"
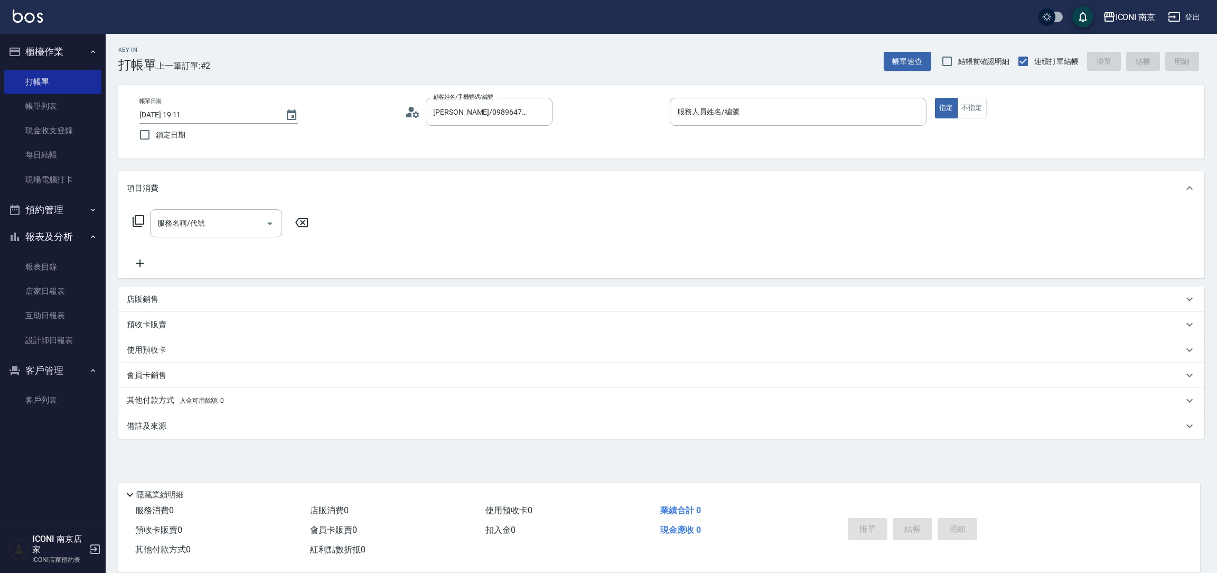
click at [414, 114] on icon at bounding box center [416, 114] width 6 height 6
click at [410, 110] on circle at bounding box center [411, 109] width 5 height 5
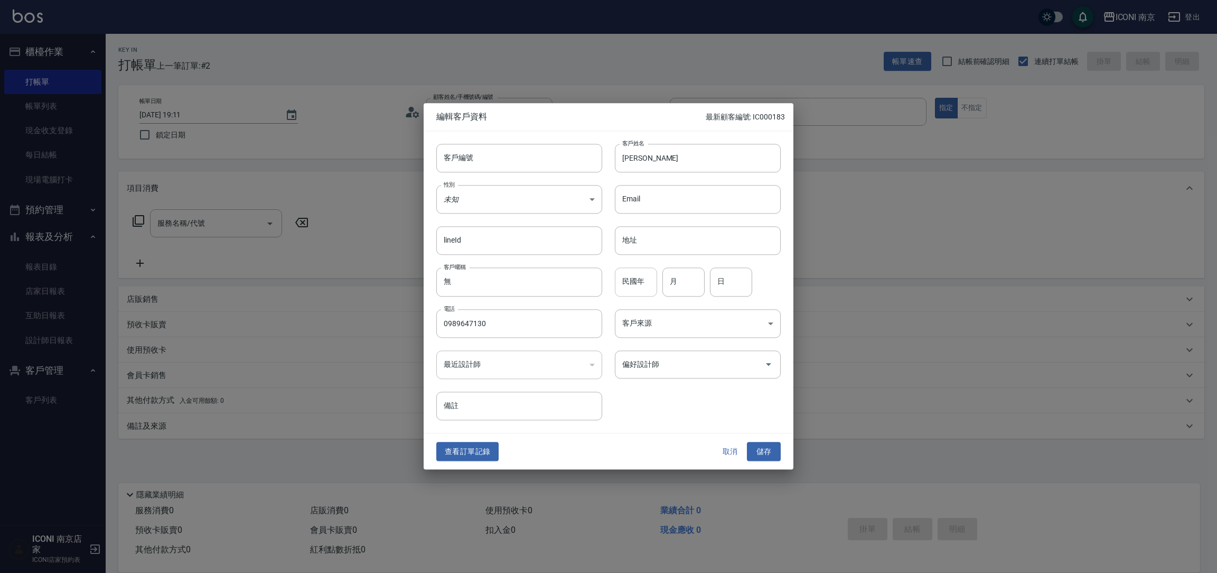
click at [630, 287] on input "民國年" at bounding box center [636, 282] width 42 height 29
type input "83"
type input "11"
type input "29"
click at [657, 320] on body "ICONI 南京 登出 櫃檯作業 打帳單 帳單列表 現金收支登錄 每日結帳 現場電腦打卡 預約管理 預約管理 單日預約紀錄 單週預約紀錄 報表及分析 報表目錄…" at bounding box center [608, 286] width 1217 height 573
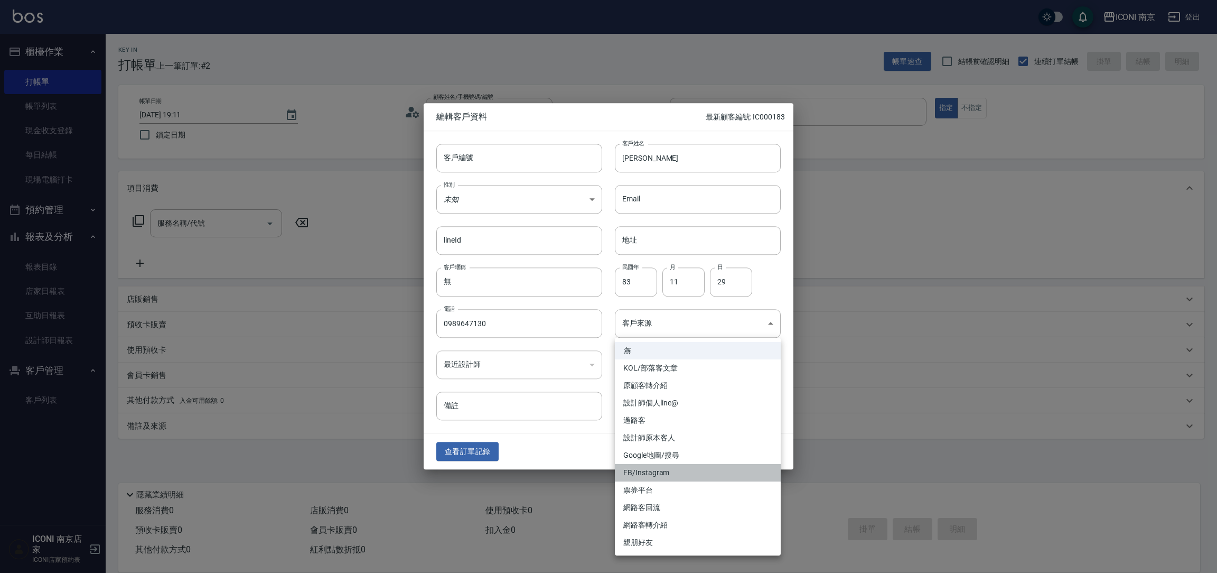
click at [674, 474] on li "FB/Instagram" at bounding box center [698, 472] width 166 height 17
type input "FB/Instagram"
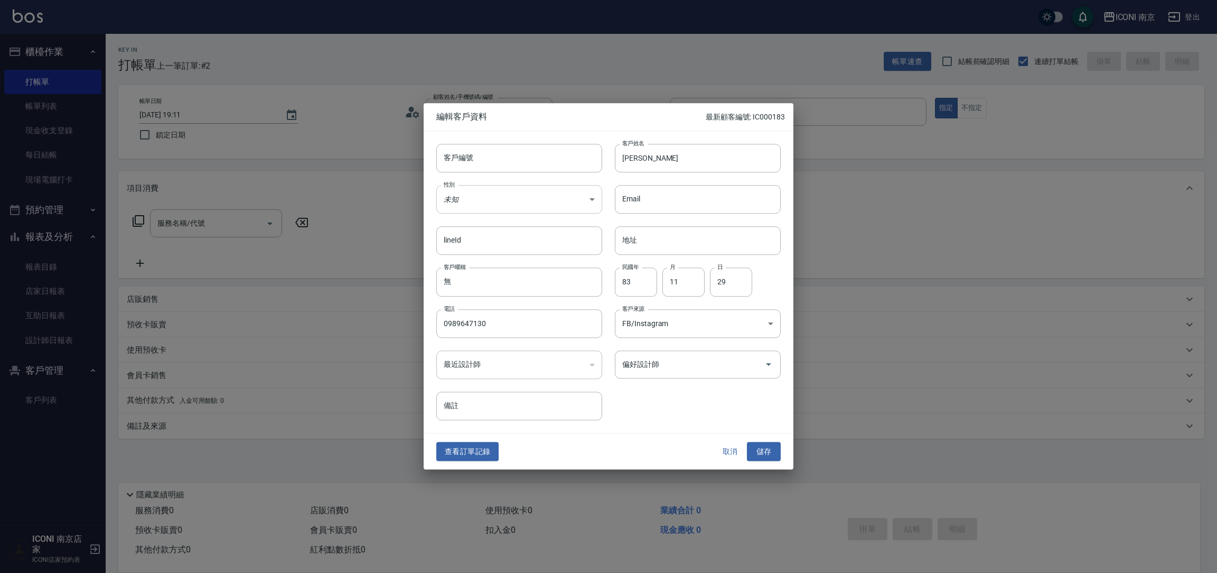
click at [508, 205] on body "ICONI 南京 登出 櫃檯作業 打帳單 帳單列表 現金收支登錄 每日結帳 現場電腦打卡 預約管理 預約管理 單日預約紀錄 單週預約紀錄 報表及分析 報表目錄…" at bounding box center [608, 286] width 1217 height 573
click at [466, 261] on li "女" at bounding box center [519, 261] width 166 height 17
type input "[DEMOGRAPHIC_DATA]"
click at [763, 451] on button "儲存" at bounding box center [764, 452] width 34 height 20
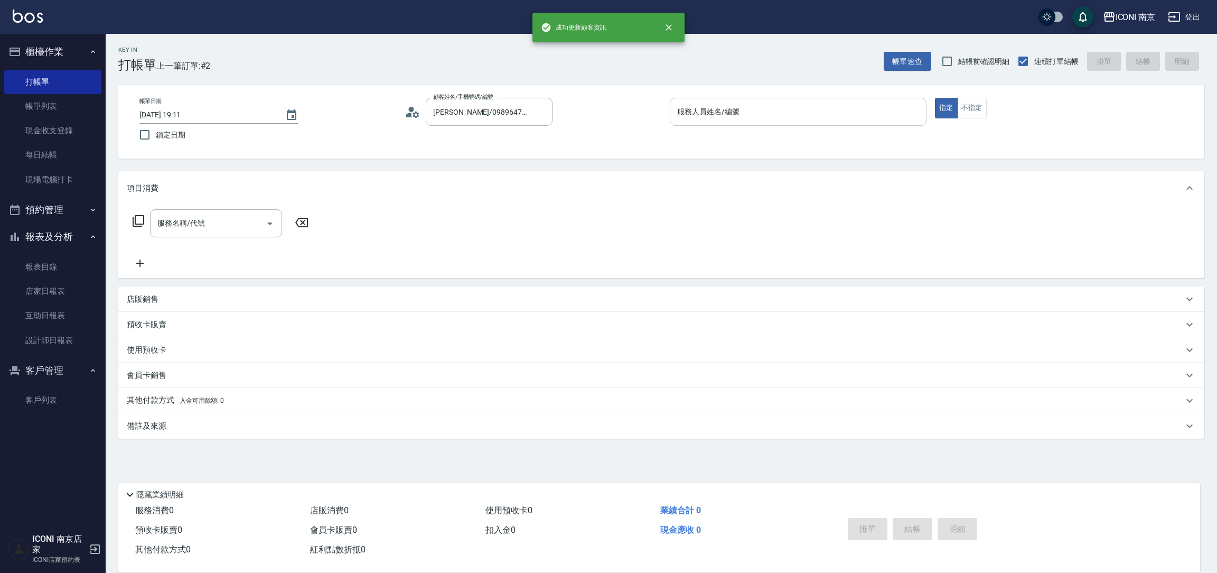
click at [759, 116] on input "服務人員姓名/編號" at bounding box center [798, 111] width 247 height 18
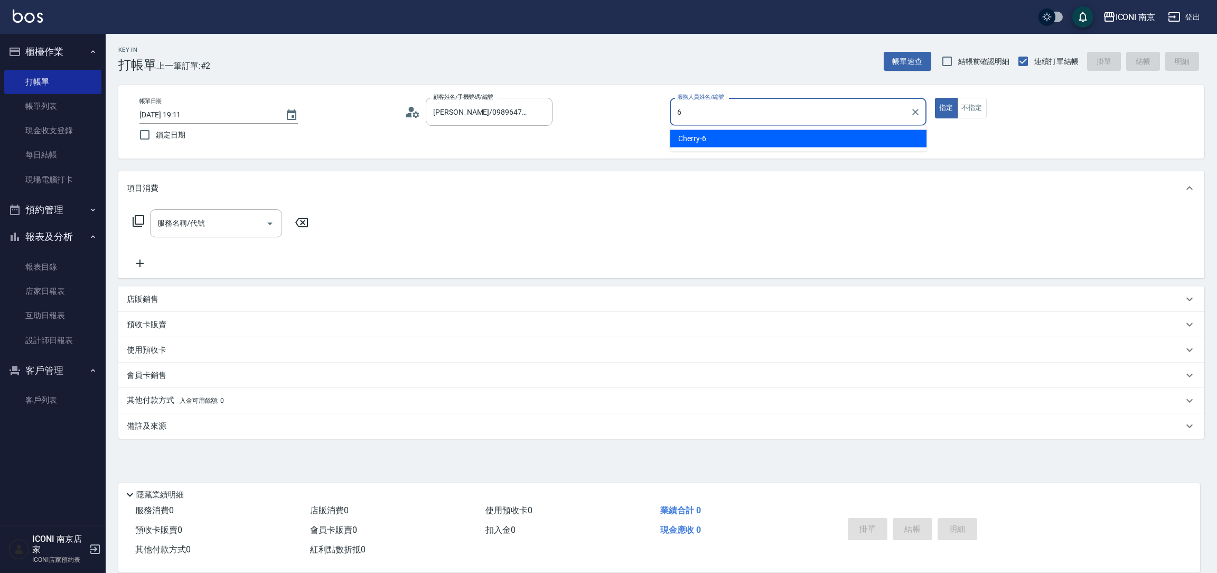
type input "Cherry-6"
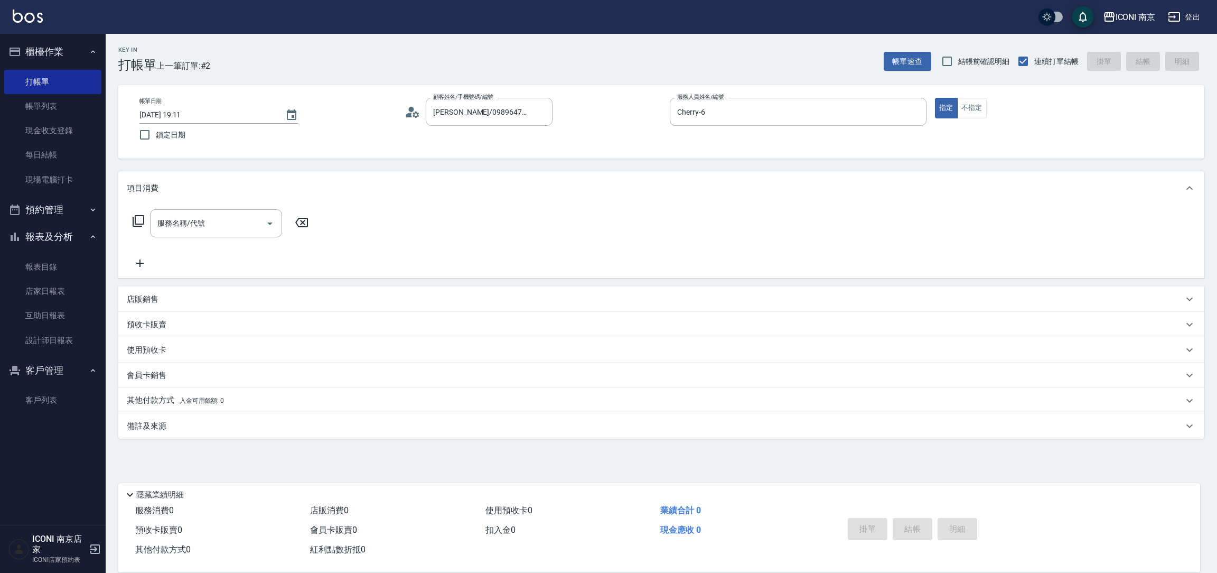
click at [137, 218] on icon at bounding box center [138, 220] width 13 height 13
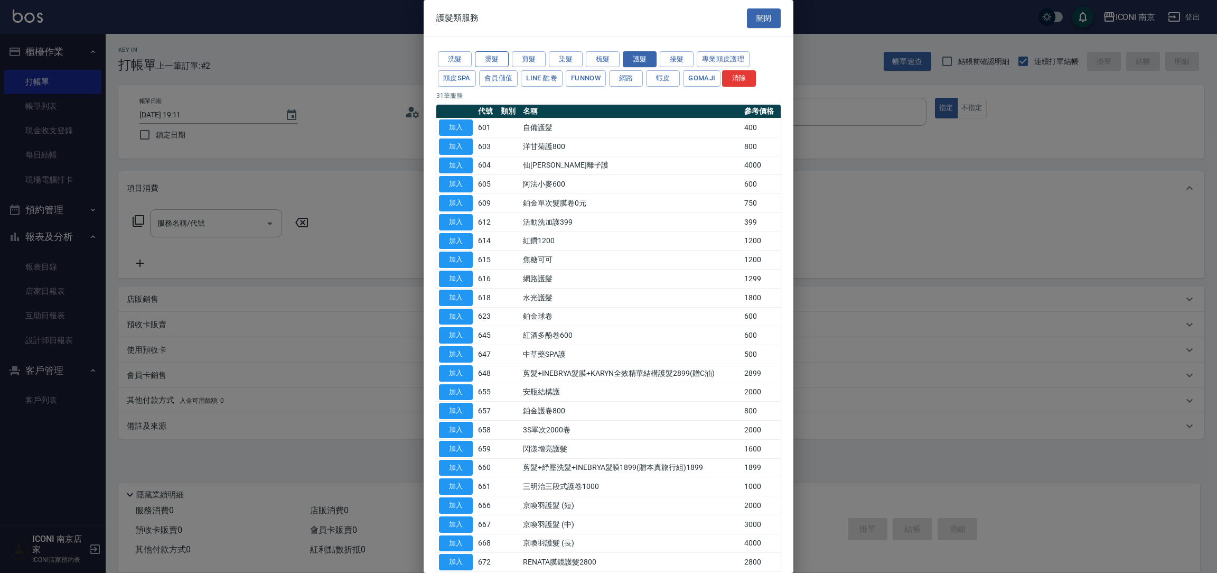
click at [497, 55] on button "燙髮" at bounding box center [492, 59] width 34 height 16
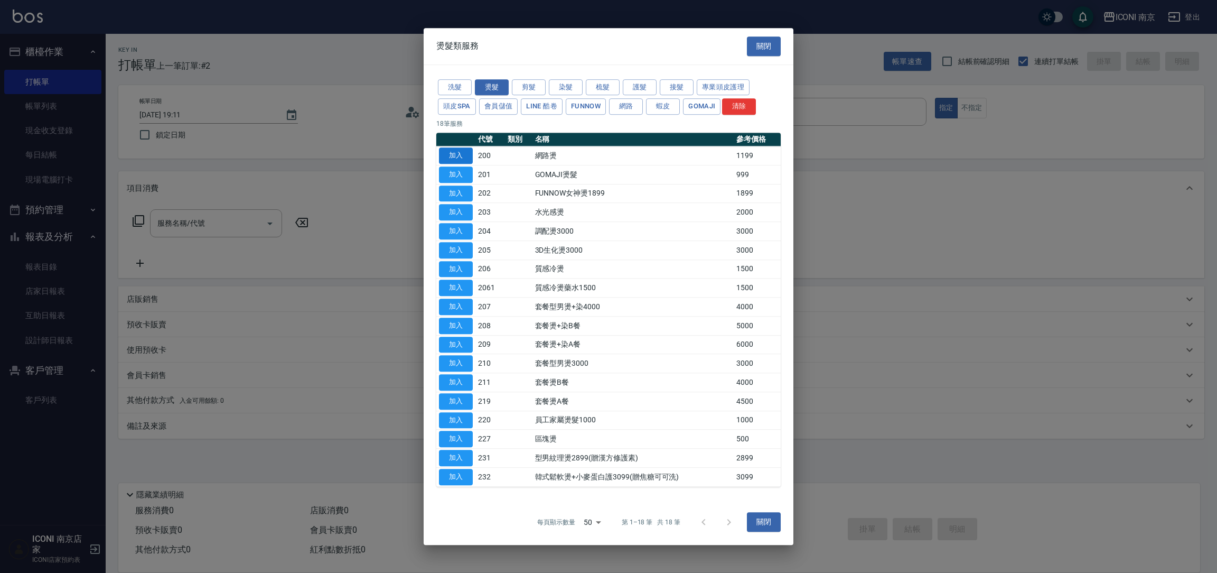
click at [460, 155] on button "加入" at bounding box center [456, 155] width 34 height 16
type input "網路燙(200)"
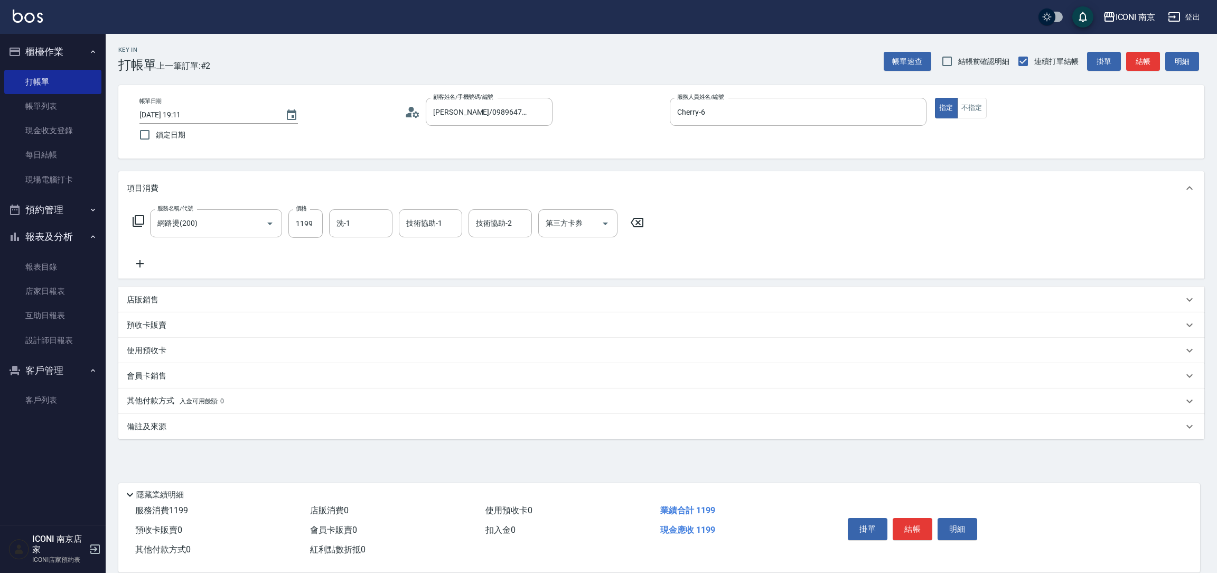
click at [285, 234] on div "服務名稱/代號 網路燙(200) 服務名稱/代號 價格 1199 價格 洗-1 洗-1 技術協助-1 技術協助-1 技術協助-2 技術協助-2 第三方卡券 第…" at bounding box center [388, 223] width 523 height 29
click at [294, 228] on input "1199" at bounding box center [305, 223] width 34 height 29
type input "2299"
type input "[PERSON_NAME]-12"
type input "LORI-17"
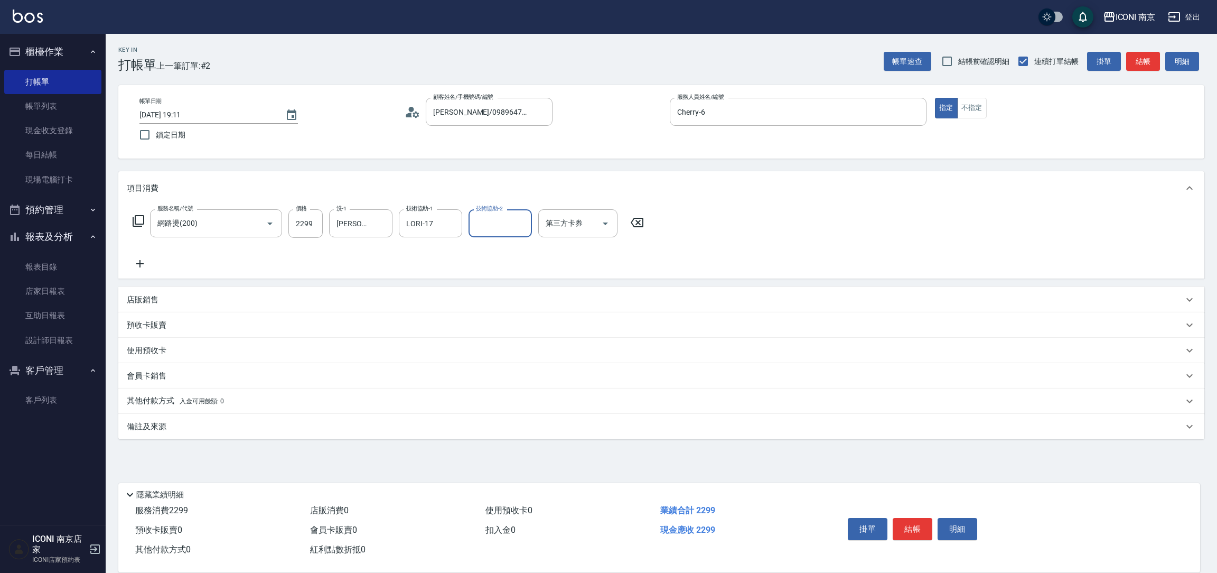
click at [140, 222] on icon at bounding box center [138, 220] width 13 height 13
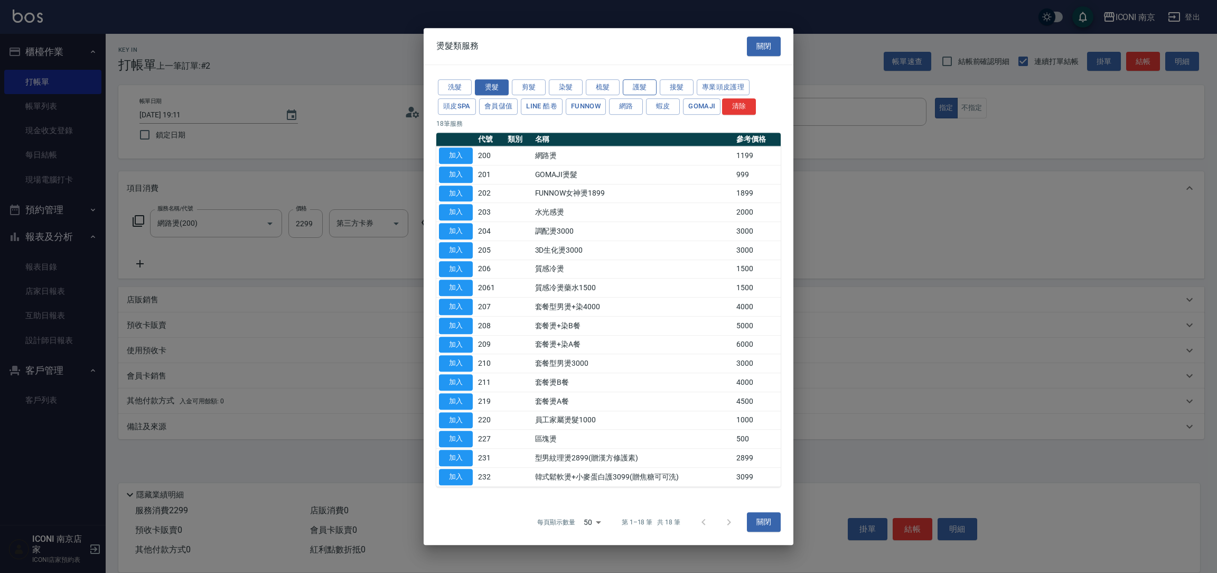
click at [628, 86] on button "護髮" at bounding box center [640, 87] width 34 height 16
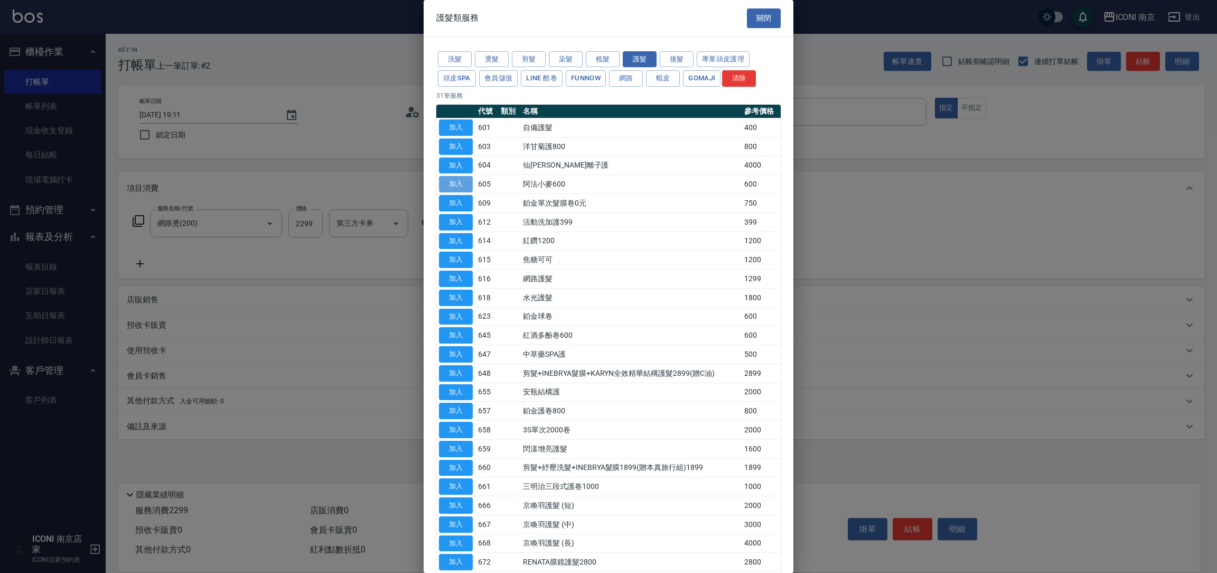
click at [446, 183] on button "加入" at bounding box center [456, 184] width 34 height 16
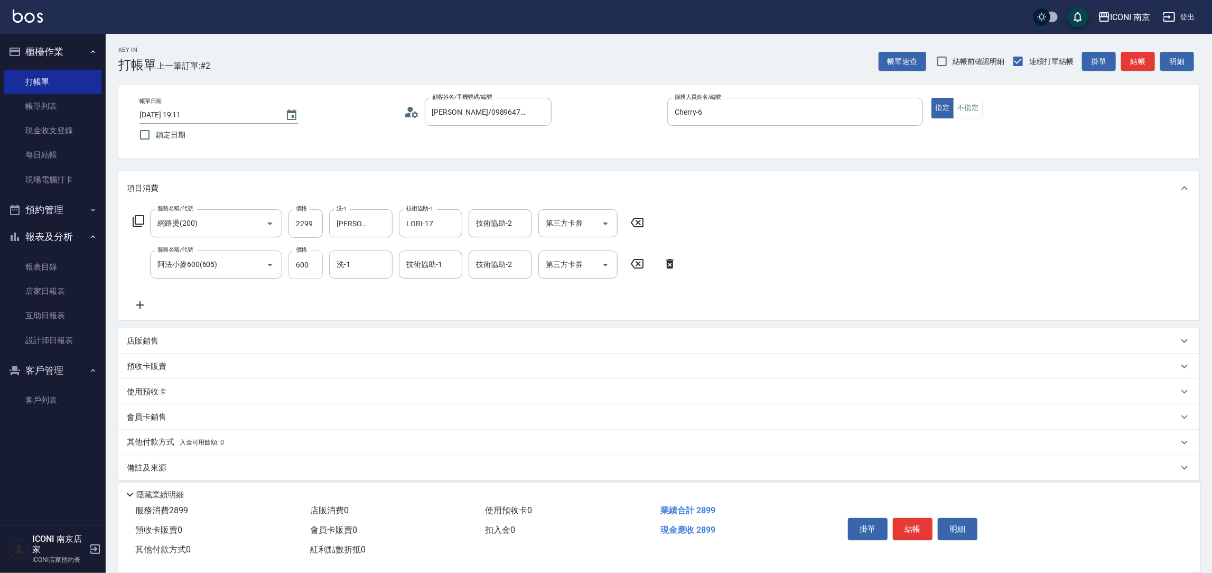
click at [298, 263] on input "600" at bounding box center [305, 264] width 34 height 29
type input "800"
type input "LORI-17"
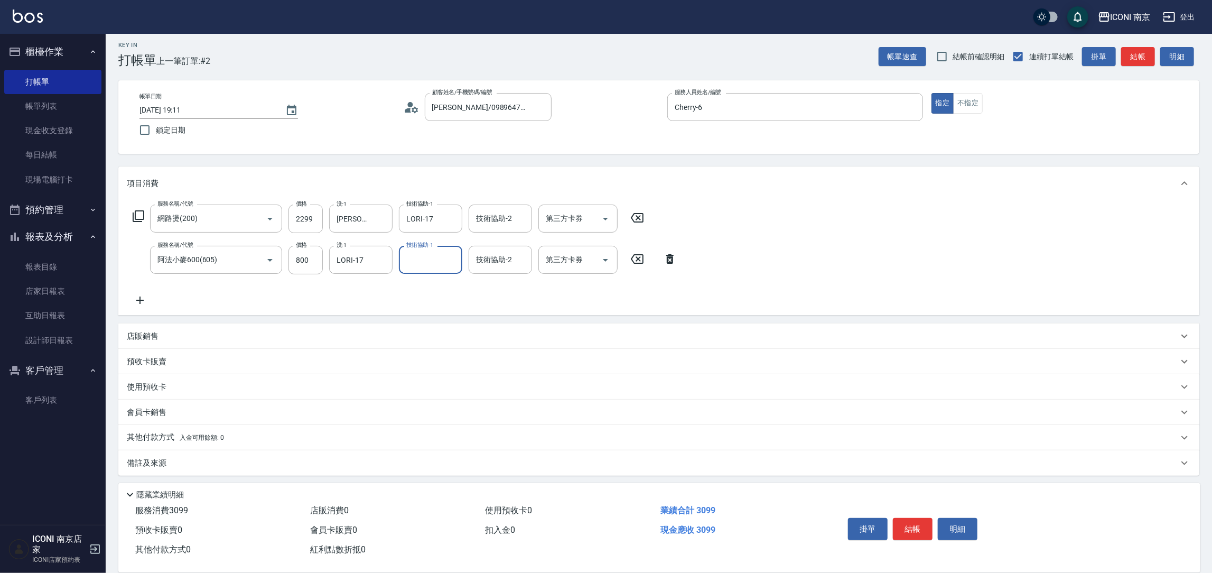
scroll to position [6, 0]
click at [154, 456] on p "備註及來源" at bounding box center [147, 461] width 40 height 11
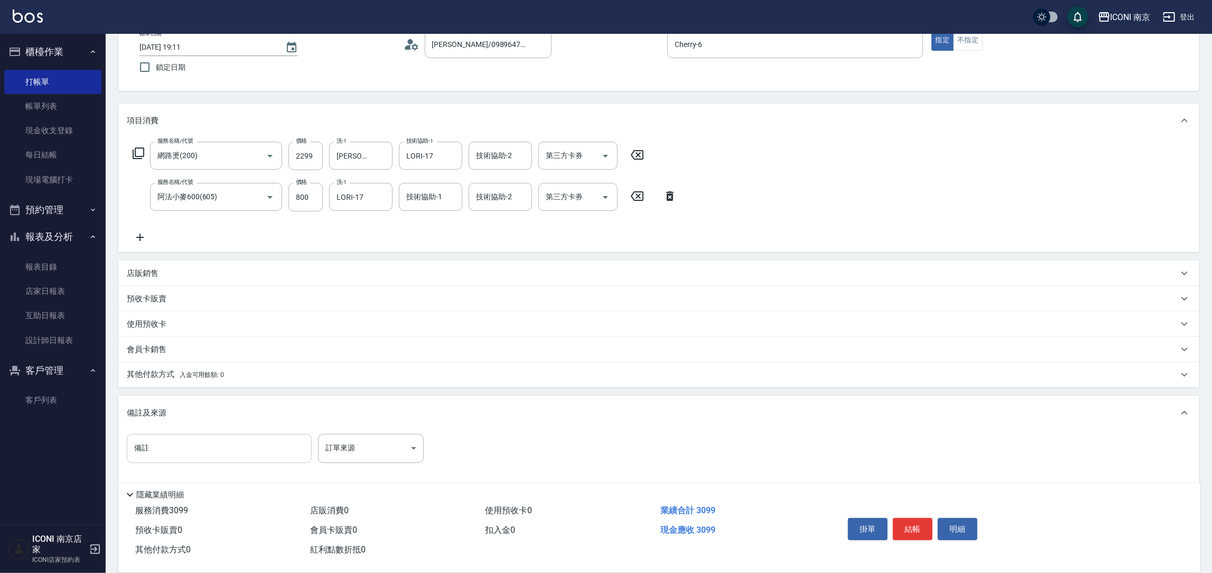
scroll to position [74, 0]
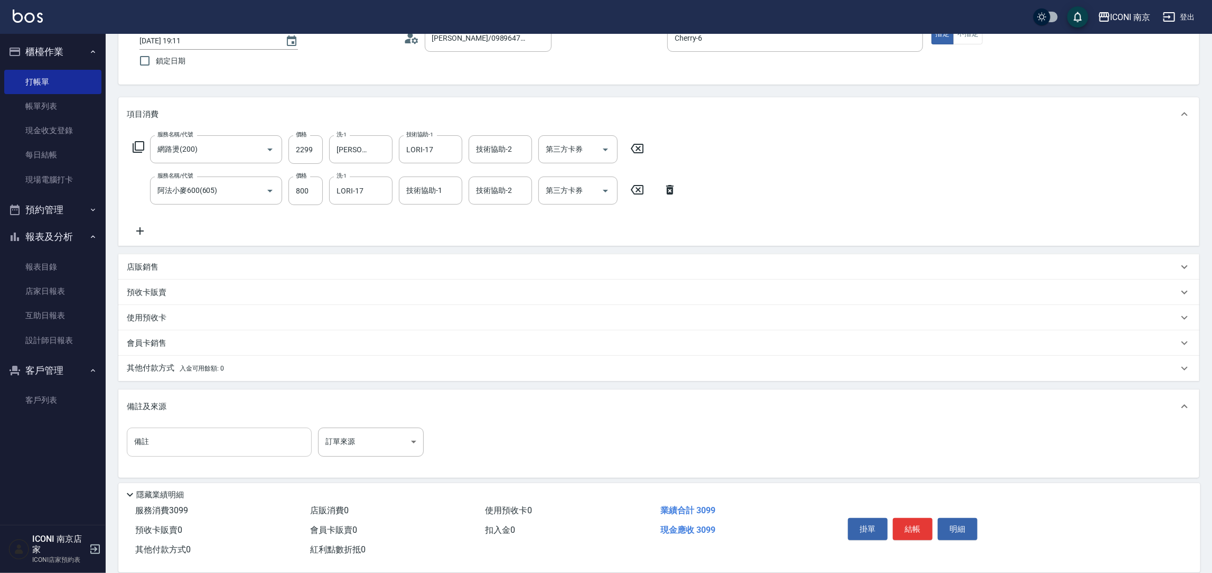
click at [267, 446] on input "備註" at bounding box center [219, 441] width 185 height 29
type input "升級藥水+護髮"
click at [367, 442] on body "ICONI 南京 登出 櫃檯作業 打帳單 帳單列表 現金收支登錄 每日結帳 現場電腦打卡 預約管理 預約管理 單日預約紀錄 單週預約紀錄 報表及分析 報表目錄…" at bounding box center [606, 251] width 1212 height 651
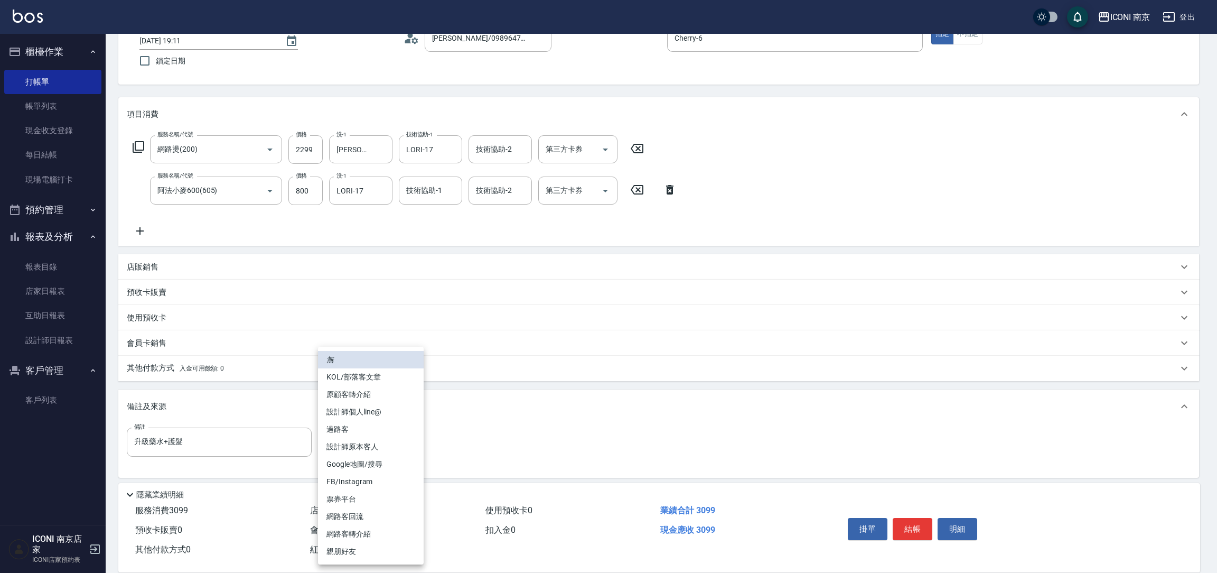
click at [379, 481] on li "FB/Instagram" at bounding box center [371, 481] width 106 height 17
type input "FB/Instagram"
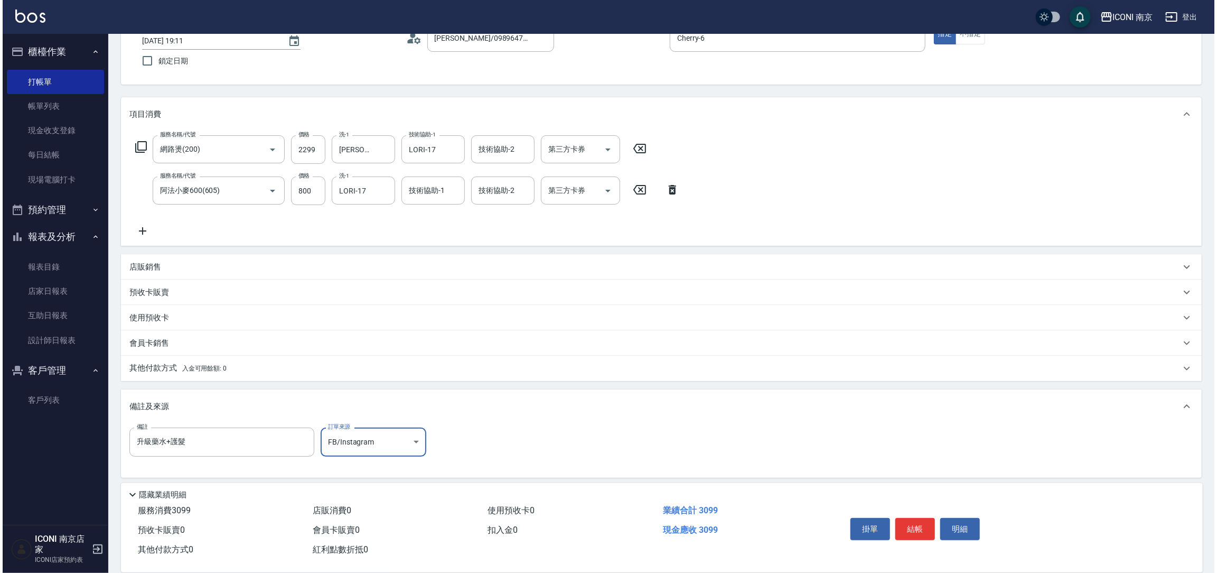
scroll to position [0, 0]
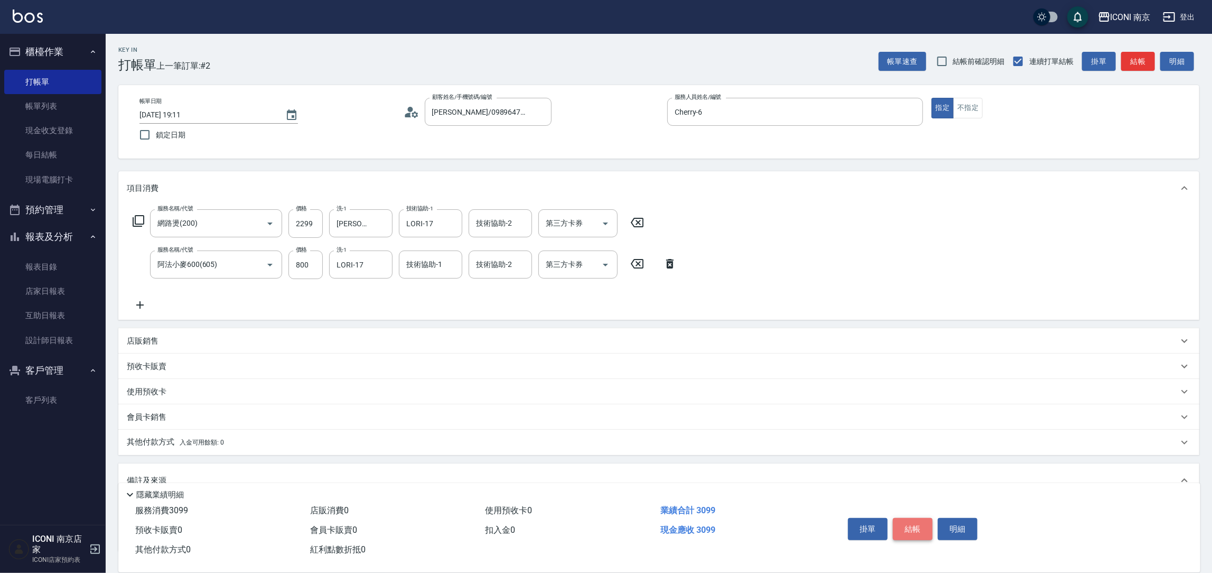
click at [908, 530] on button "結帳" at bounding box center [913, 529] width 40 height 22
type input "[DATE] 19:12"
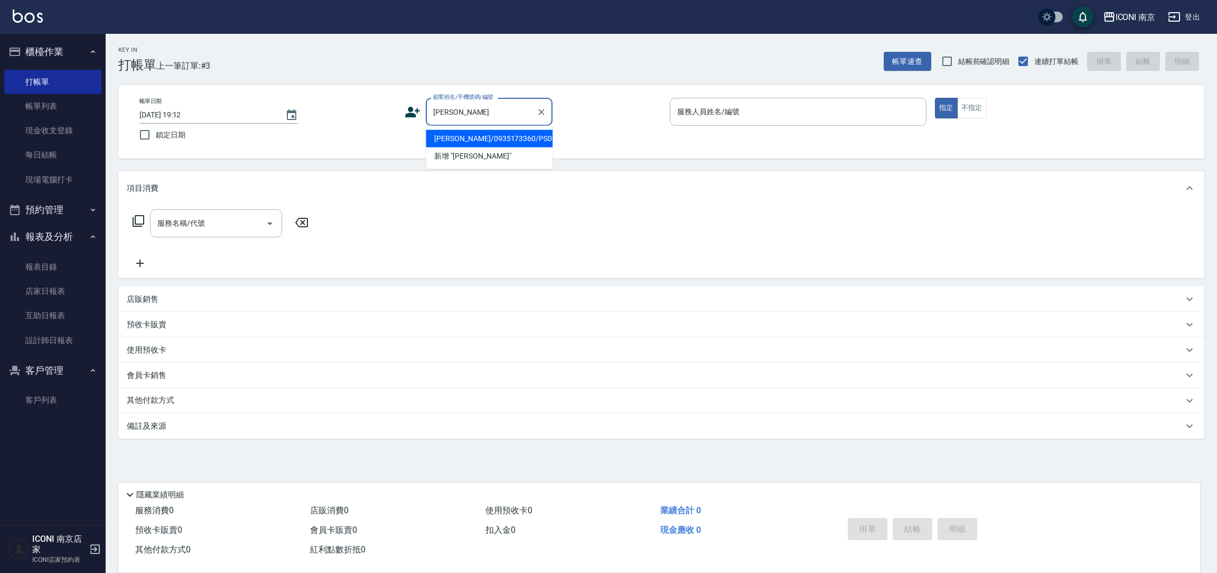
click at [522, 140] on li "[PERSON_NAME]/0935173360/PS0074" at bounding box center [489, 138] width 127 height 17
type input "[PERSON_NAME]/0935173360/PS0074"
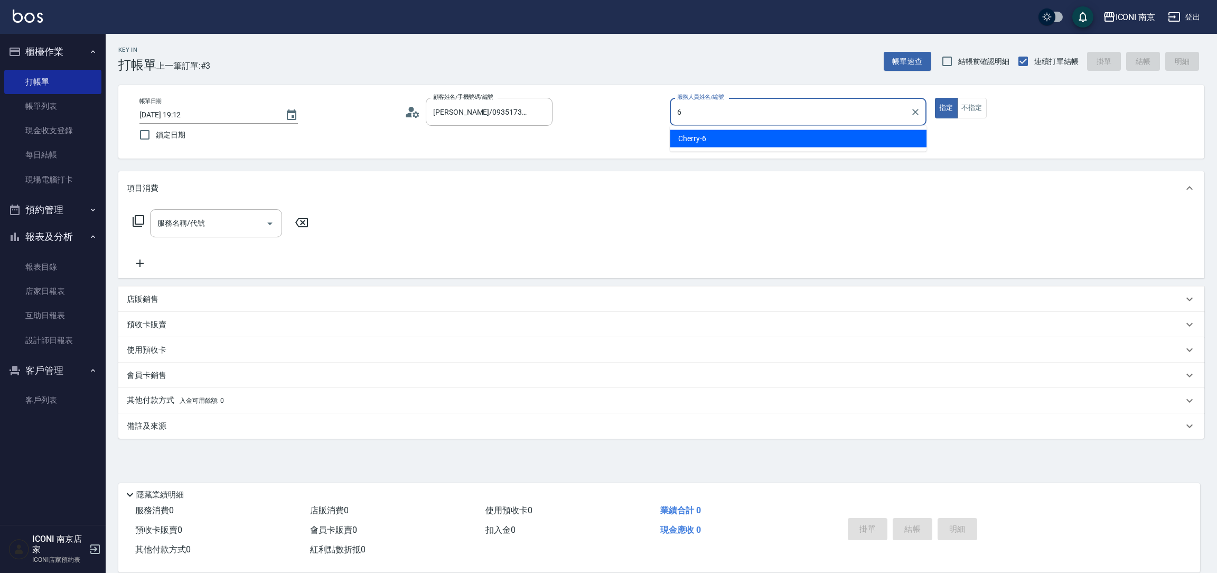
type input "Cherry-6"
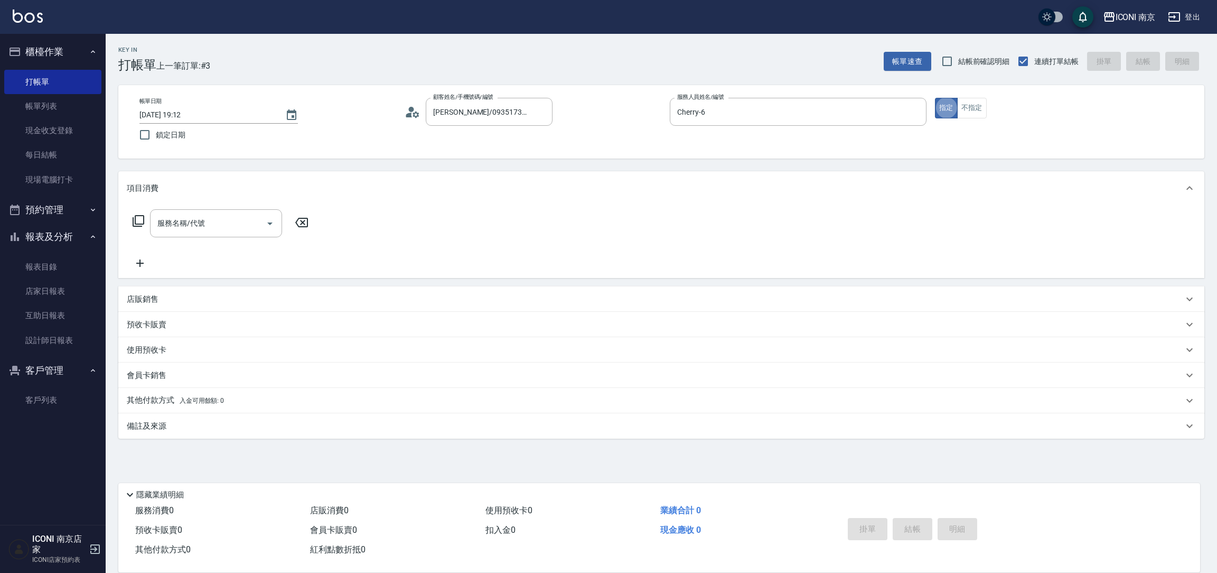
click at [142, 214] on icon at bounding box center [138, 220] width 13 height 13
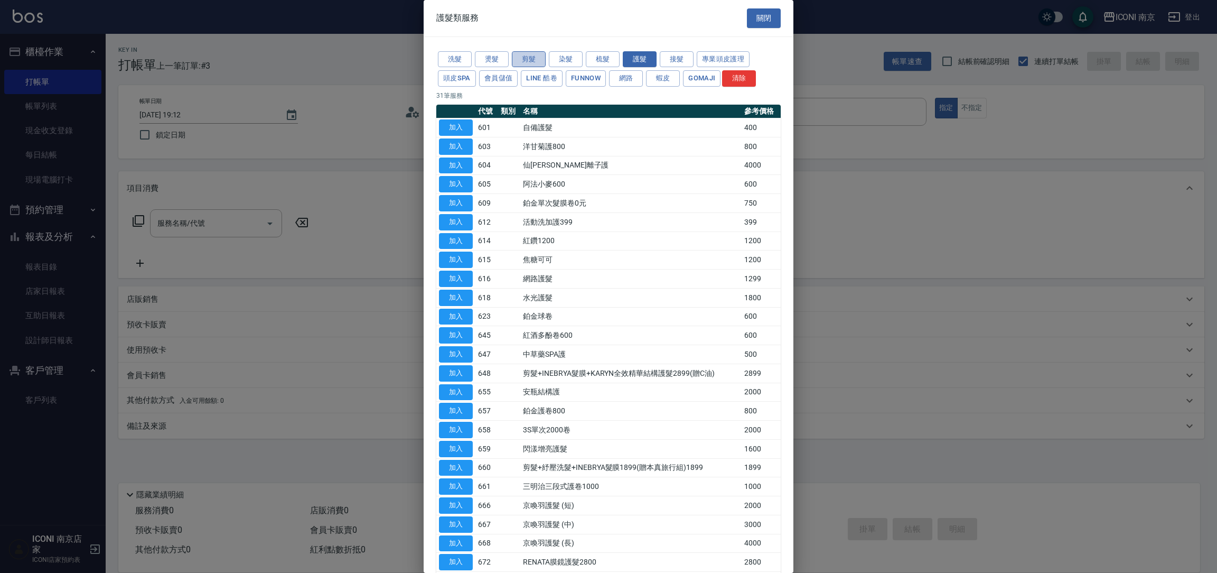
click at [527, 60] on button "剪髮" at bounding box center [529, 59] width 34 height 16
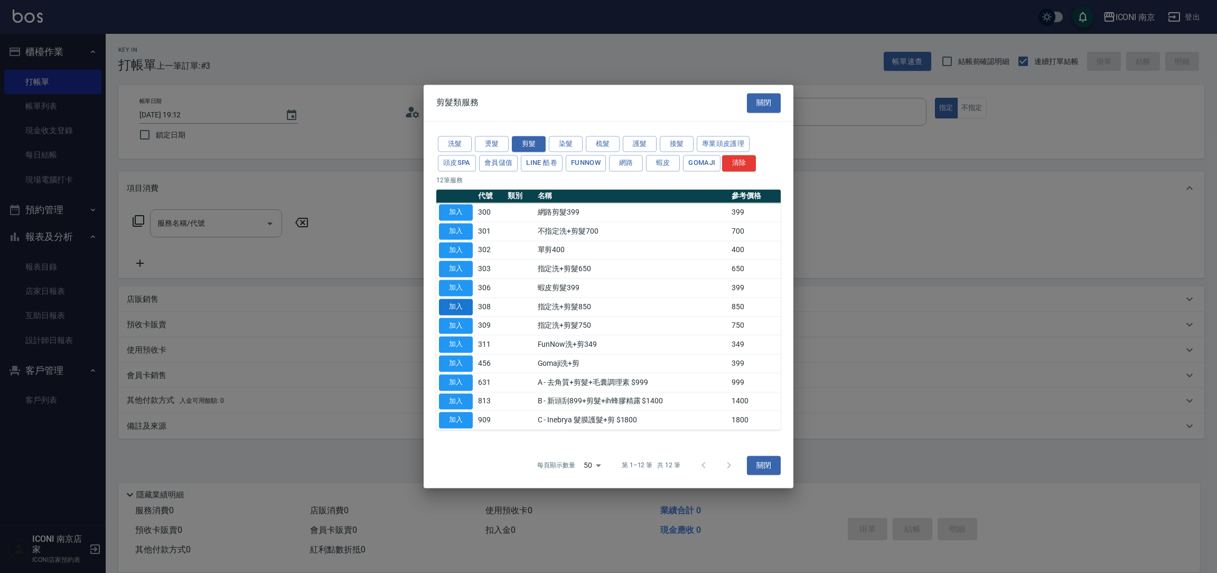
click at [454, 307] on button "加入" at bounding box center [456, 306] width 34 height 16
type input "指定洗+剪髮850(308)"
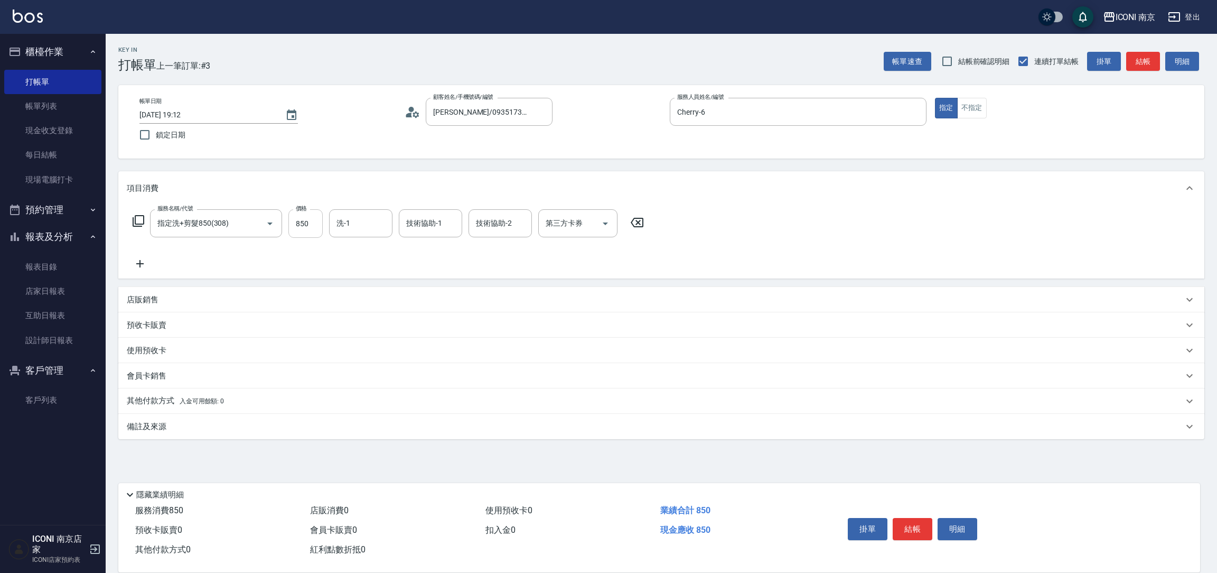
click at [302, 235] on input "850" at bounding box center [305, 223] width 34 height 29
type input "900"
click at [184, 428] on div "備註及來源" at bounding box center [655, 426] width 1057 height 11
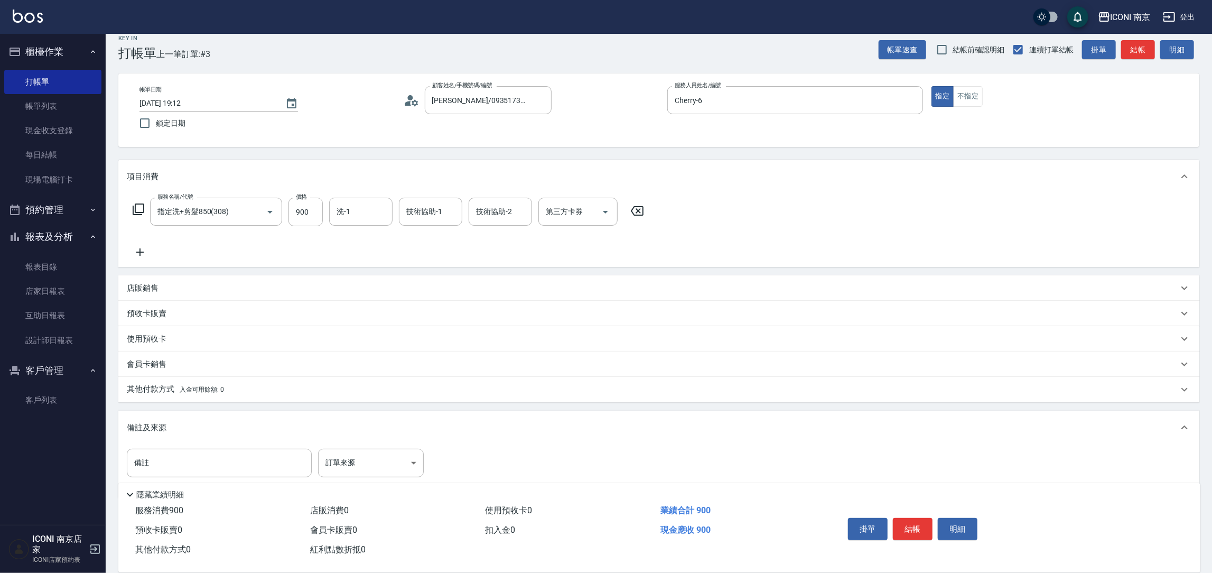
scroll to position [15, 0]
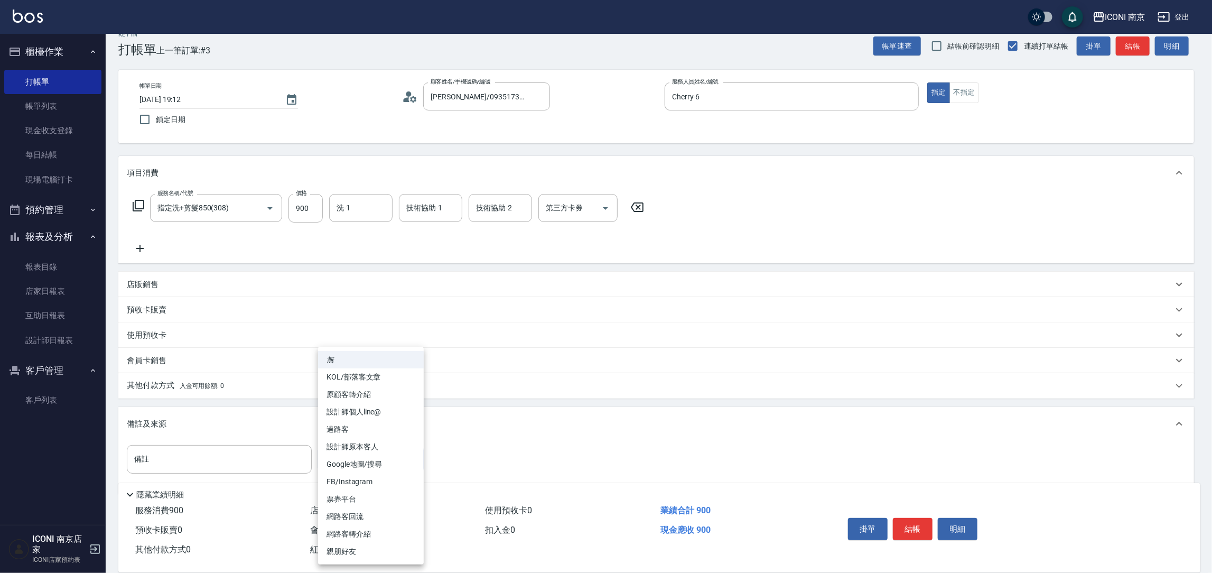
click at [408, 452] on body "ICONI 南京 登出 櫃檯作業 打帳單 帳單列表 現金收支登錄 每日結帳 現場電腦打卡 預約管理 預約管理 單日預約紀錄 單週預約紀錄 報表及分析 報表目錄…" at bounding box center [606, 289] width 1212 height 609
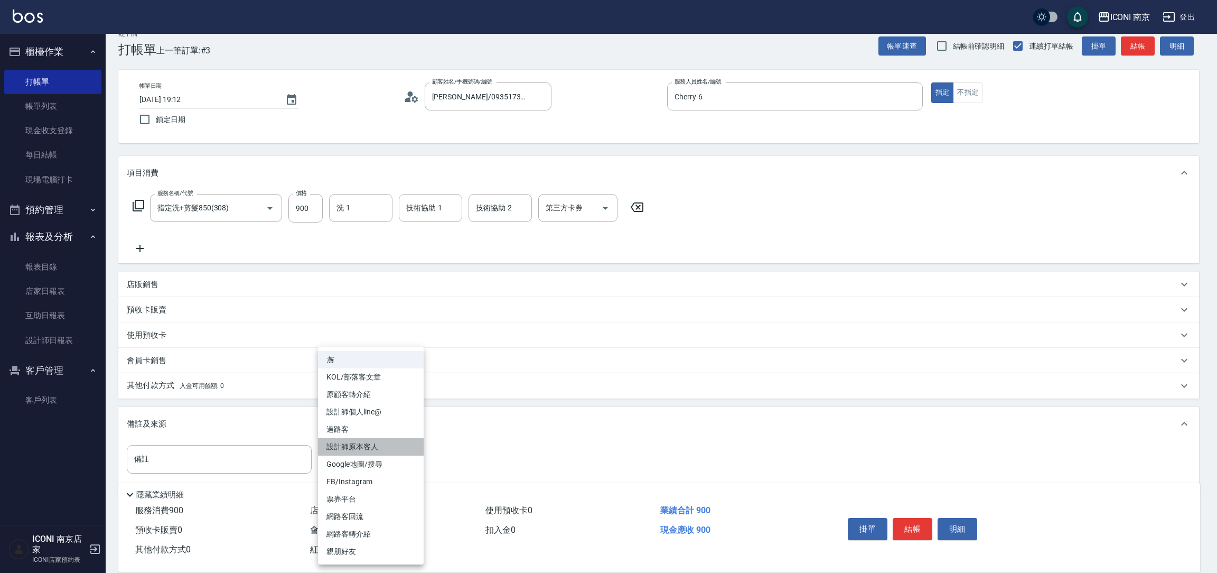
click at [391, 440] on li "設計師原本客人" at bounding box center [371, 446] width 106 height 17
type input "設計師原本客人"
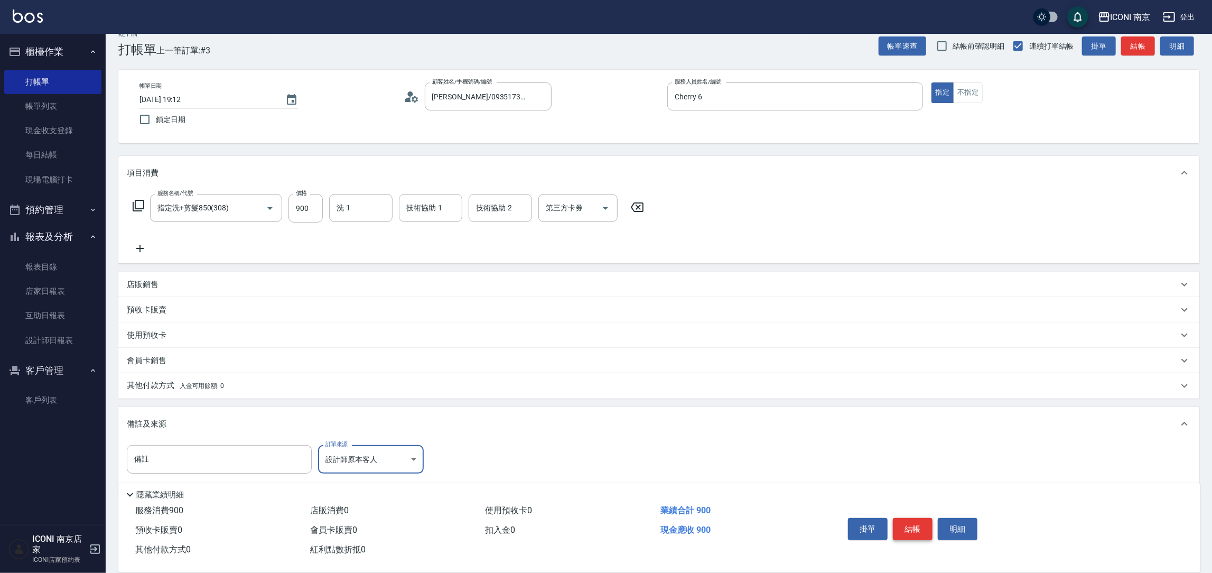
click at [918, 522] on button "結帳" at bounding box center [913, 529] width 40 height 22
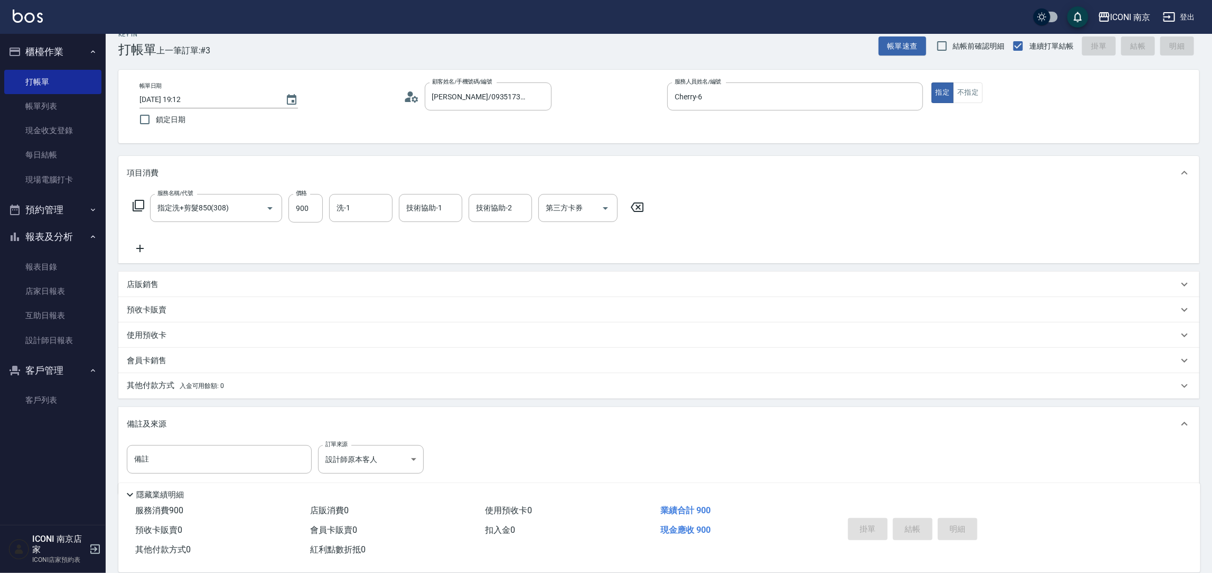
type input "[DATE] 19:13"
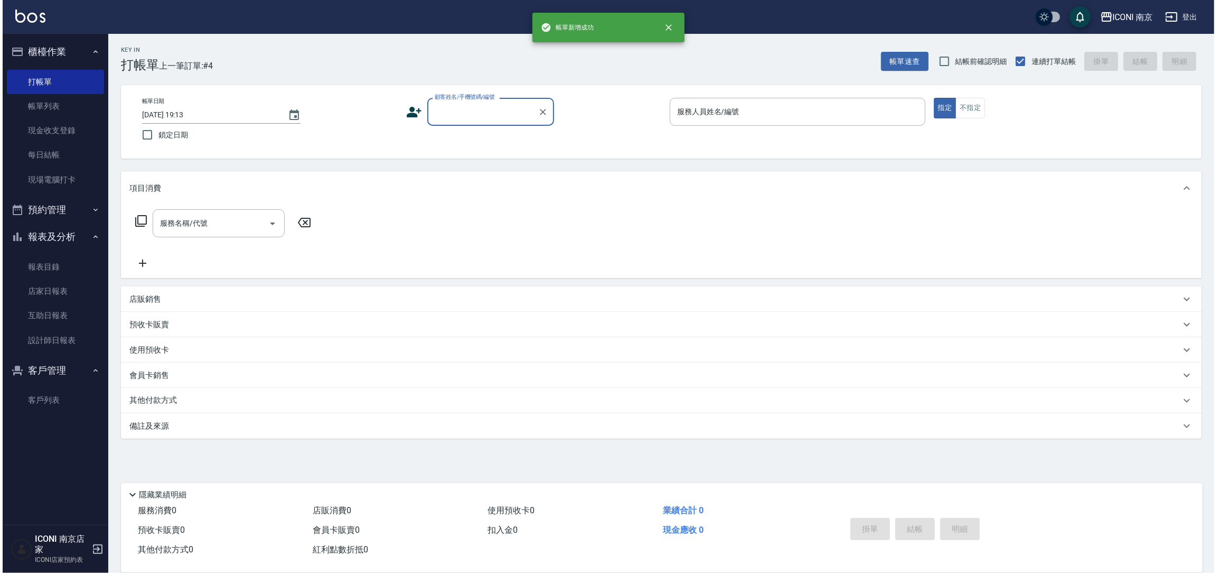
scroll to position [0, 0]
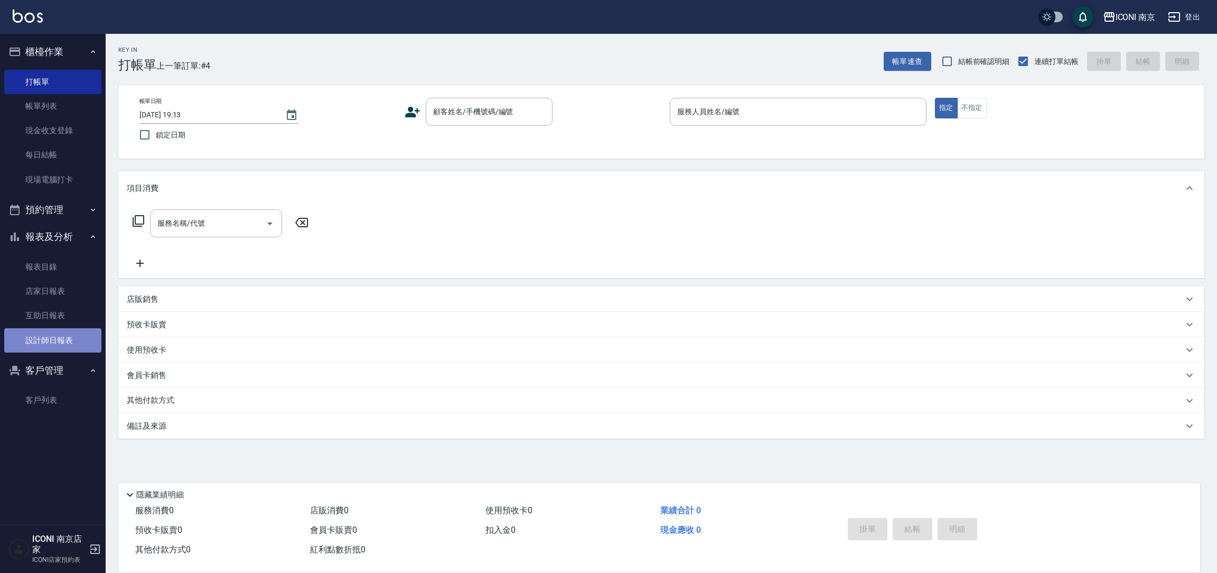
click at [68, 330] on link "設計師日報表" at bounding box center [52, 340] width 97 height 24
